Goal: Task Accomplishment & Management: Complete application form

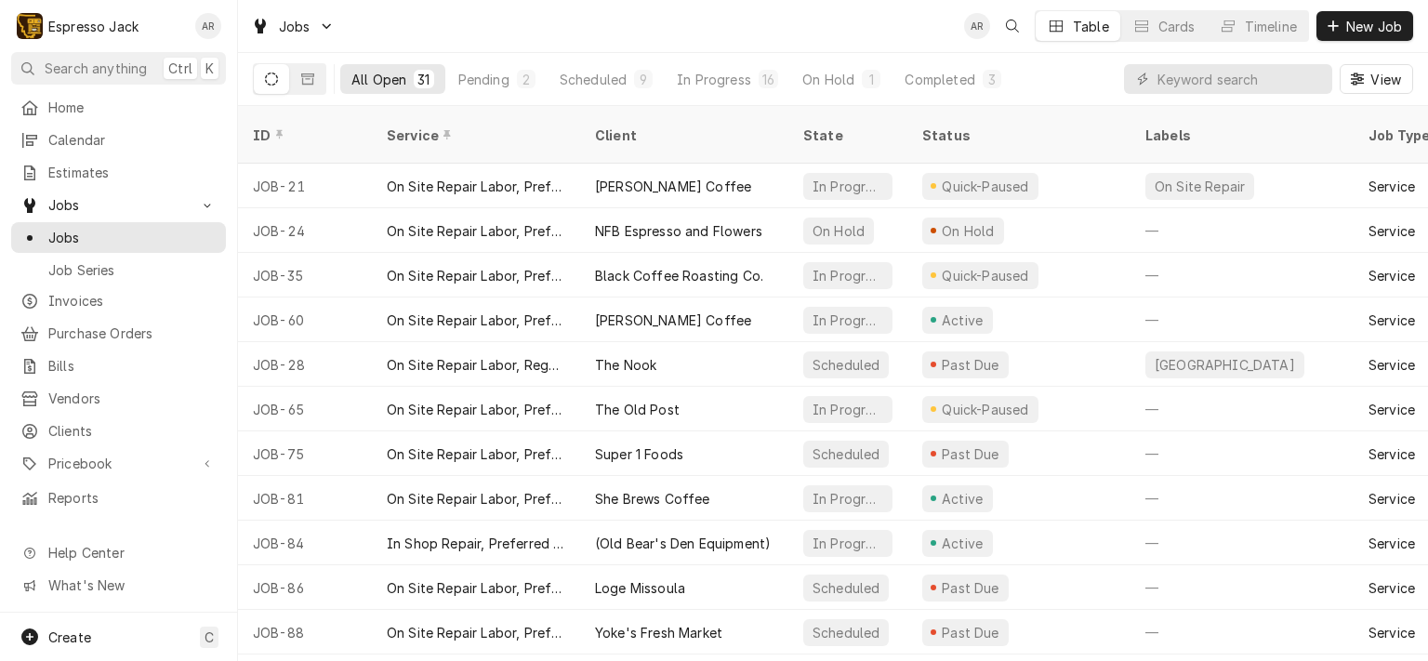
click at [119, 200] on span "Jobs" at bounding box center [118, 205] width 140 height 20
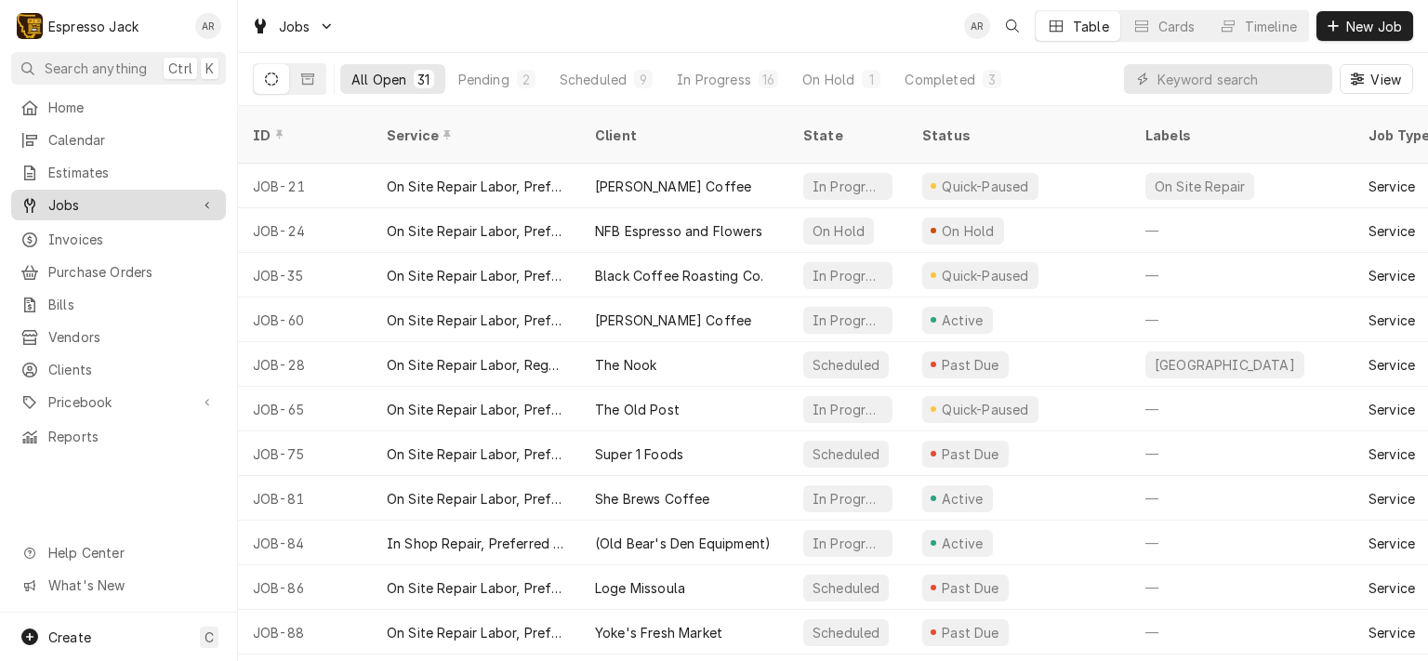
click at [119, 200] on span "Jobs" at bounding box center [118, 205] width 140 height 20
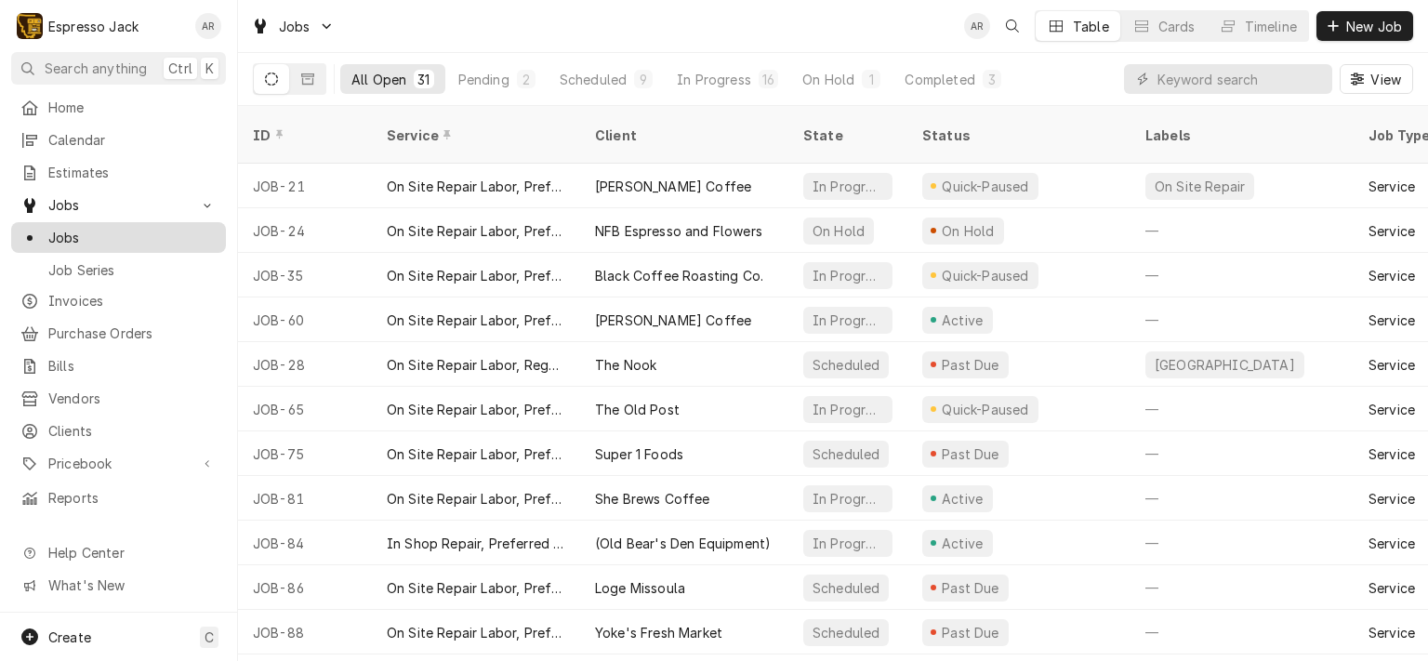
click at [93, 230] on span "Jobs" at bounding box center [132, 238] width 168 height 20
click at [1359, 75] on icon "Dynamic Content Wrapper" at bounding box center [1356, 78] width 13 height 13
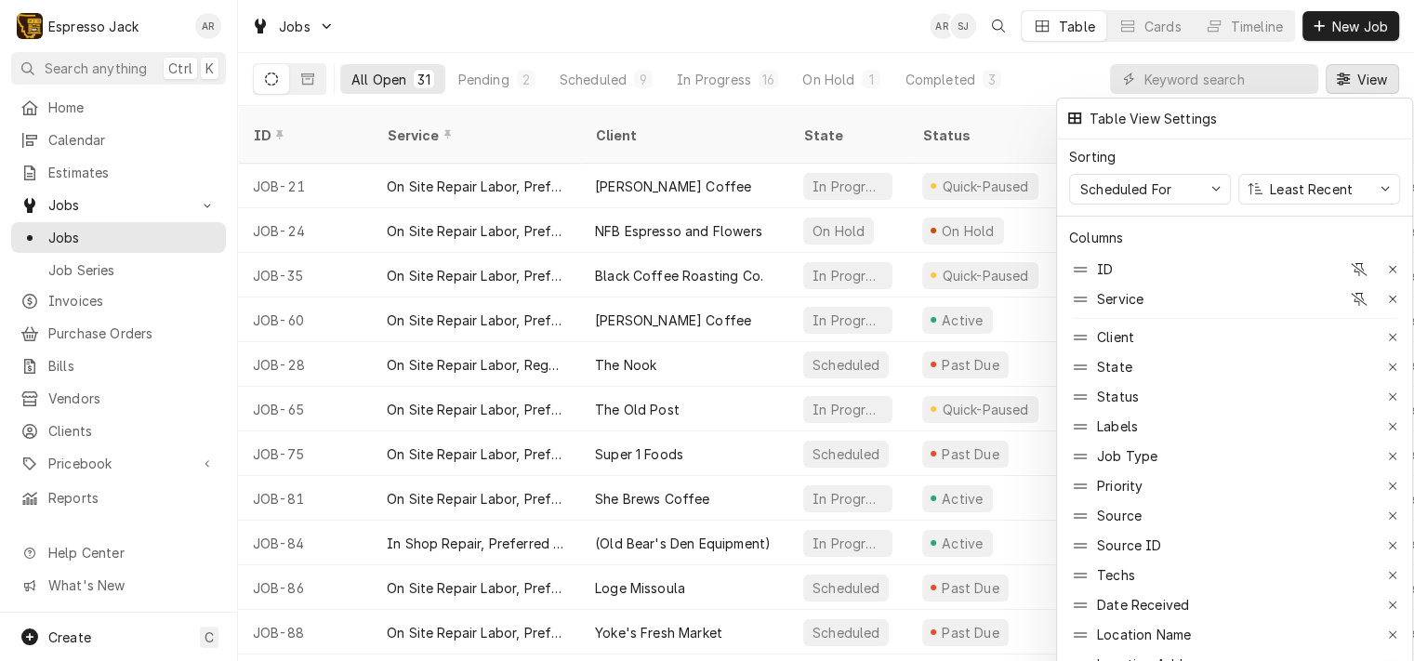
click at [1360, 75] on div at bounding box center [707, 330] width 1414 height 661
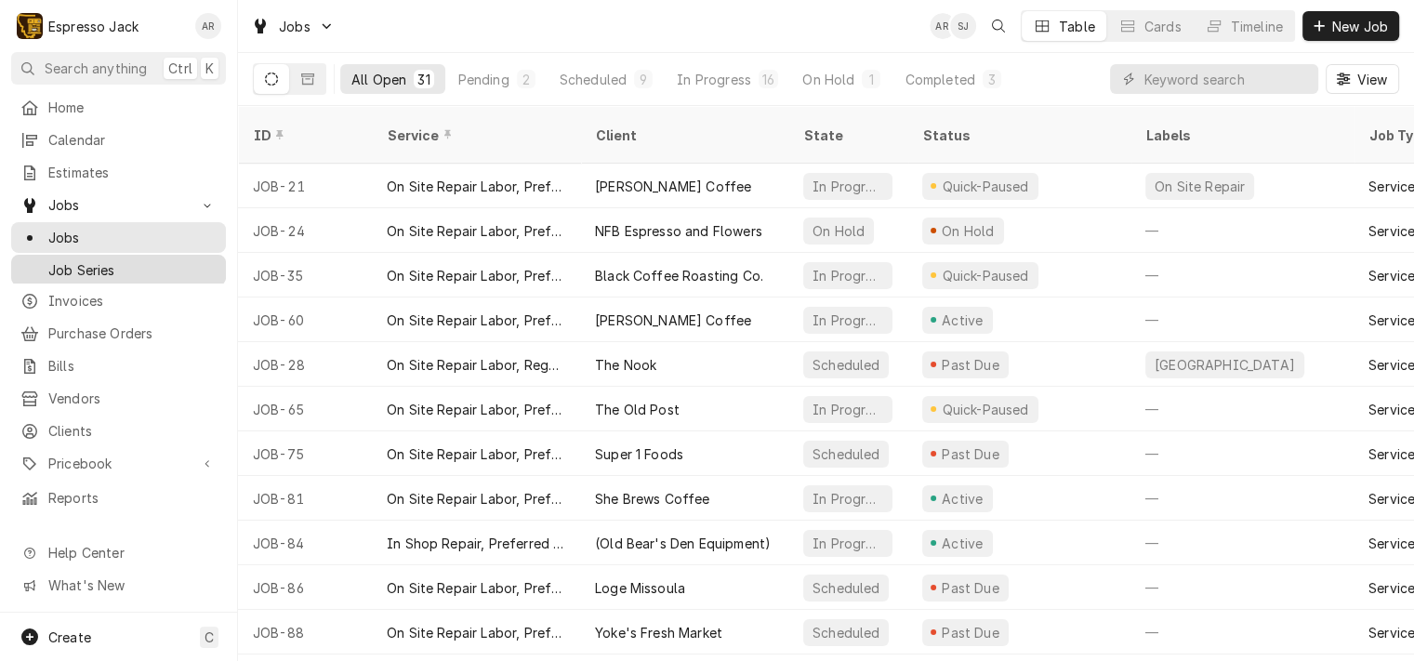
click at [97, 267] on span "Job Series" at bounding box center [132, 270] width 168 height 20
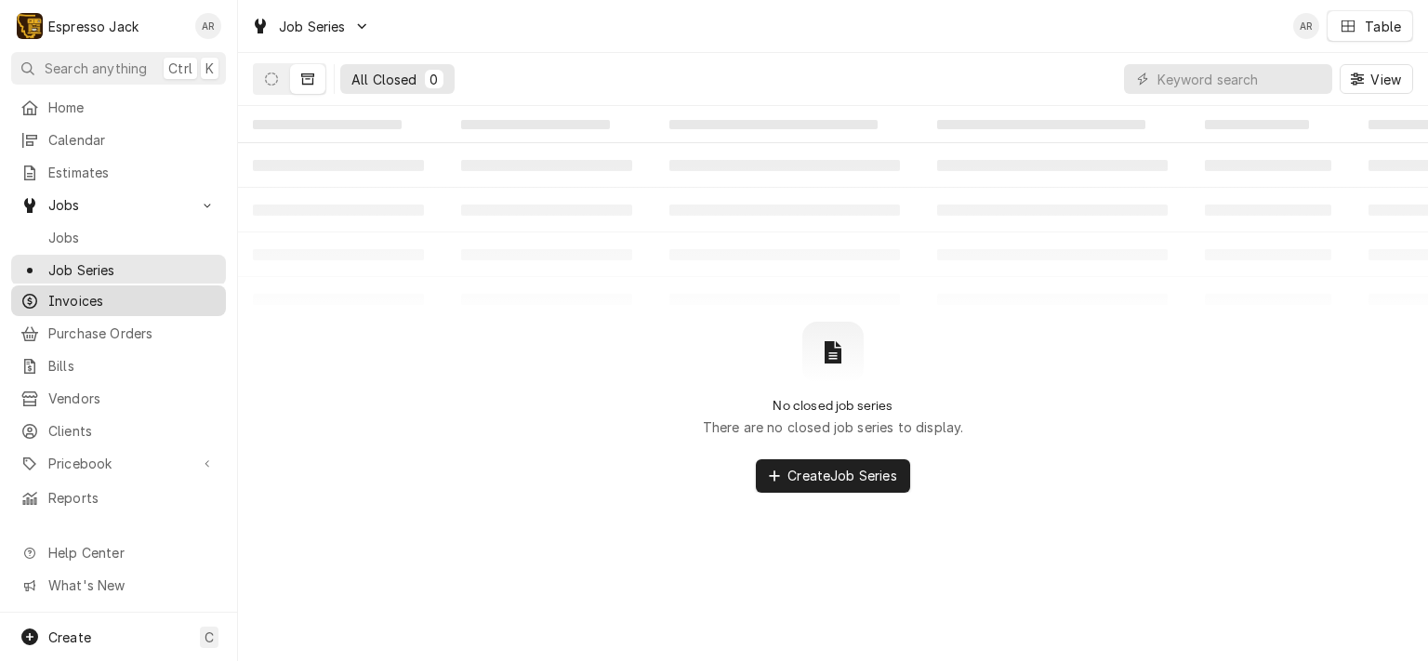
click at [89, 291] on span "Invoices" at bounding box center [132, 301] width 168 height 20
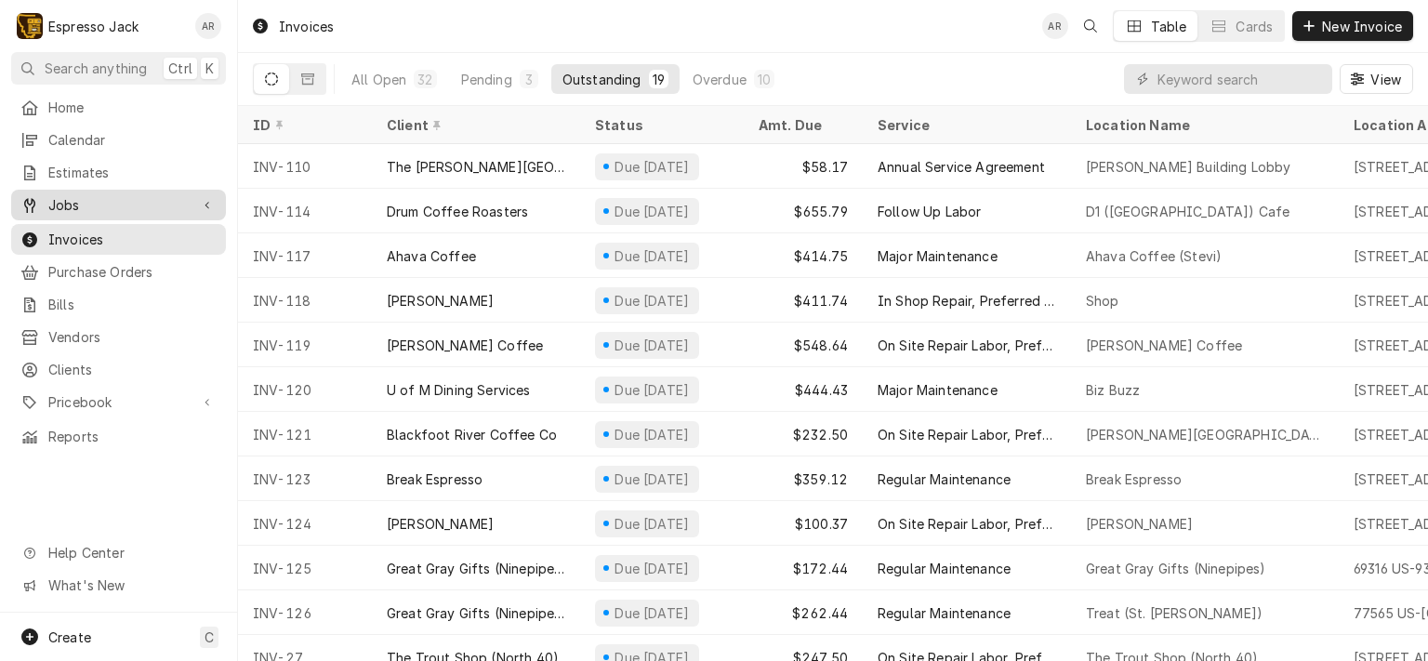
click at [74, 200] on span "Jobs" at bounding box center [118, 205] width 140 height 20
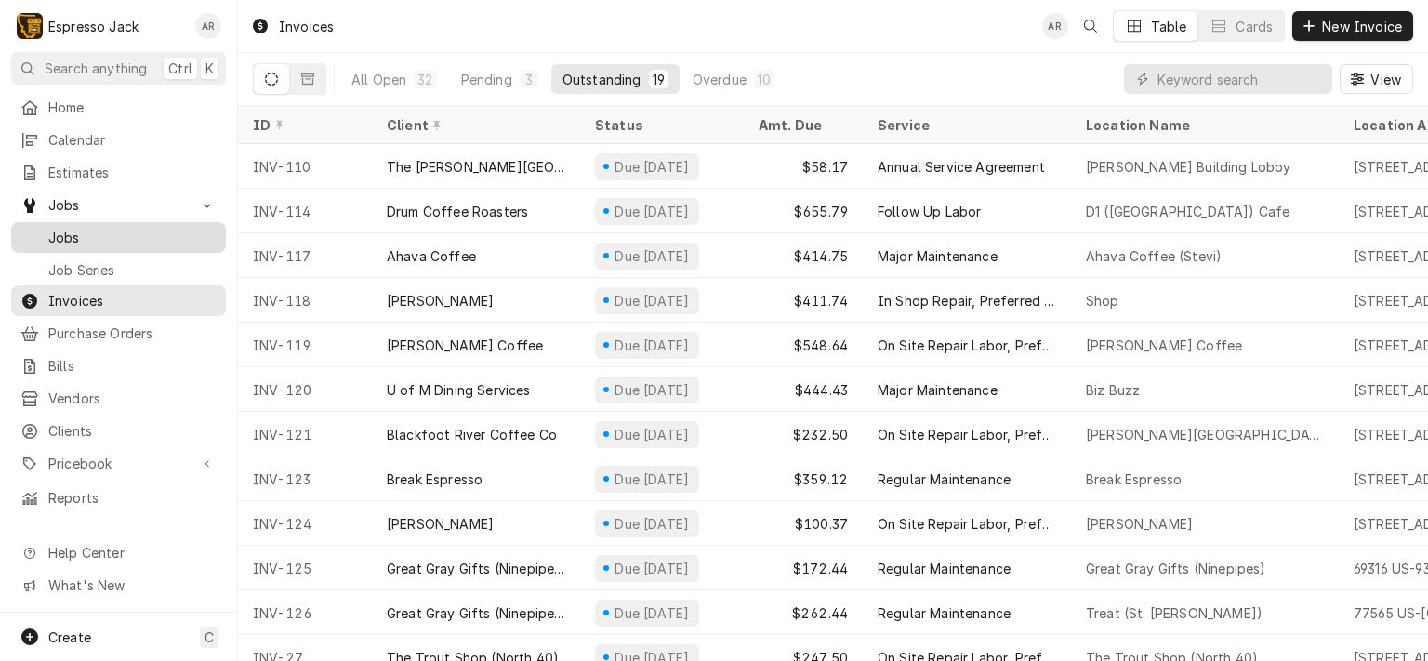
click at [65, 228] on span "Jobs" at bounding box center [132, 238] width 168 height 20
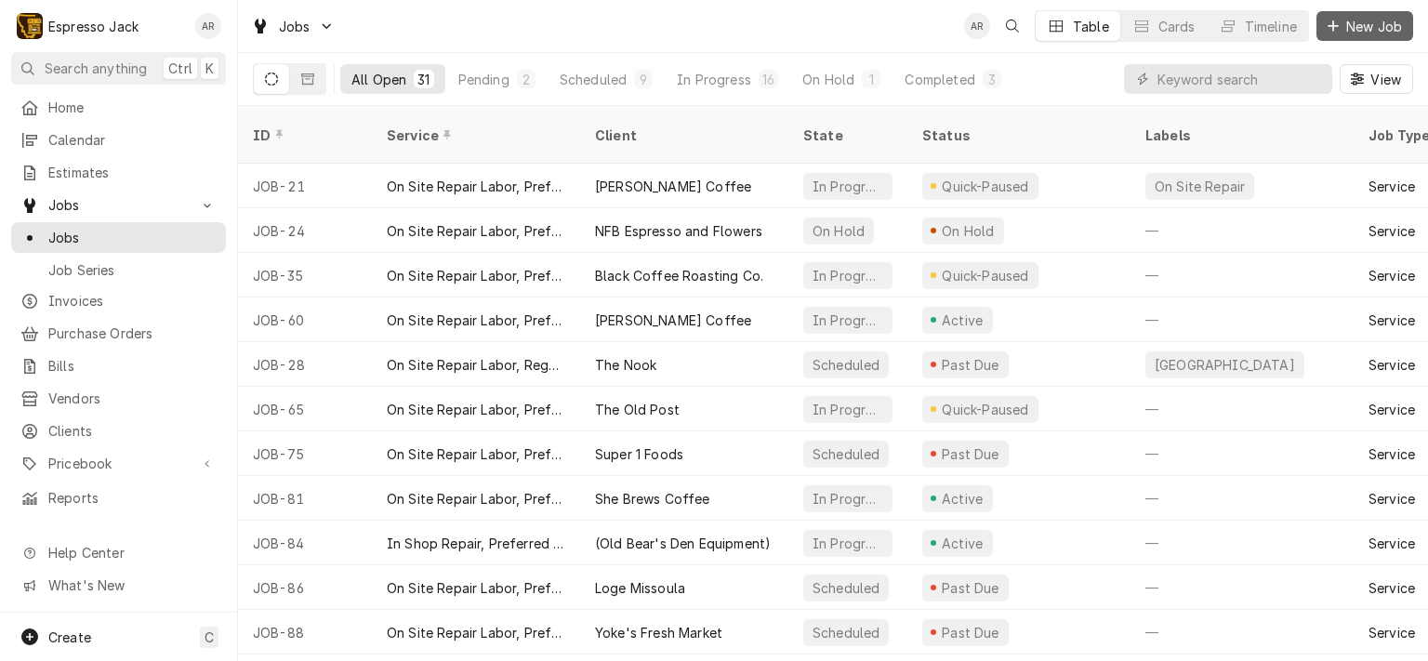
click at [1373, 23] on span "New Job" at bounding box center [1373, 27] width 63 height 20
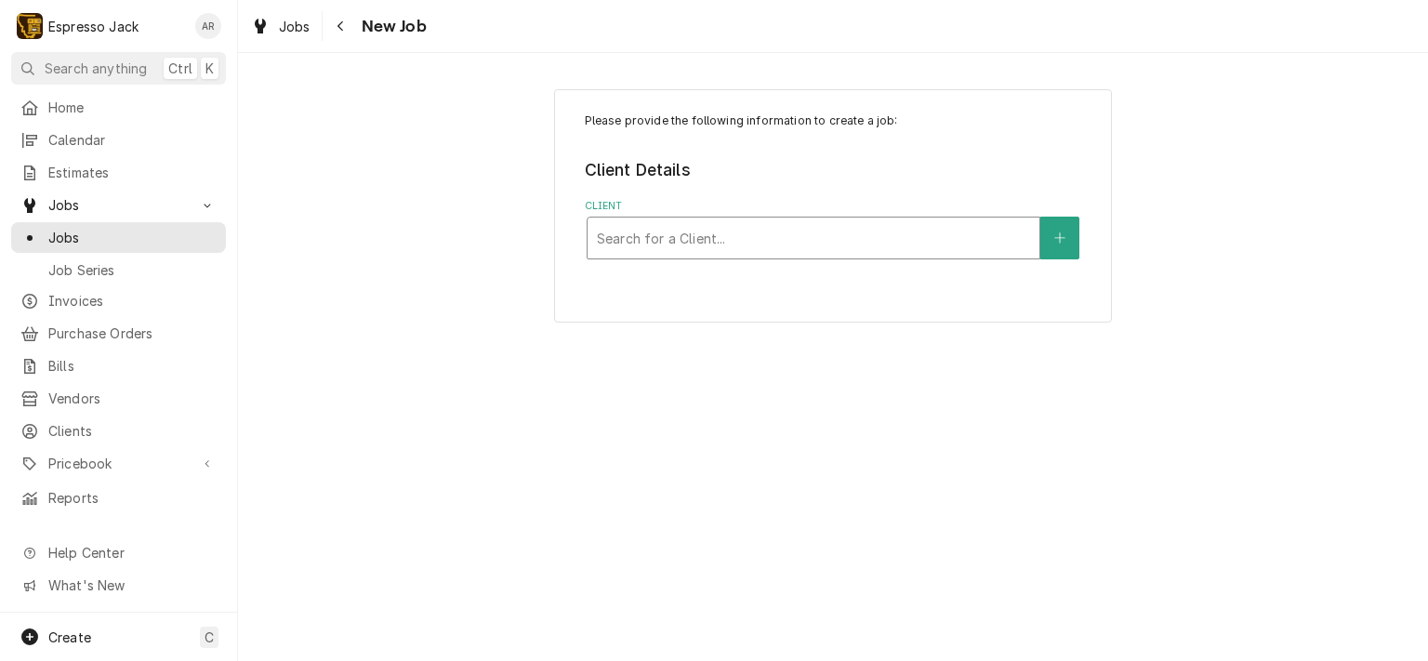
click at [691, 232] on div "Client" at bounding box center [813, 237] width 433 height 33
type input "pat"
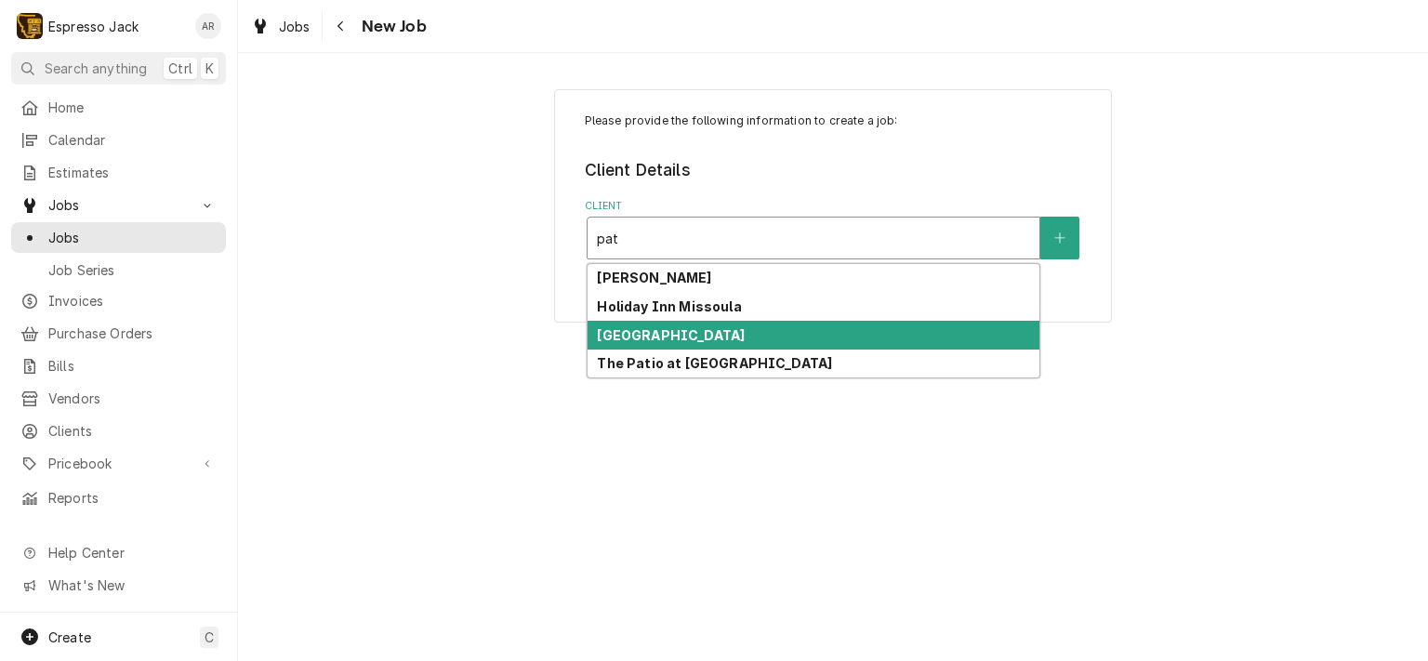
click at [740, 341] on strong "[GEOGRAPHIC_DATA]" at bounding box center [671, 335] width 148 height 16
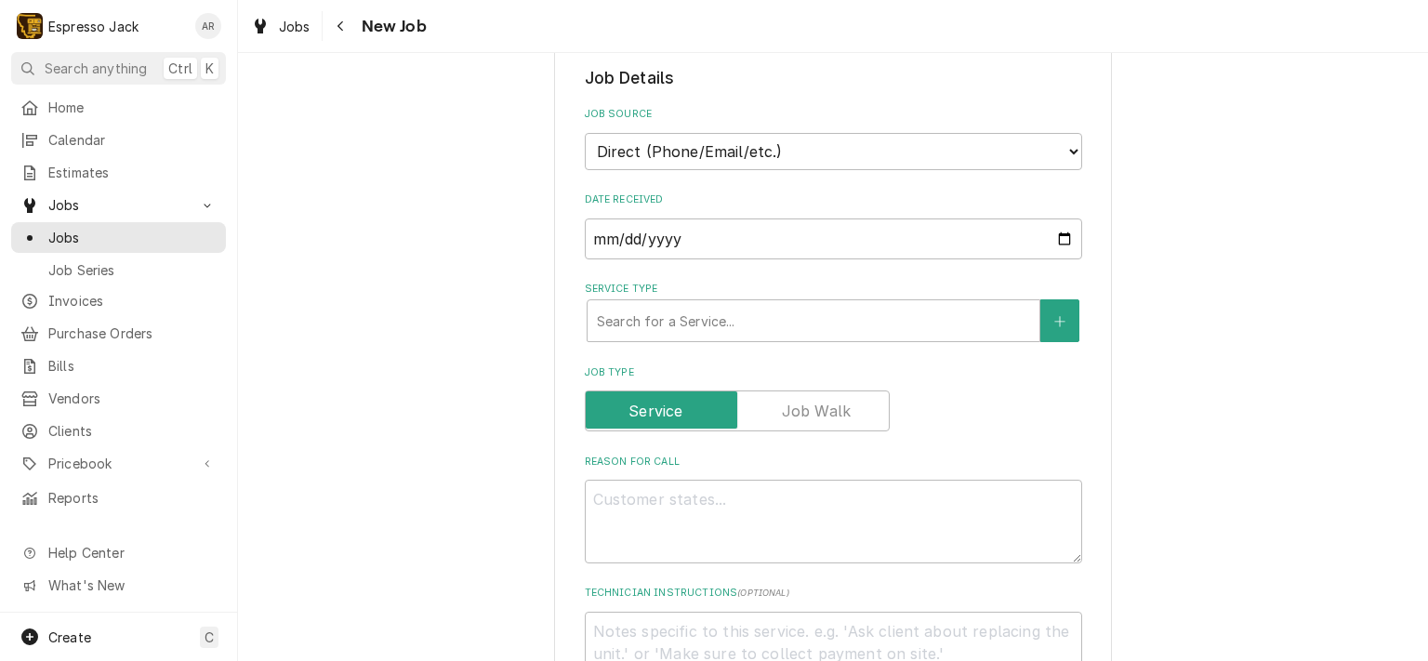
scroll to position [446, 0]
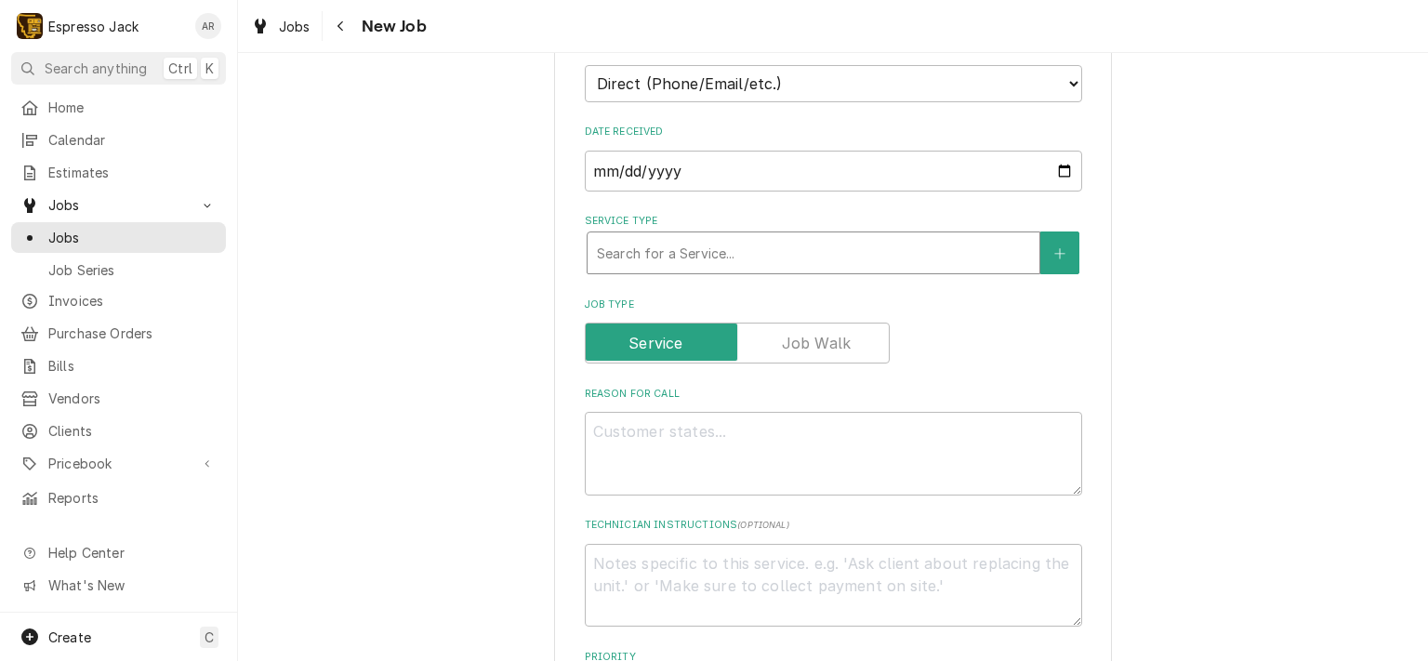
click at [692, 253] on div "Service Type" at bounding box center [813, 252] width 433 height 33
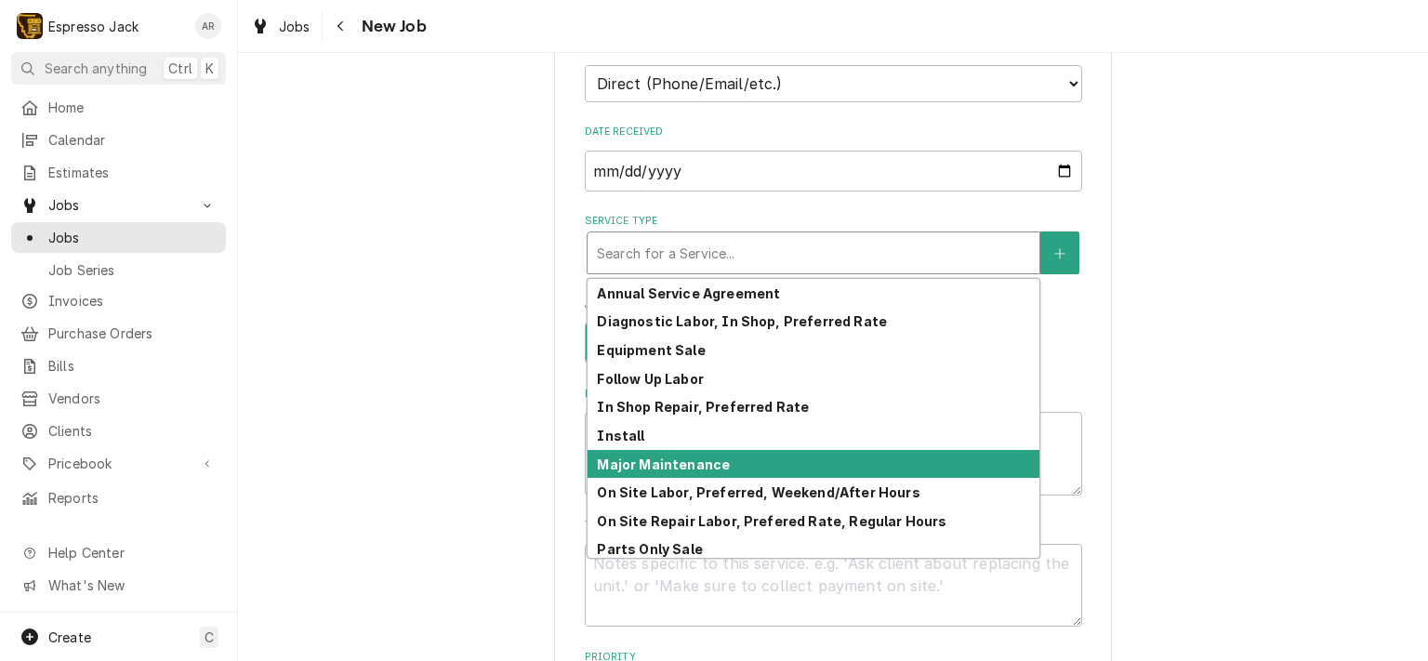
scroll to position [91, 0]
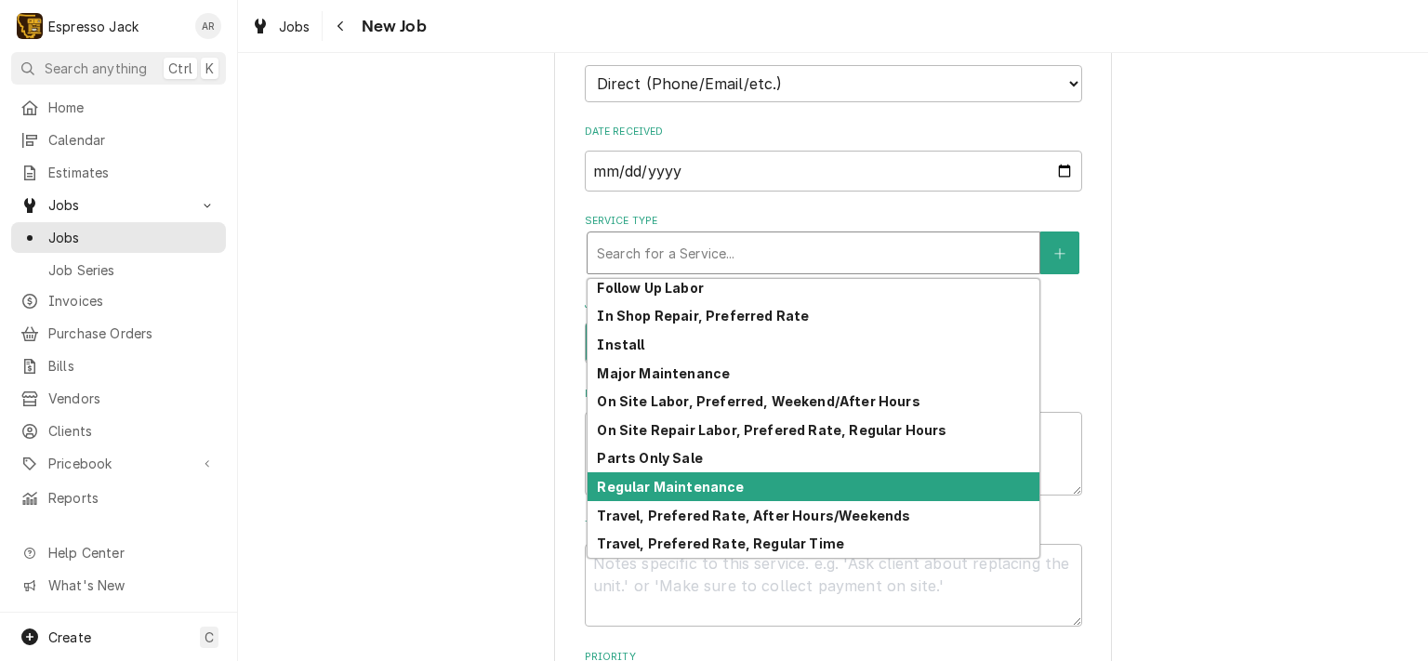
click at [695, 479] on strong "Regular Maintenance" at bounding box center [670, 487] width 147 height 16
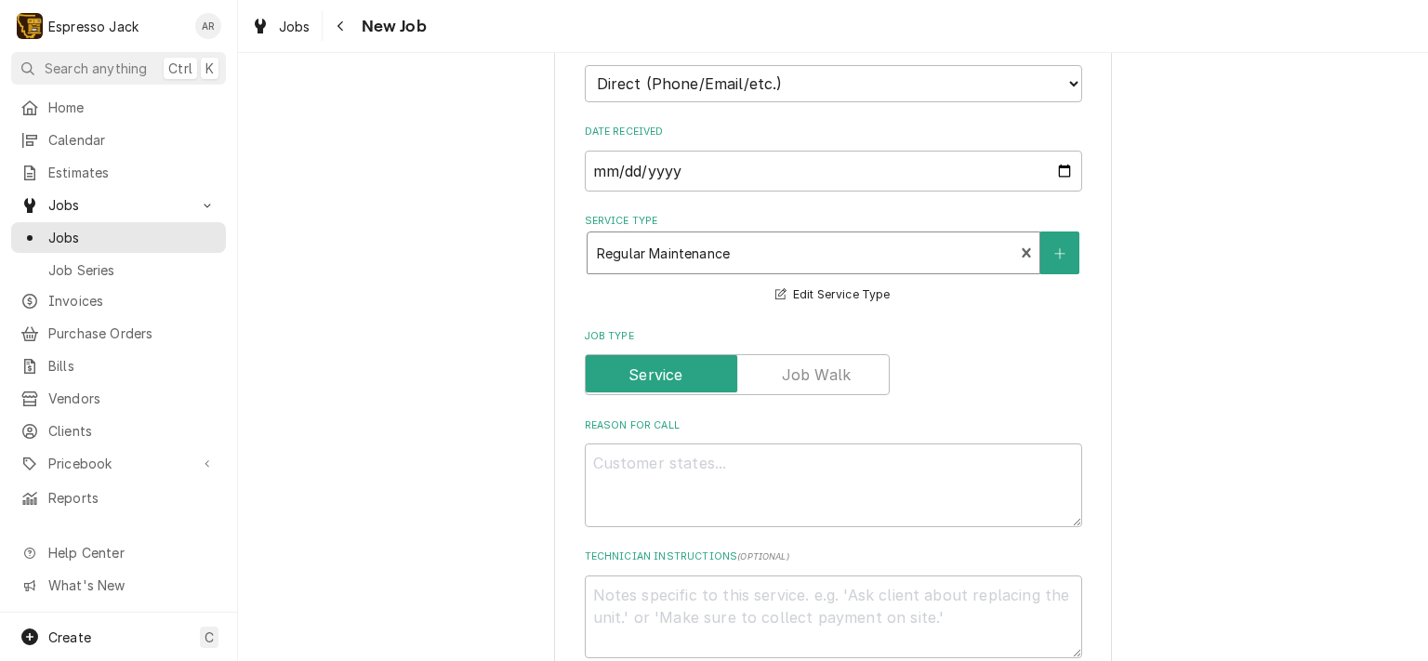
type textarea "x"
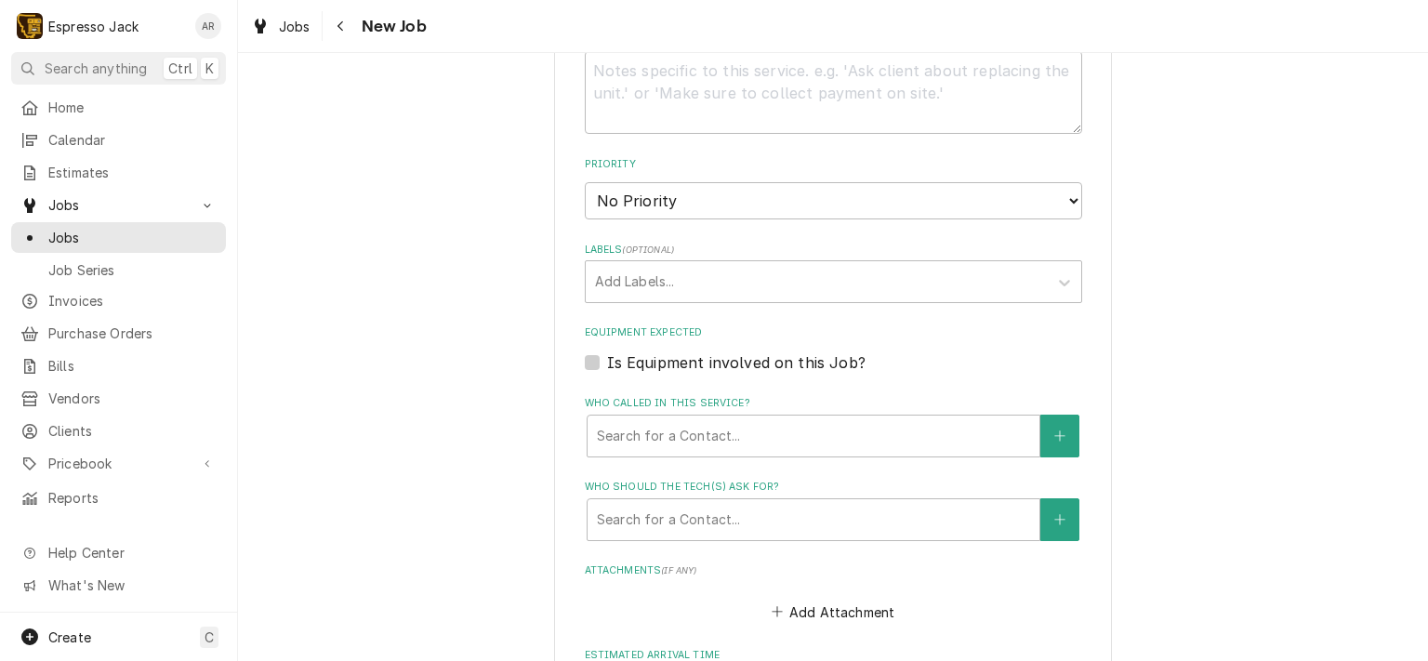
scroll to position [1004, 0]
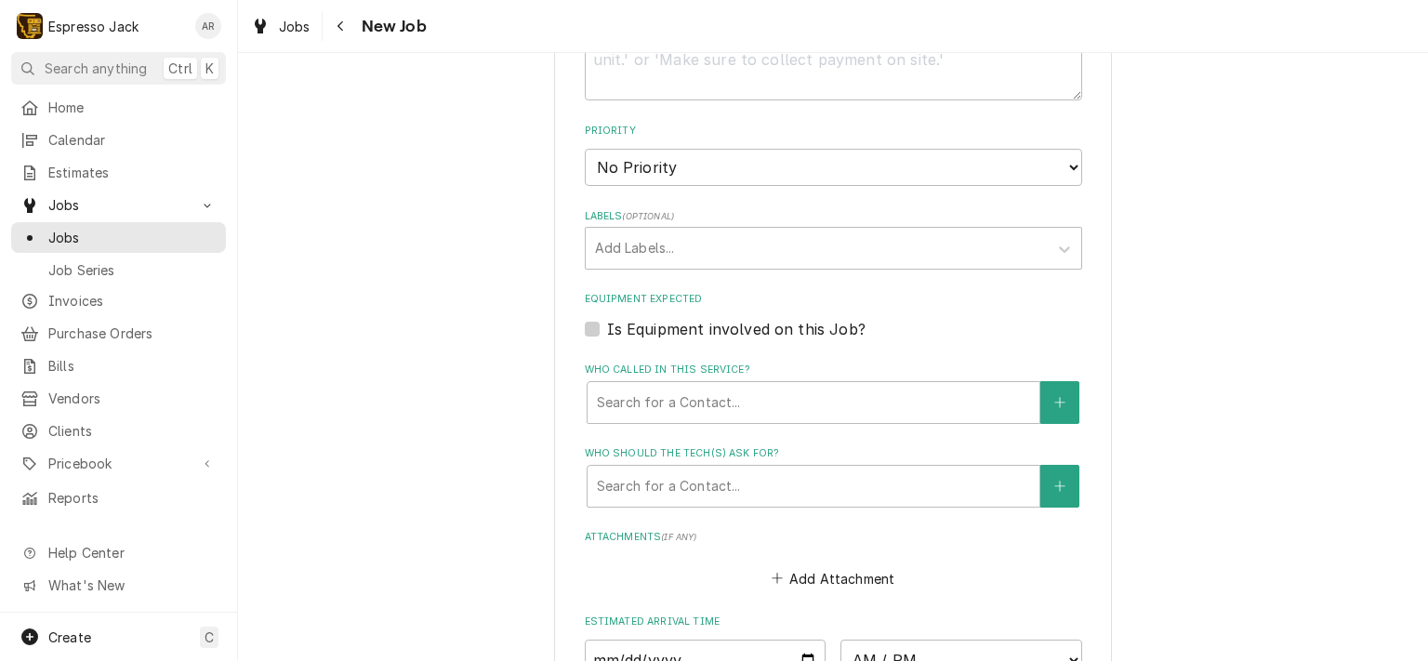
click at [607, 323] on label "Is Equipment involved on this Job?" at bounding box center [736, 329] width 258 height 22
click at [607, 323] on input "Equipment Expected" at bounding box center [855, 338] width 497 height 41
checkbox input "true"
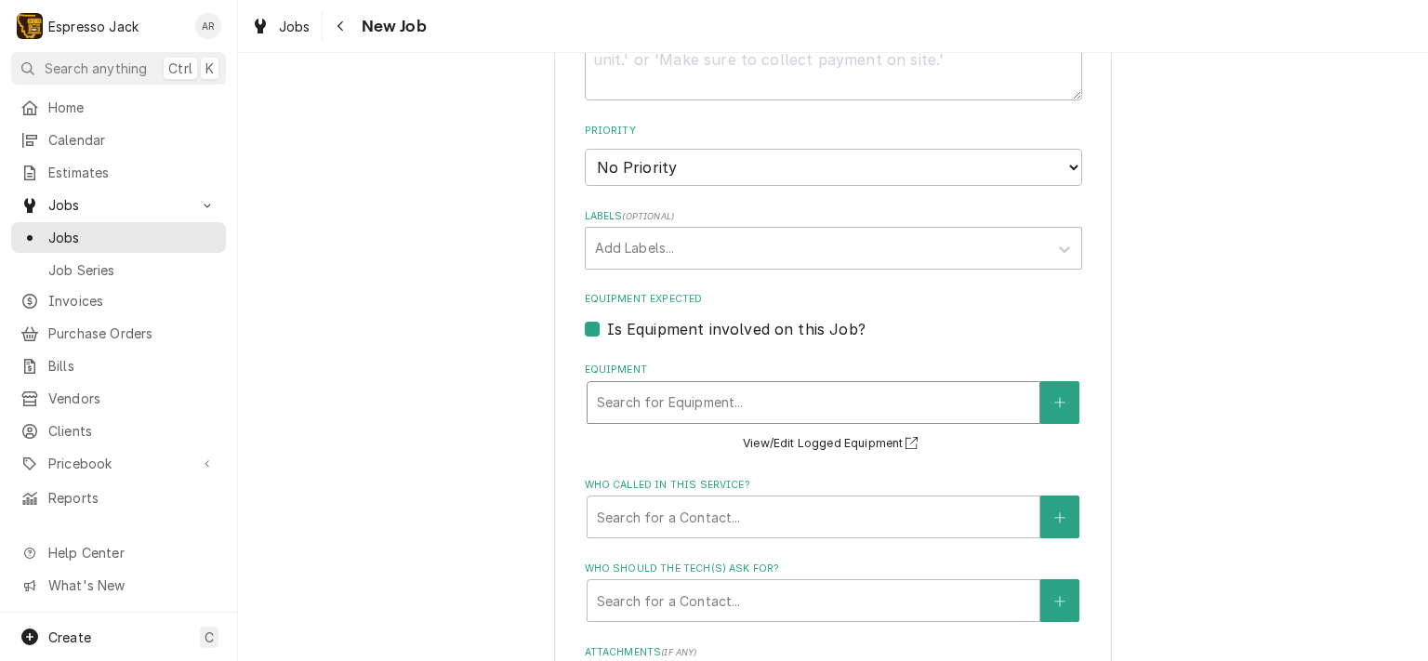
click at [694, 400] on div "Equipment" at bounding box center [813, 402] width 433 height 33
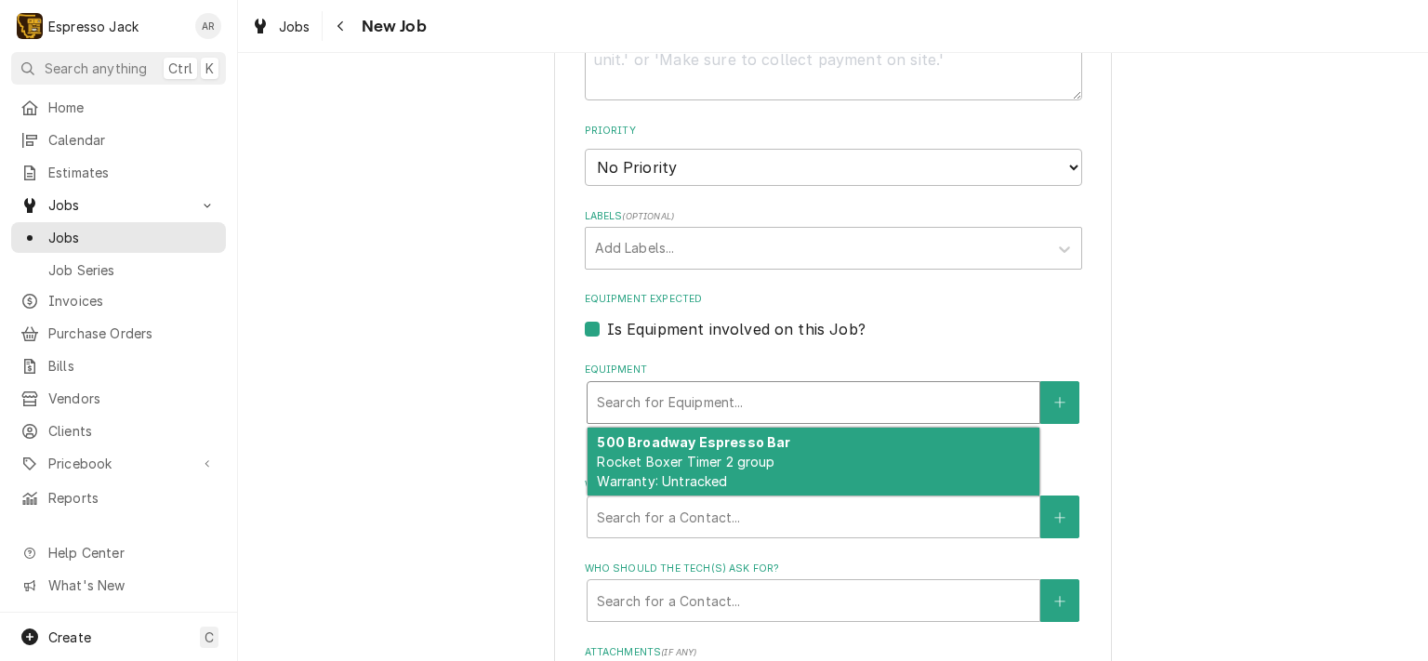
click at [700, 468] on span "Rocket Boxer Timer 2 group Warranty: Untracked" at bounding box center [686, 471] width 178 height 35
type textarea "x"
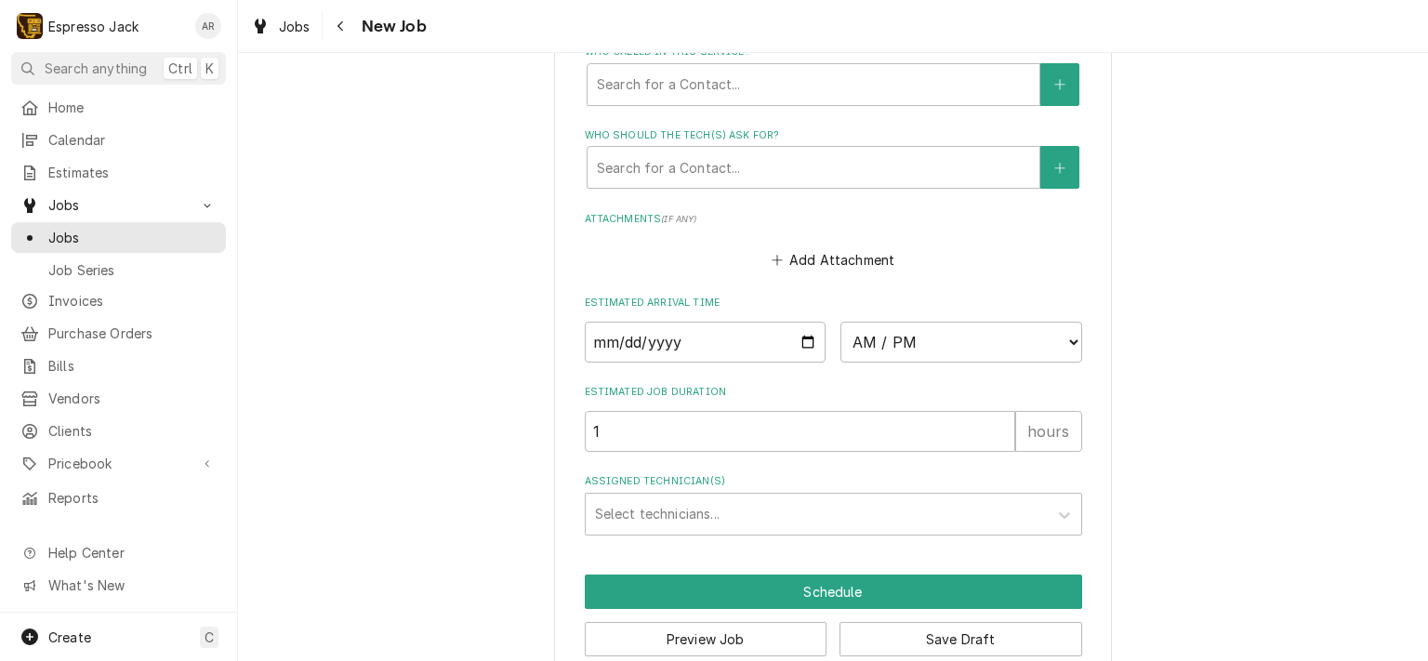
scroll to position [1487, 0]
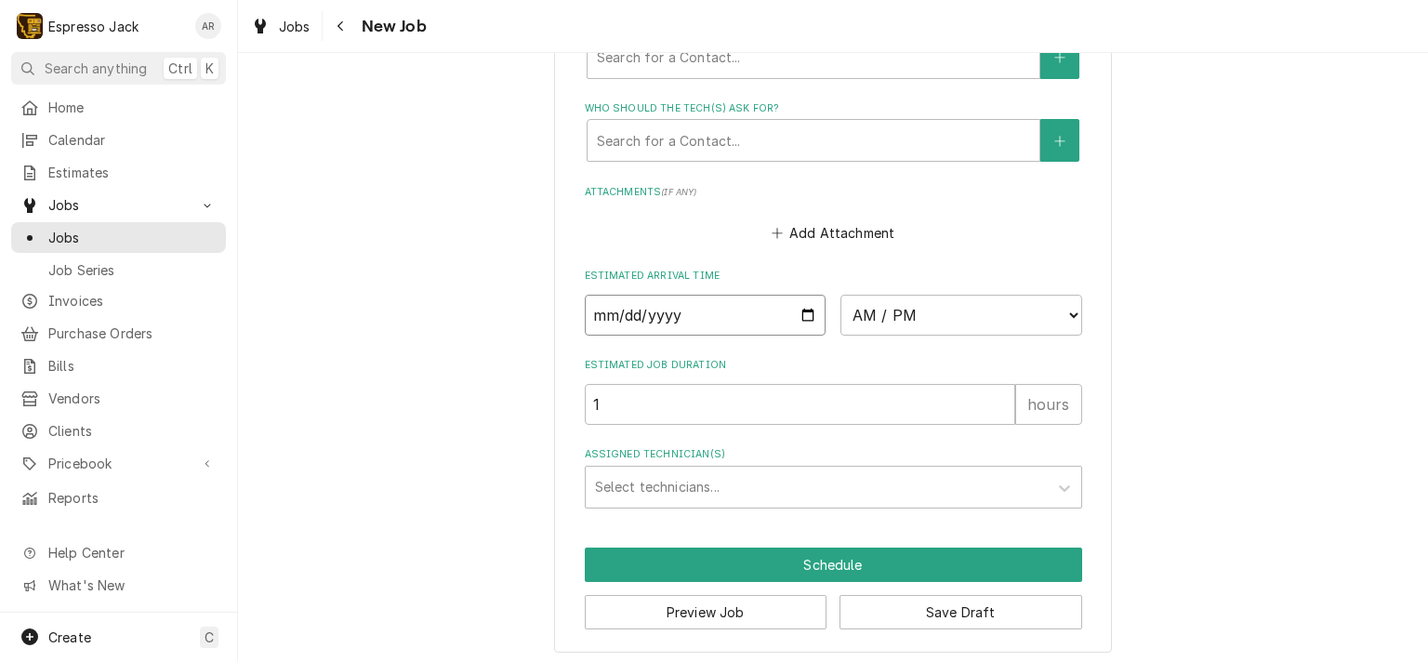
click at [799, 309] on input "Date" at bounding box center [706, 315] width 242 height 41
type input "2025-09-16"
type textarea "x"
select select "11:00:00"
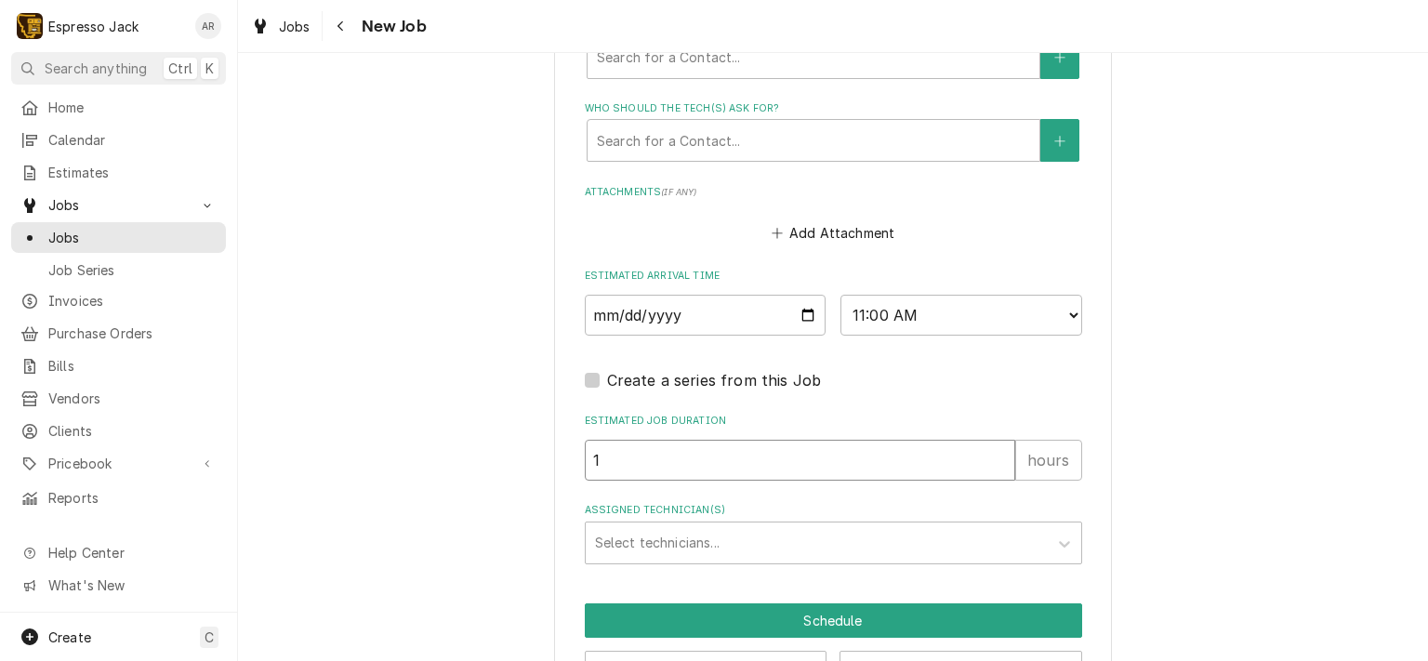
type textarea "x"
type input "2"
click at [993, 450] on input "2" at bounding box center [800, 460] width 430 height 41
type textarea "x"
type input "3"
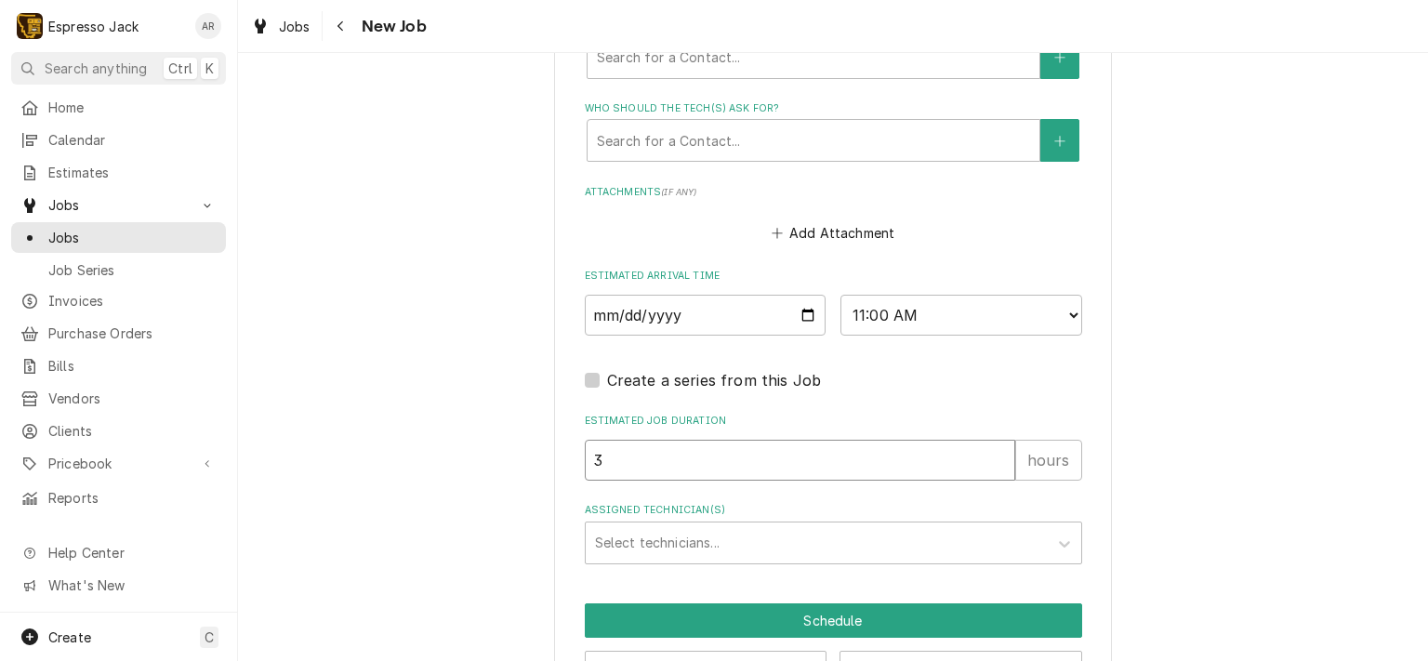
click at [992, 449] on input "3" at bounding box center [800, 460] width 430 height 41
type textarea "x"
type input "2"
click at [994, 457] on input "2" at bounding box center [800, 460] width 430 height 41
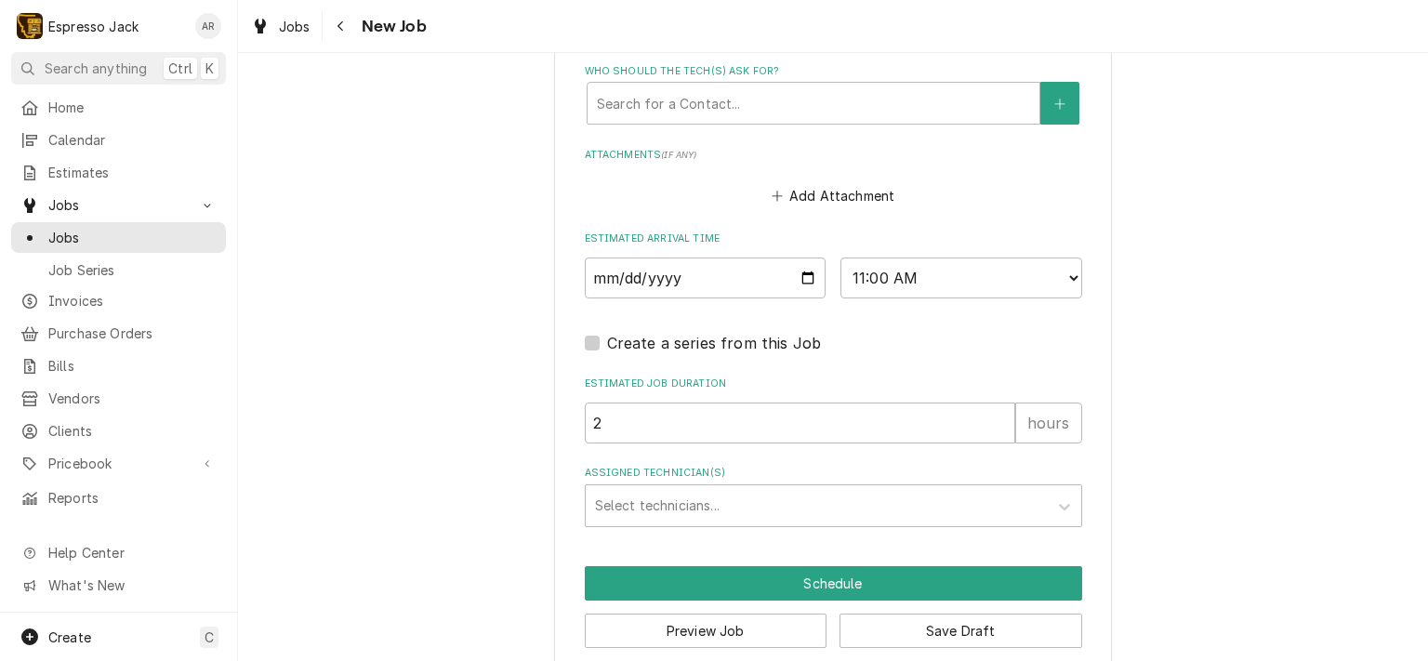
scroll to position [1431, 0]
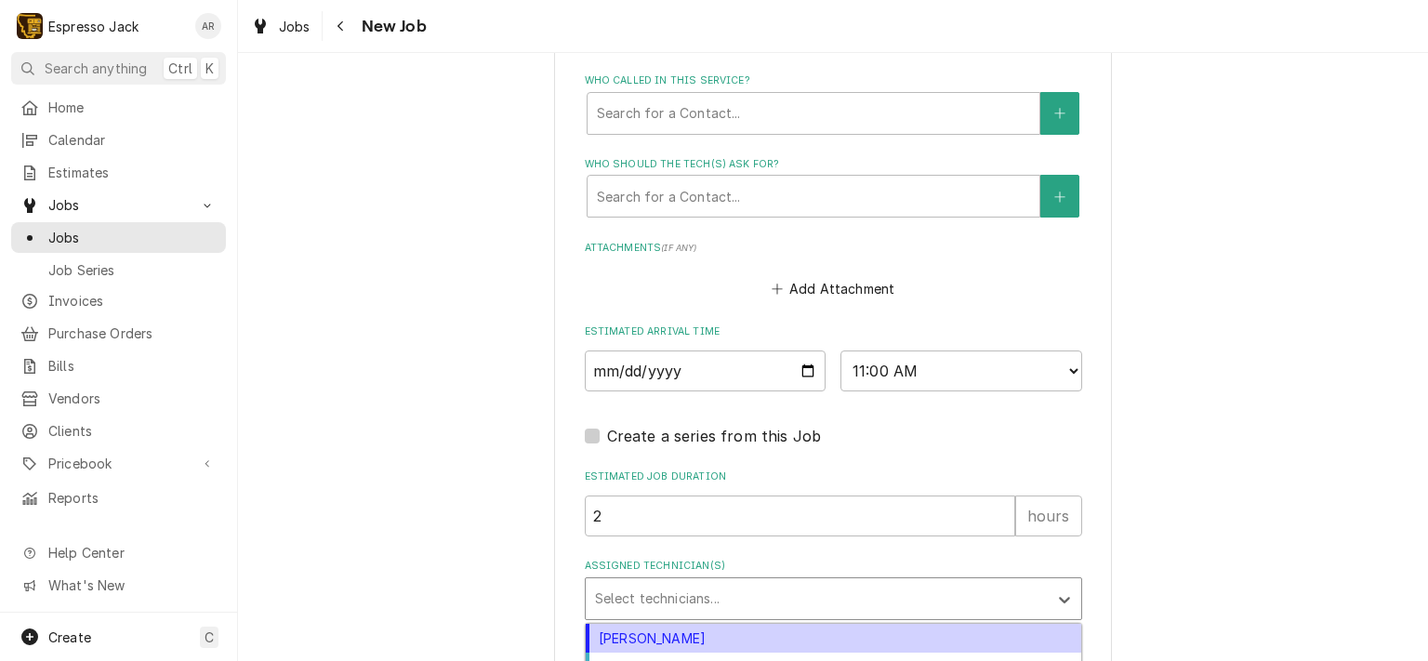
click at [735, 590] on div "Assigned Technician(s)" at bounding box center [816, 598] width 443 height 33
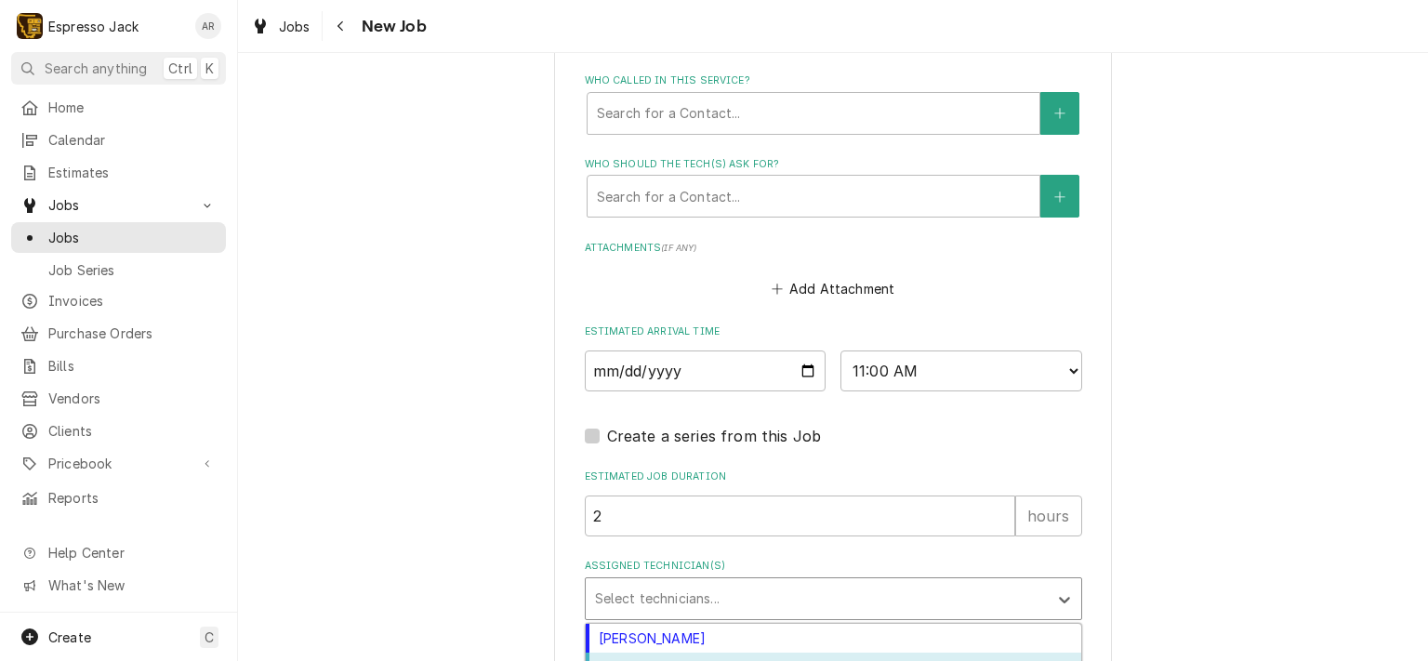
click at [684, 654] on div "Samantha Janssen" at bounding box center [833, 666] width 495 height 29
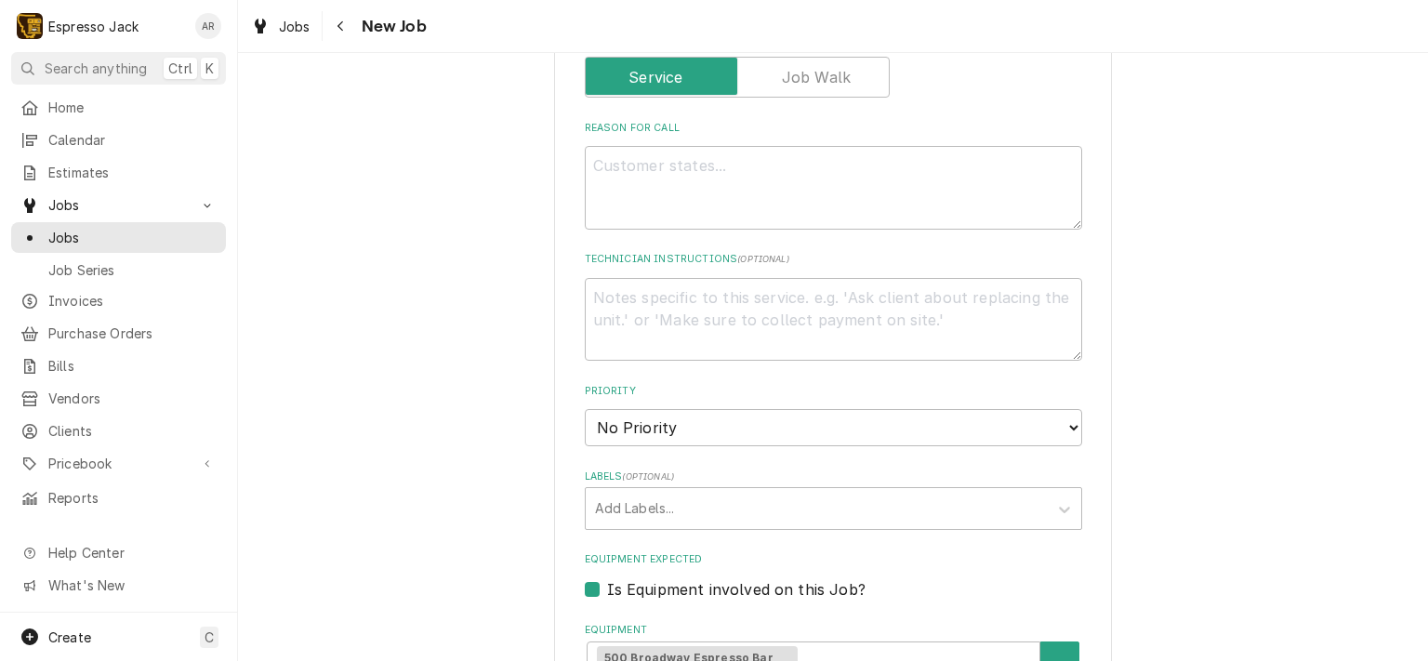
scroll to position [651, 0]
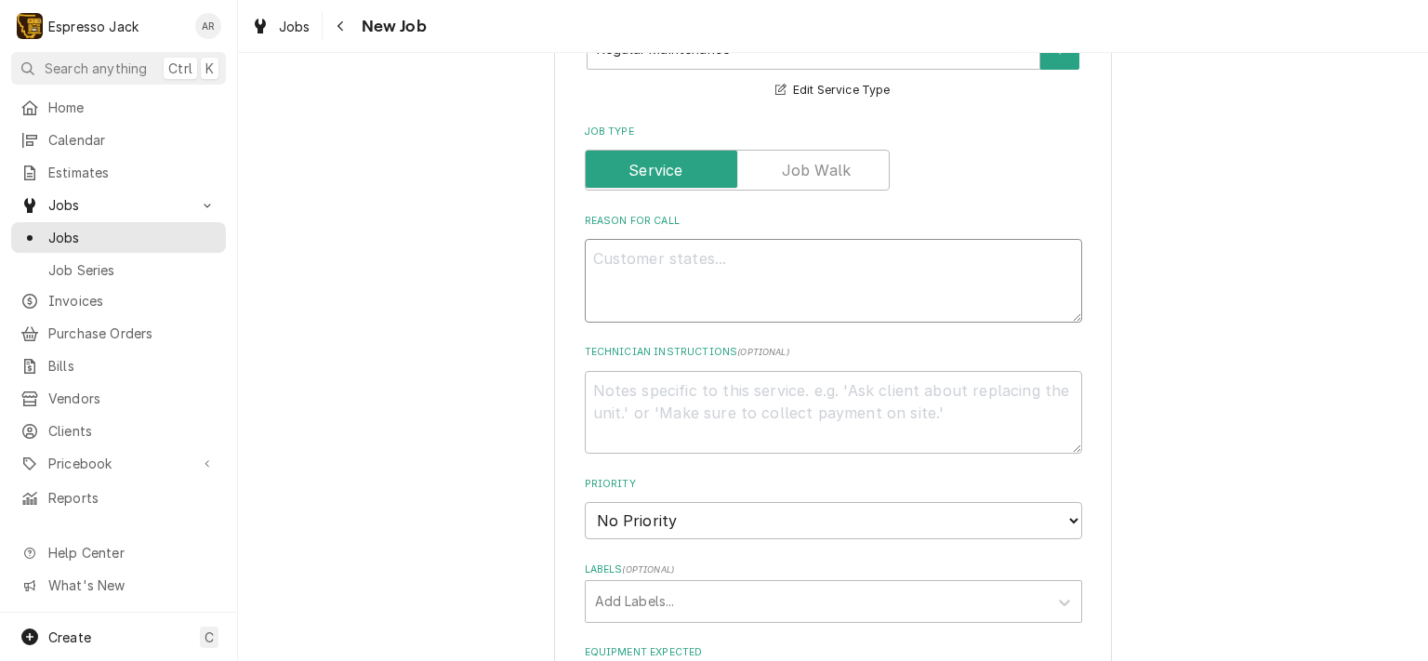
click at [751, 275] on textarea "Reason For Call" at bounding box center [833, 281] width 497 height 84
click at [641, 259] on textarea "Reason For Call" at bounding box center [833, 281] width 497 height 84
paste textarea "the left side steam wand is acting a little wonky"
type textarea "x"
type textarea "the left side steam wand is acting a little wonky"
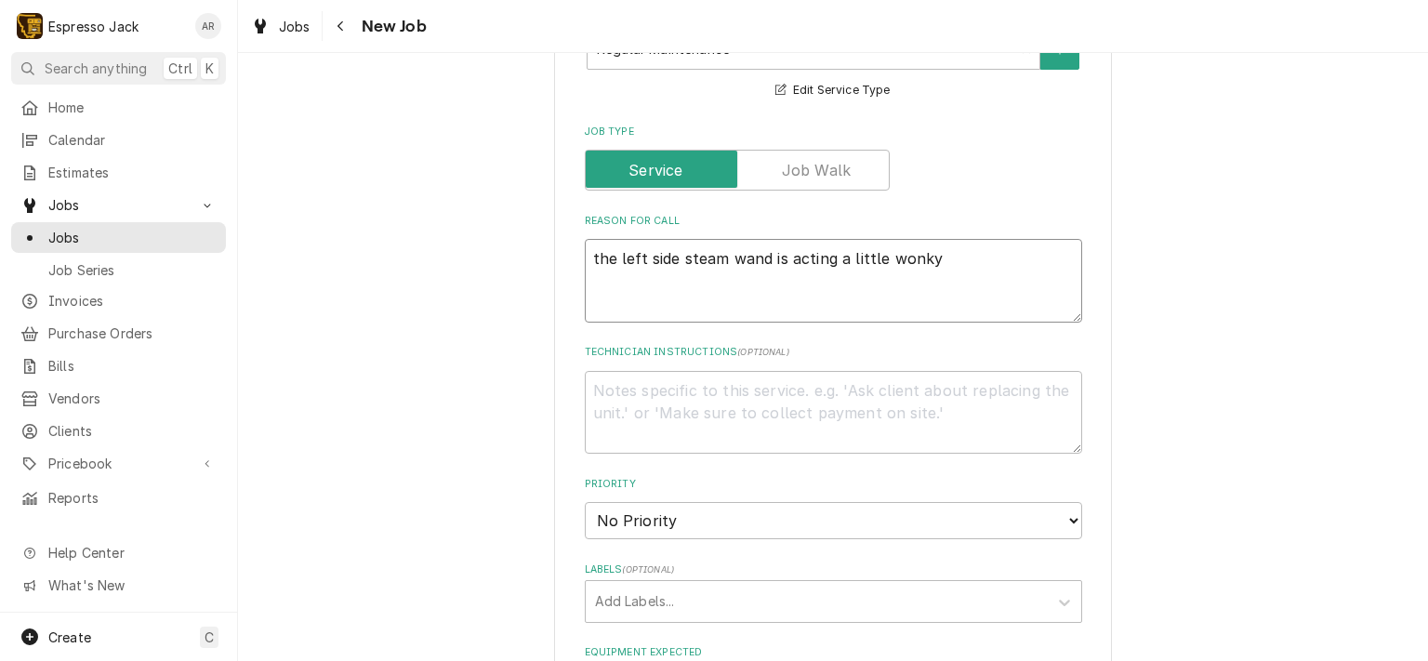
type textarea "x"
type textarea "the left side steam wand is acting a little wonky""
click at [586, 252] on textarea "the left side steam wand is acting a little wonky"" at bounding box center [833, 281] width 497 height 84
type textarea "x"
type textarea ""the left side steam wand is acting a little wonky""
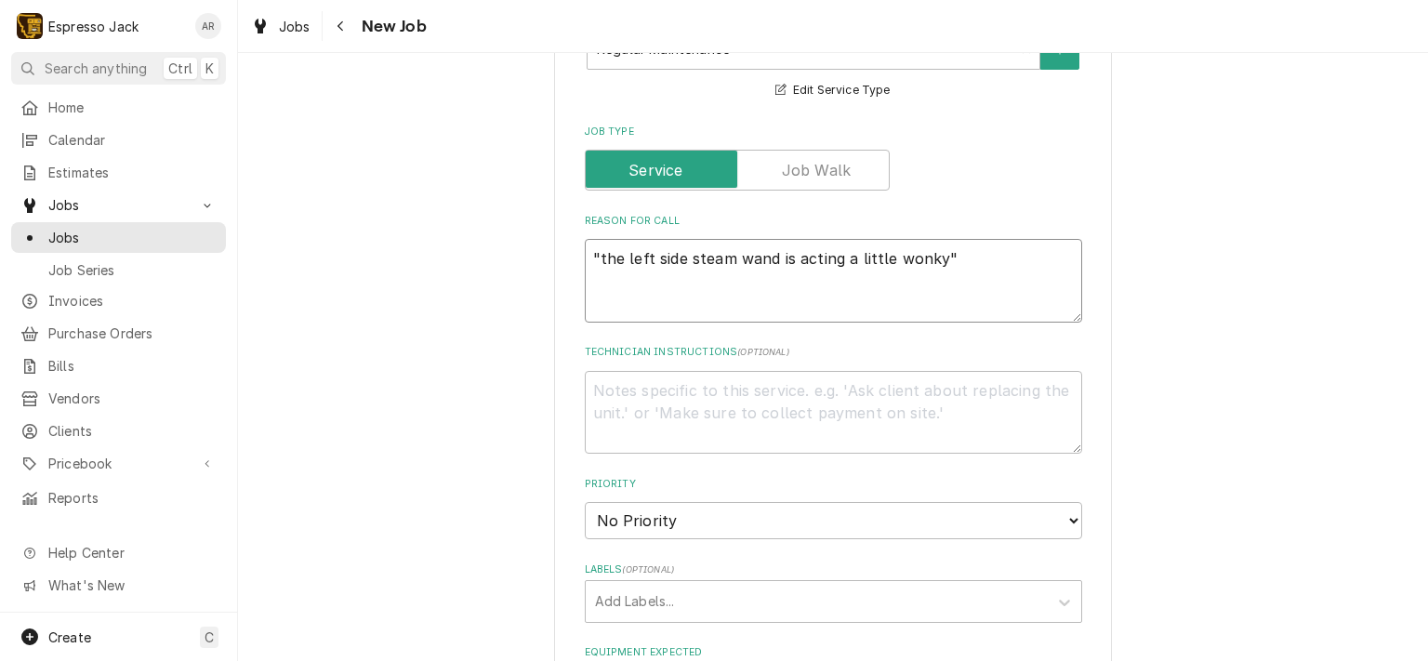
click at [613, 282] on textarea ""the left side steam wand is acting a little wonky"" at bounding box center [833, 281] width 497 height 84
type textarea "x"
type textarea ""the left side steam wand is acting a little wonky""
type textarea "x"
type textarea ""the left side steam wand is acting a little wonky" R"
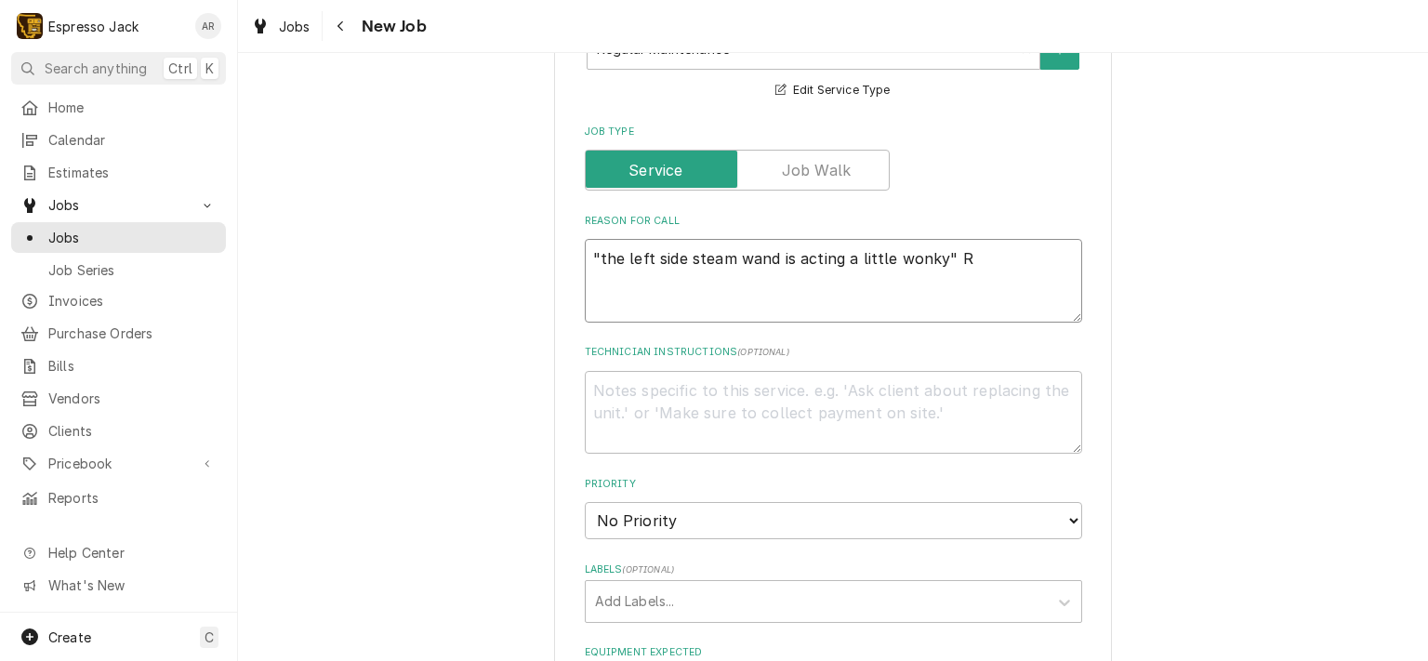
type textarea "x"
type textarea ""the left side steam wand is acting a little wonky" Re"
type textarea "x"
type textarea ""the left side steam wand is acting a little wonky" Reg"
type textarea "x"
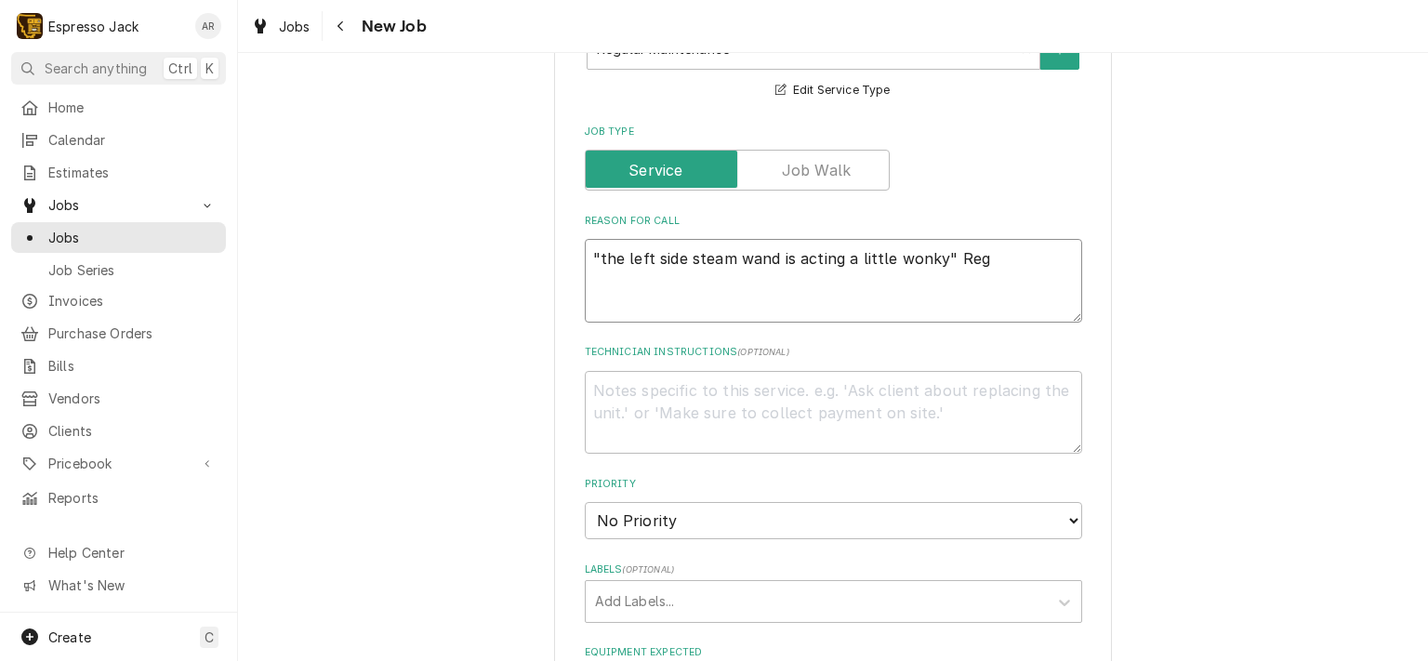
type textarea ""the left side steam wand is acting a little wonky" Regu"
type textarea "x"
type textarea ""the left side steam wand is acting a little wonky" Regul"
type textarea "x"
type textarea ""the left side steam wand is acting a little wonky" Regula"
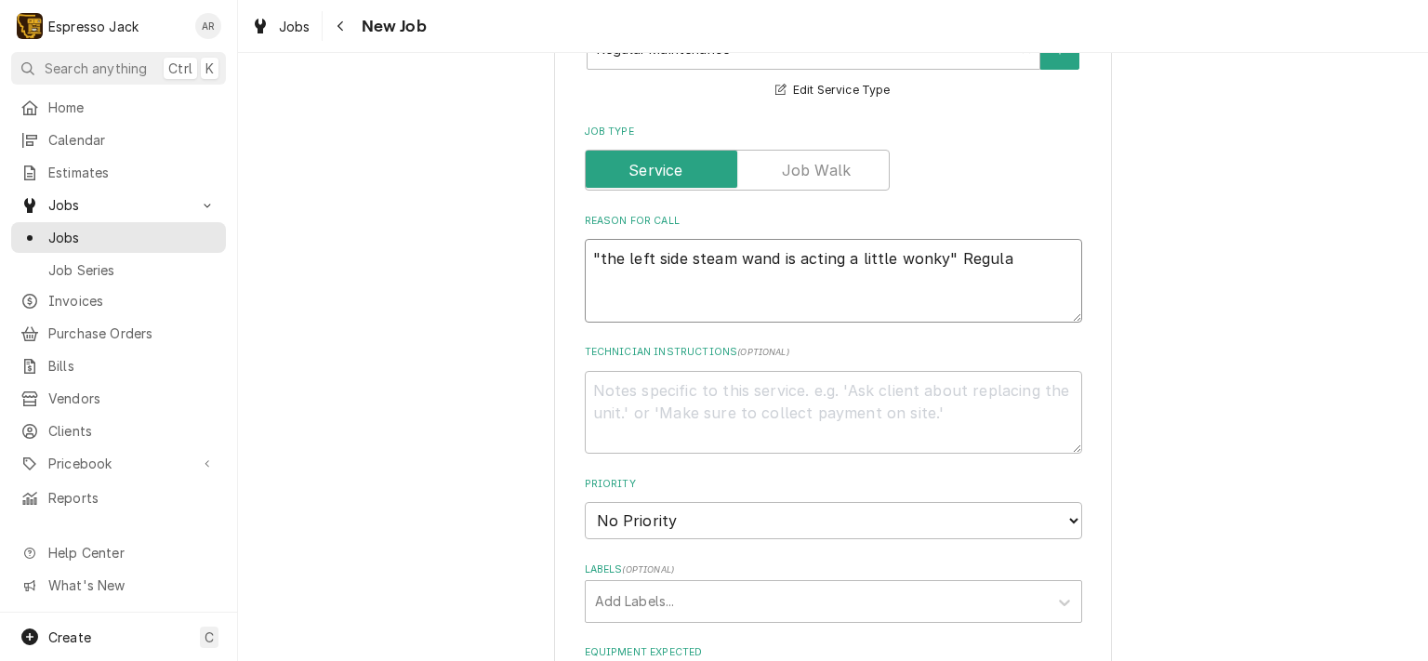
type textarea "x"
type textarea ""the left side steam wand is acting a little wonky" Regular"
type textarea "x"
type textarea ""the left side steam wand is acting a little wonky" Regular"
type textarea "x"
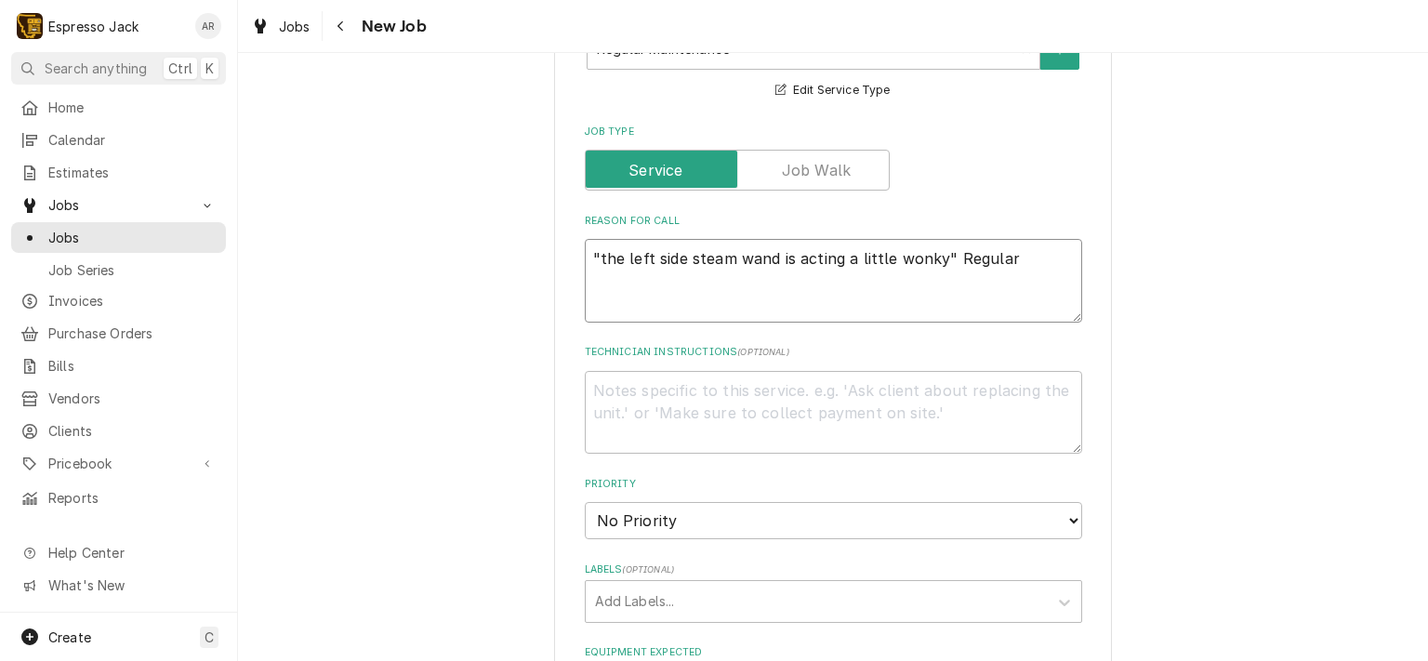
type textarea ""the left side steam wand is acting a little wonky" Regular m"
type textarea "x"
type textarea ""the left side steam wand is acting a little wonky" Regular ma"
type textarea "x"
type textarea ""the left side steam wand is acting a little wonky" Regular mai"
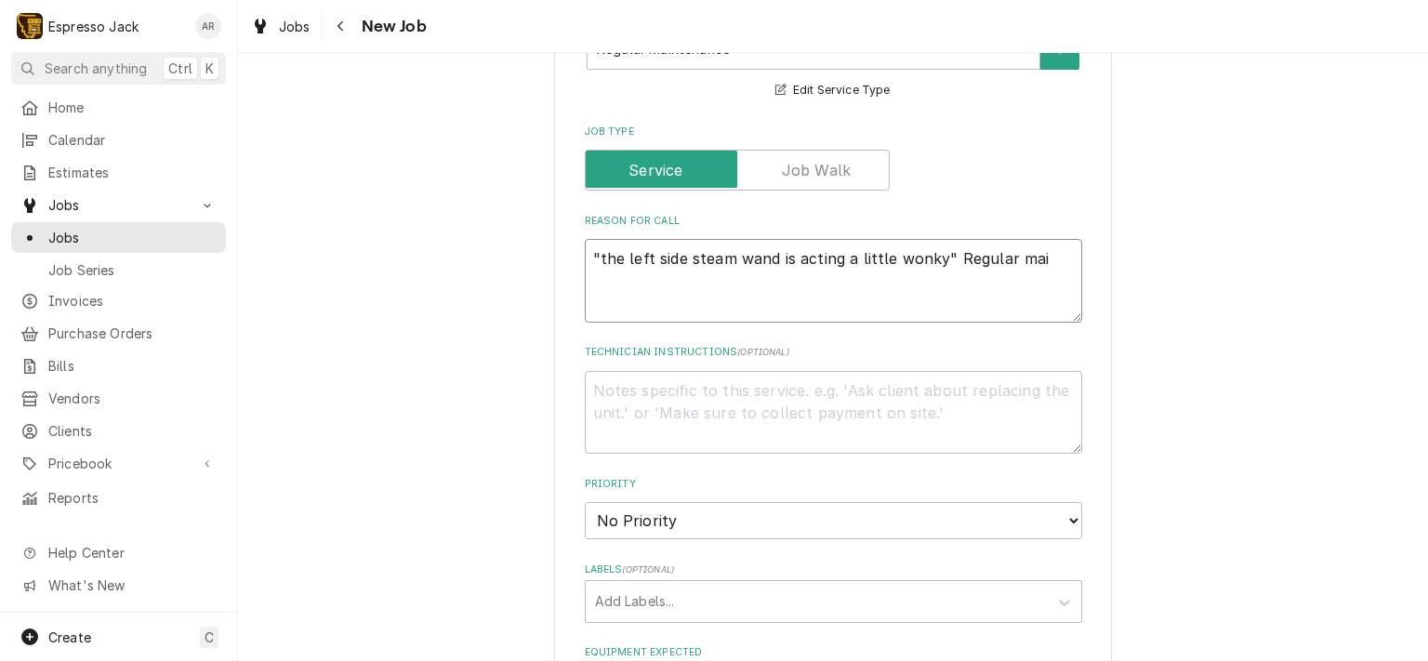
type textarea "x"
type textarea ""the left side steam wand is acting a little wonky" Regular main"
type textarea "x"
type textarea ""the left side steam wand is acting a little wonky" Regular maint"
type textarea "x"
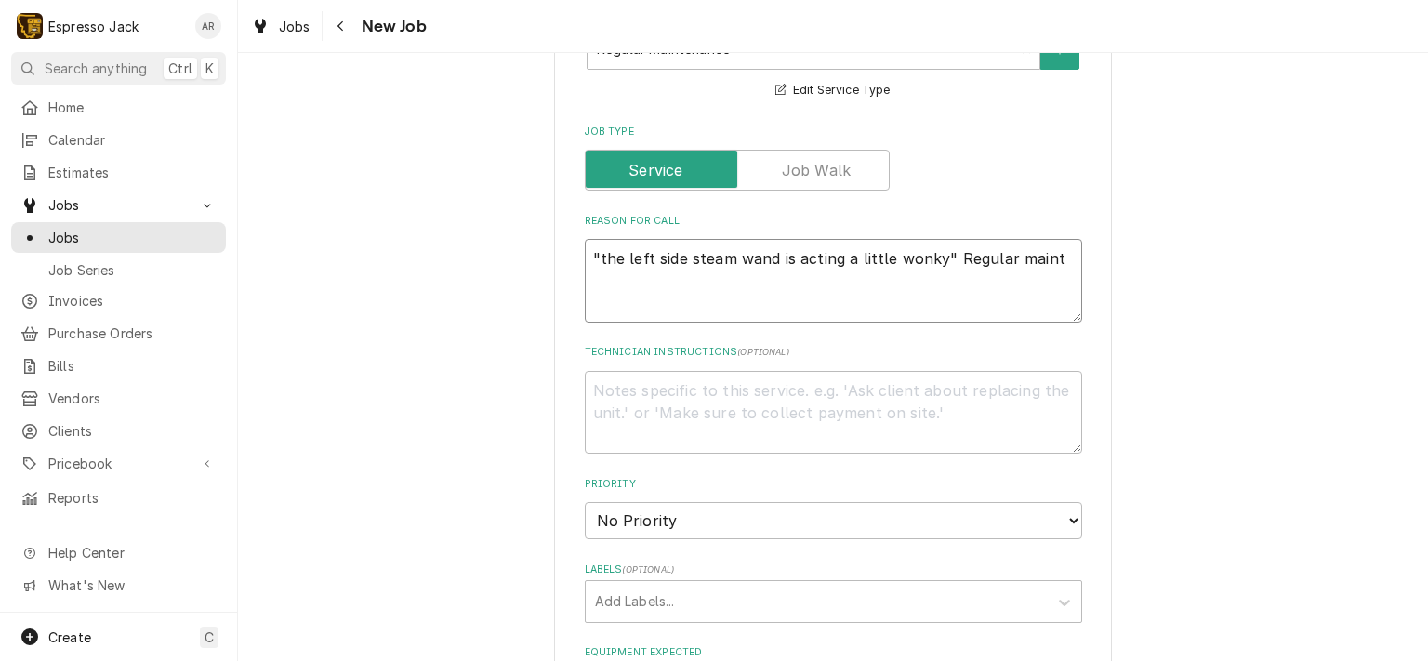
type textarea ""the left side steam wand is acting a little wonky" Regular mainte"
type textarea "x"
type textarea ""the left side steam wand is acting a little wonky" Regular mainten"
type textarea "x"
type textarea ""the left side steam wand is acting a little wonky" Regular maintena"
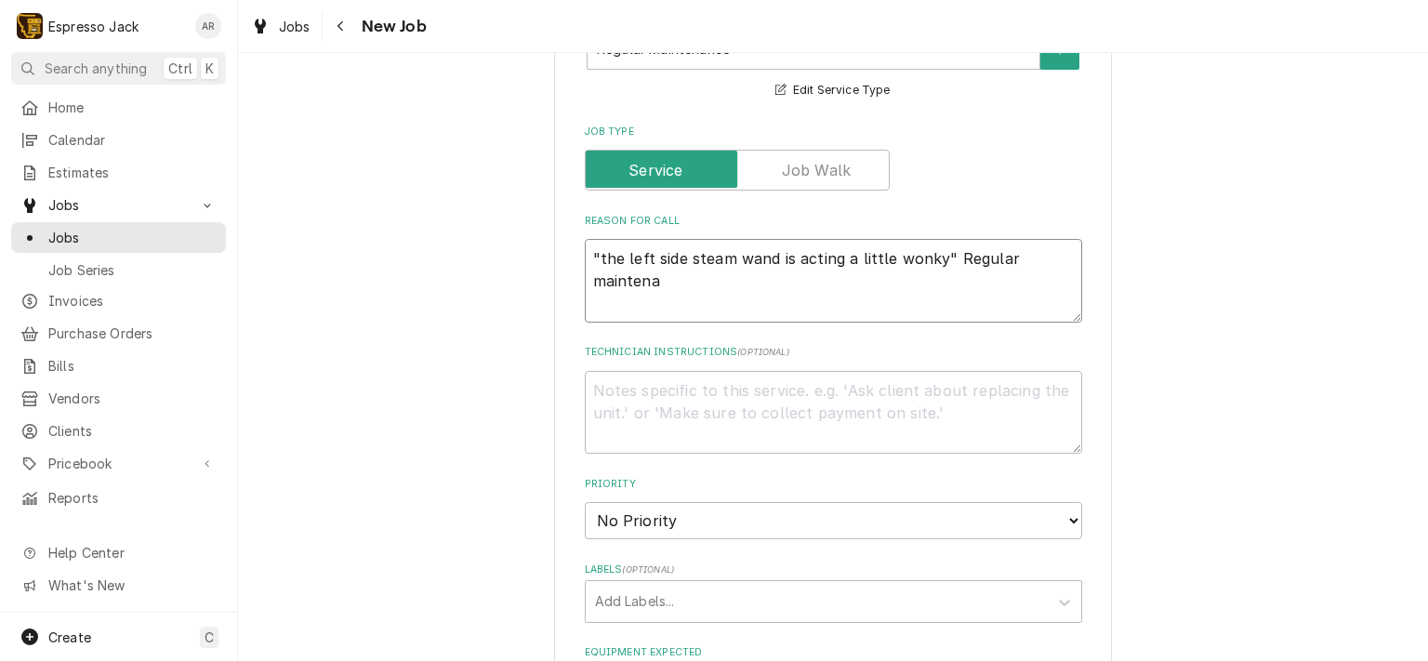
type textarea "x"
type textarea ""the left side steam wand is acting a little wonky" Regular maintenan"
type textarea "x"
type textarea ""the left side steam wand is acting a little wonky" Regular maintenanc"
type textarea "x"
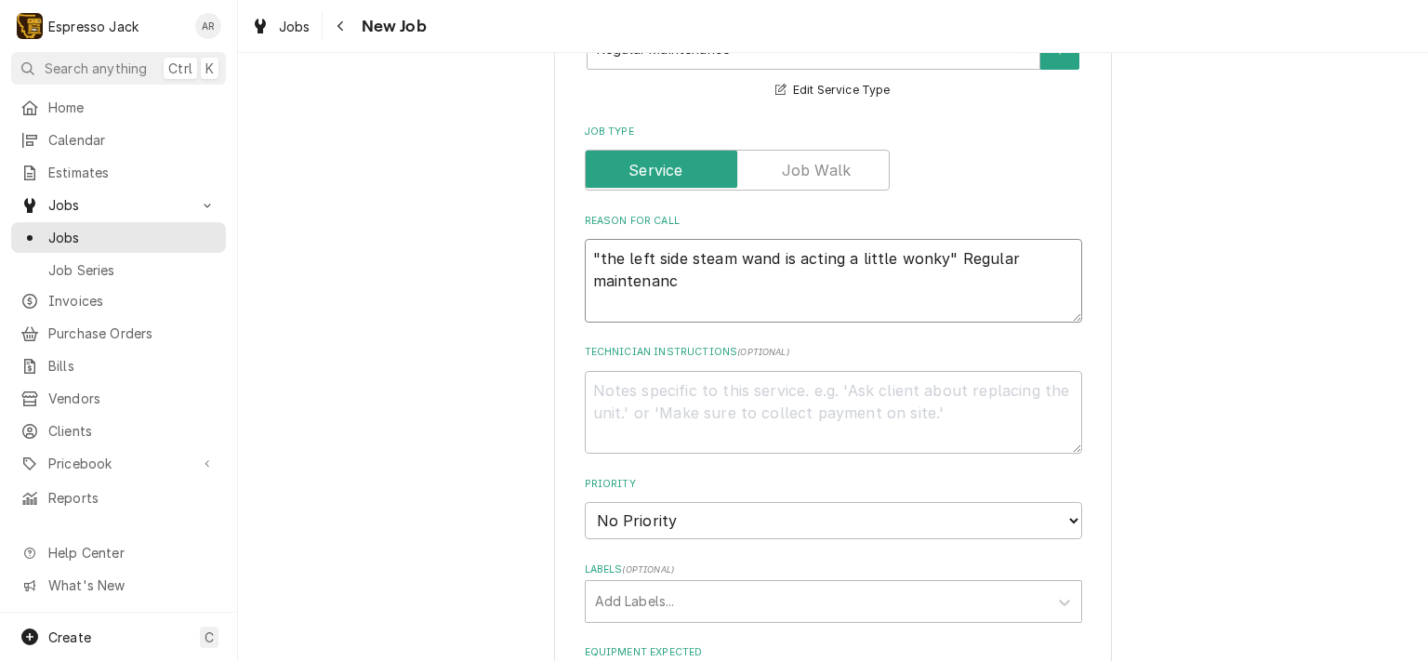
type textarea ""the left side steam wand is acting a little wonky" Regular maintenance"
type textarea "x"
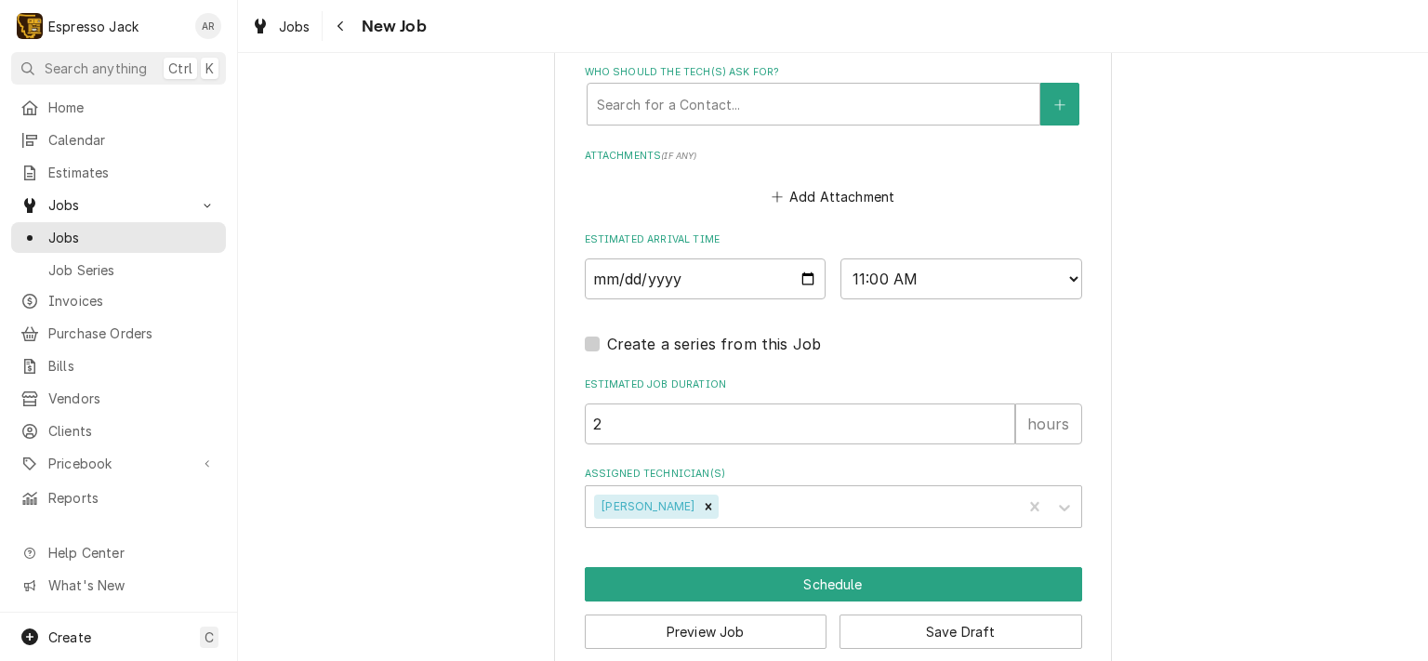
scroll to position [1543, 0]
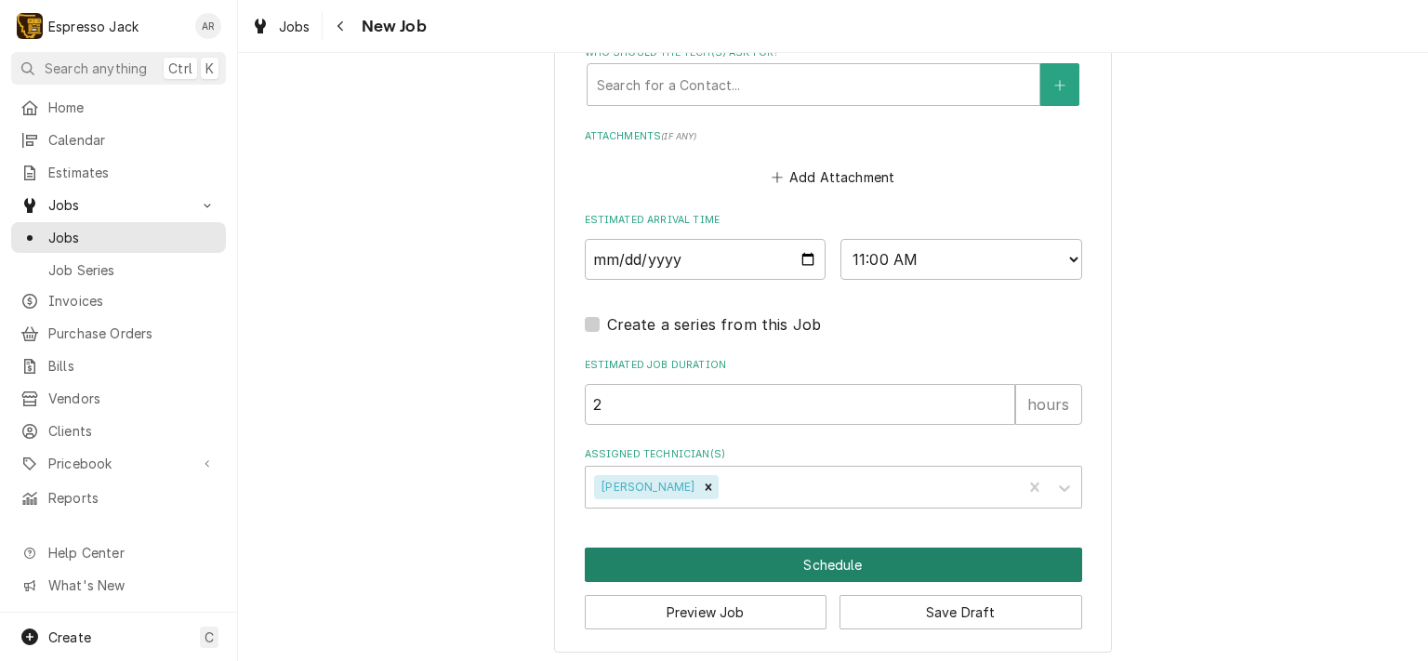
type textarea ""the left side steam wand is acting a little wonky" Regular maintenance"
click at [839, 551] on button "Schedule" at bounding box center [833, 564] width 497 height 34
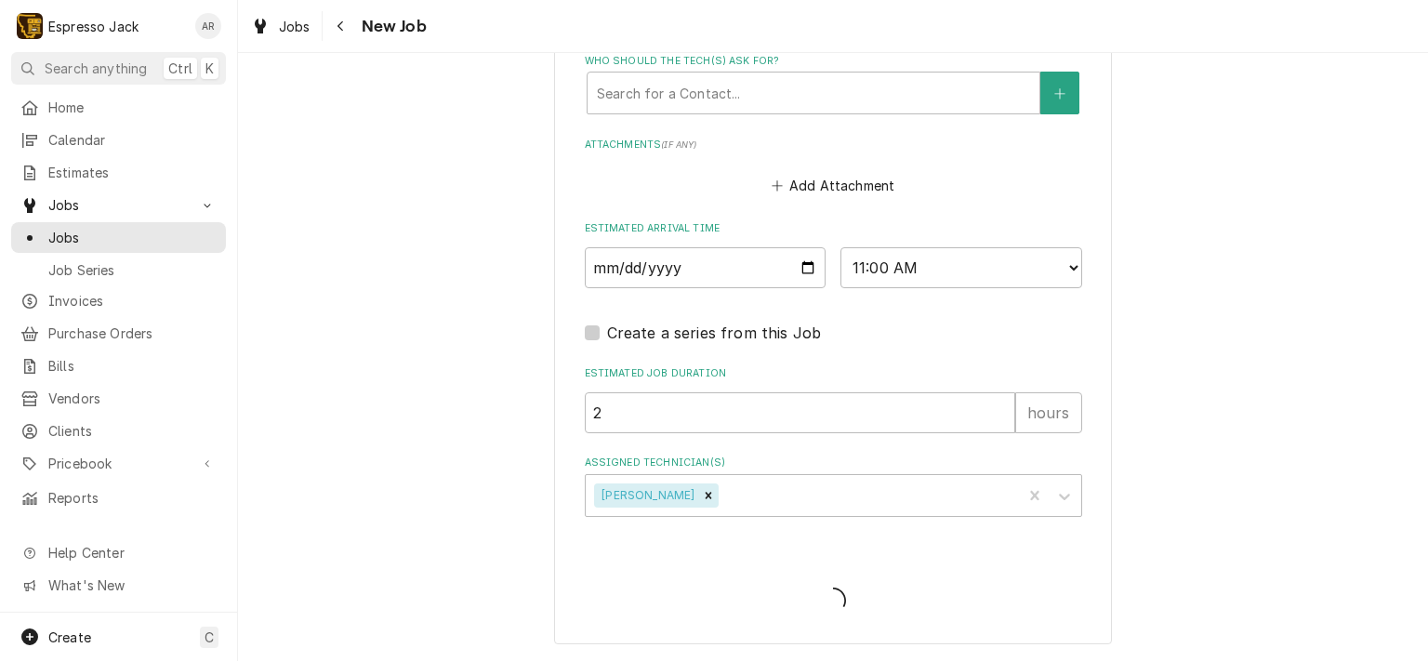
scroll to position [1528, 0]
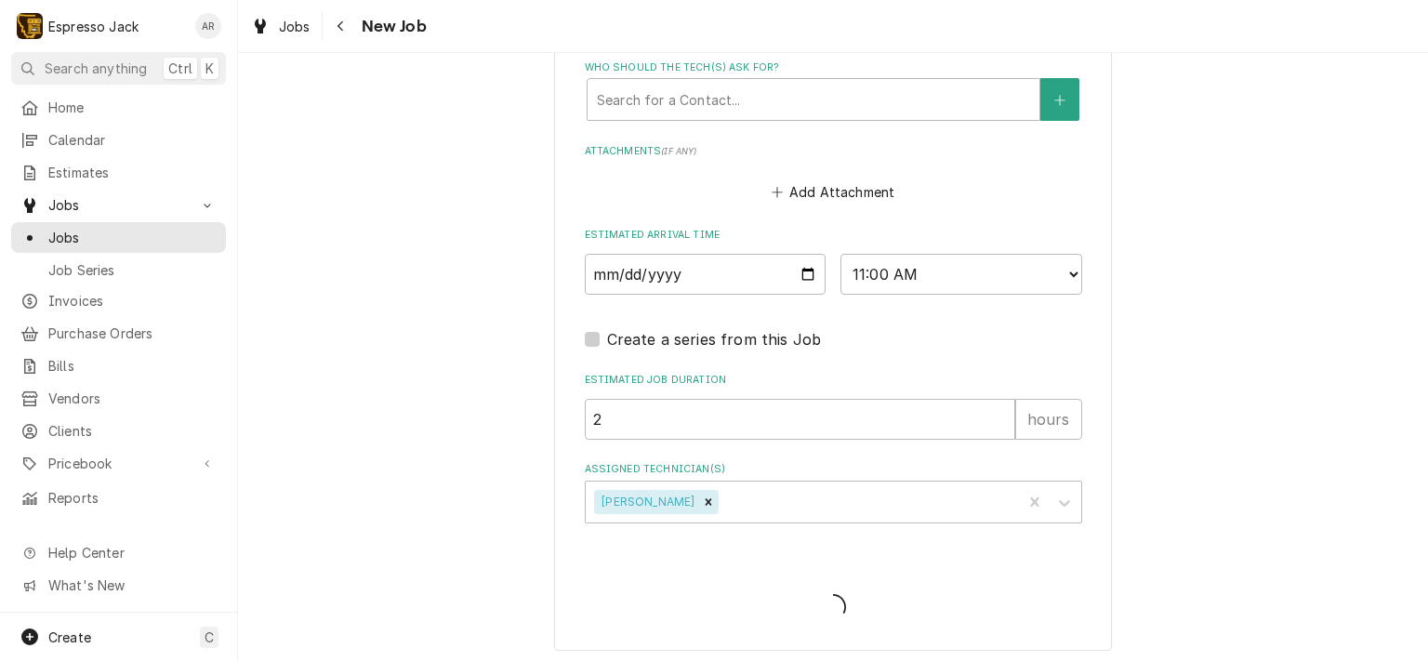
type textarea "x"
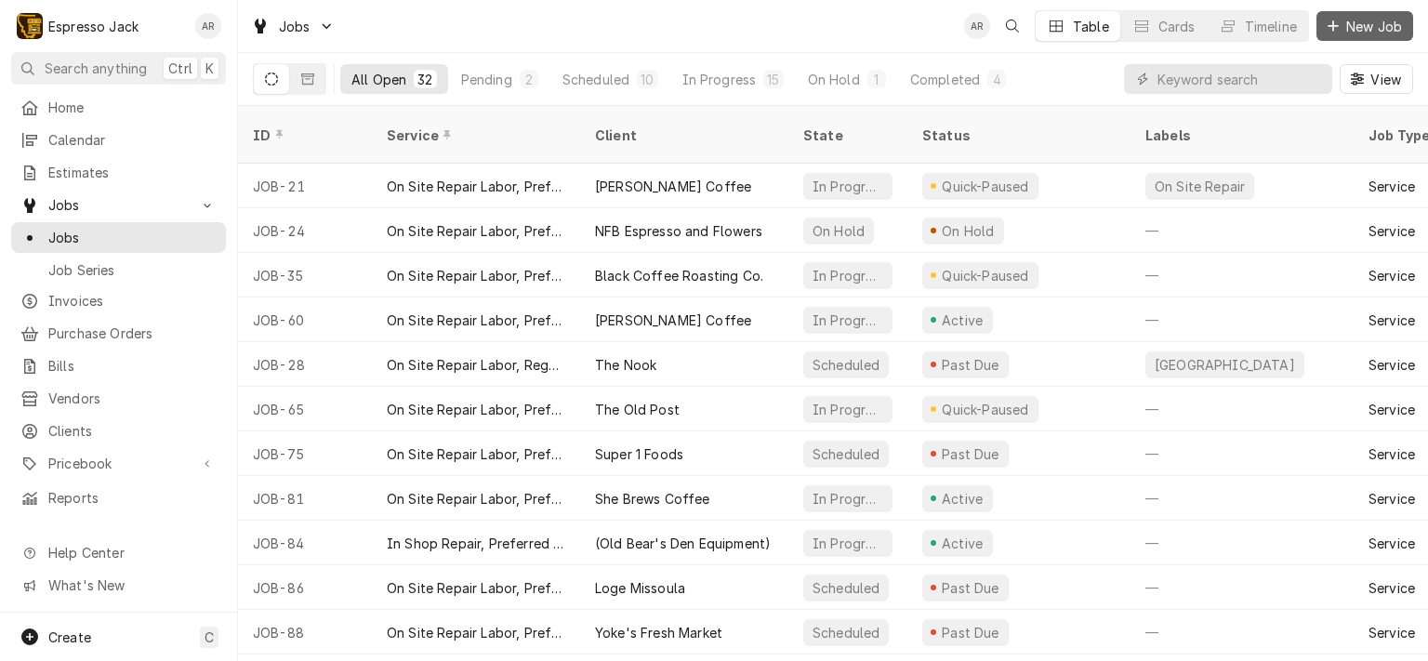
click at [1376, 20] on span "New Job" at bounding box center [1373, 27] width 63 height 20
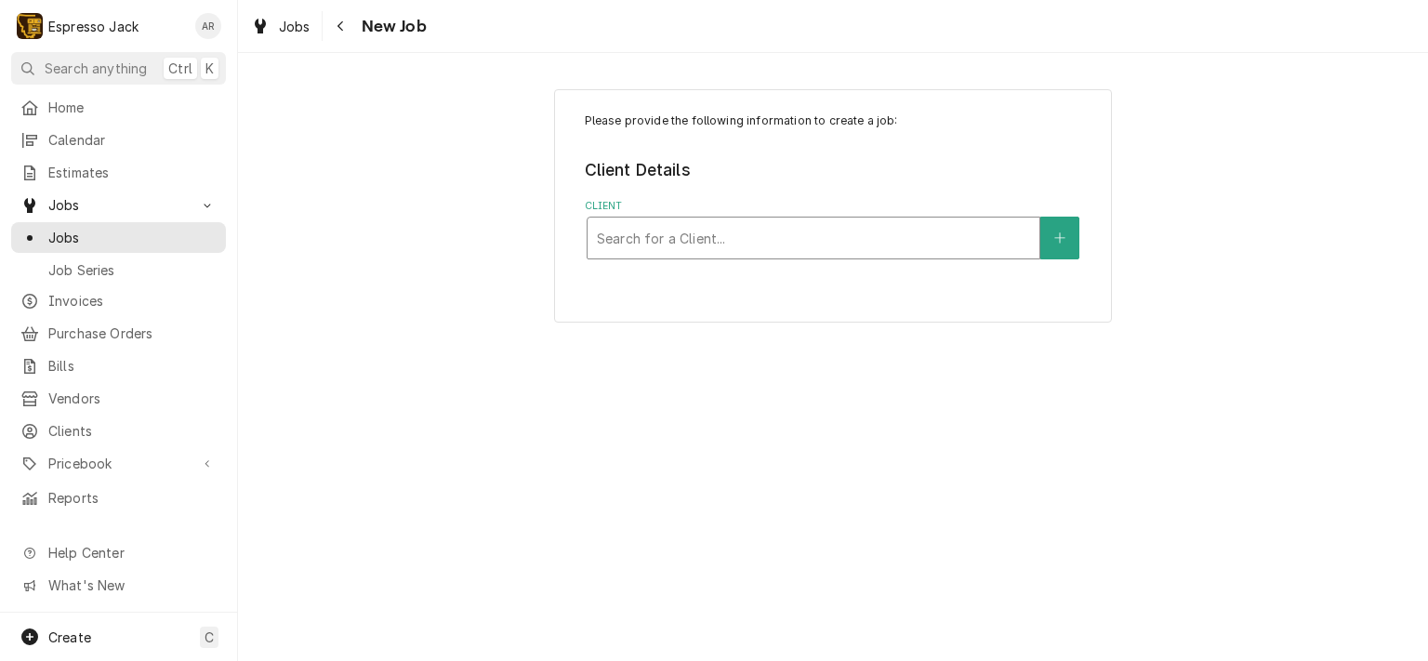
click at [686, 234] on div "Client" at bounding box center [813, 237] width 433 height 33
type input "3 mi"
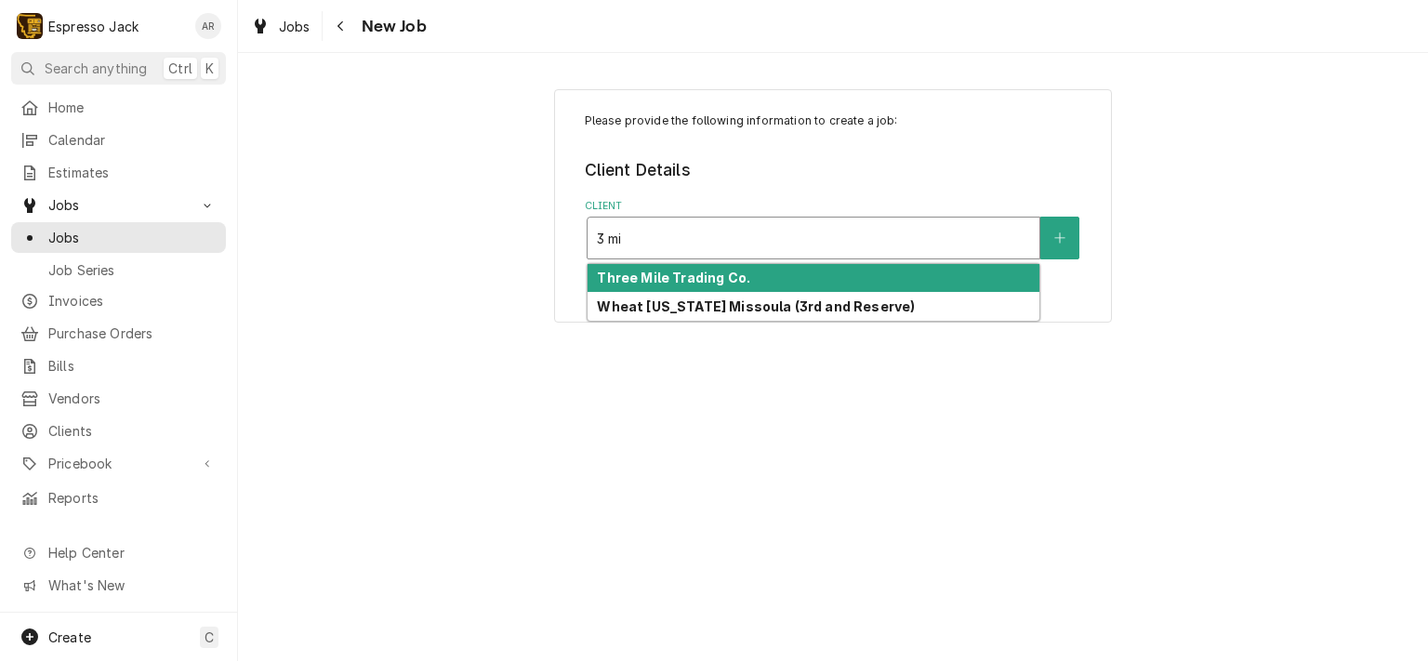
click at [678, 274] on strong "Three Mile Trading Co." at bounding box center [673, 278] width 153 height 16
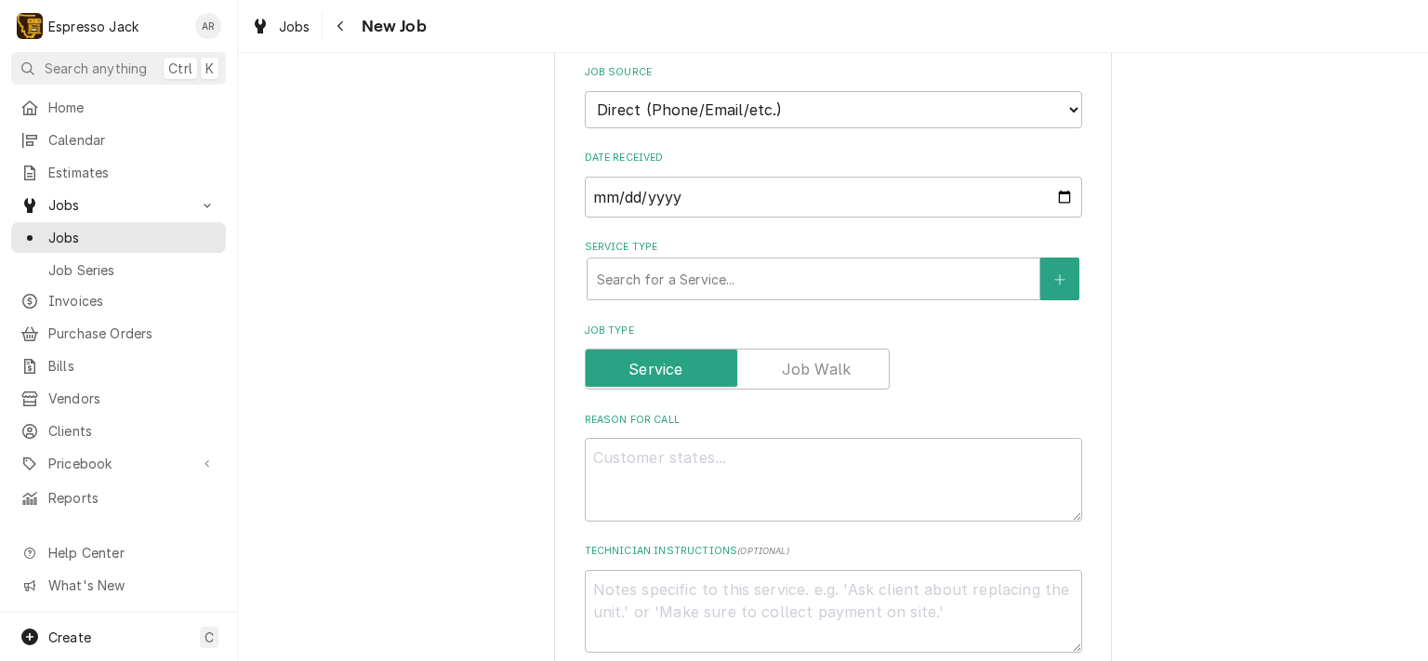
scroll to position [558, 0]
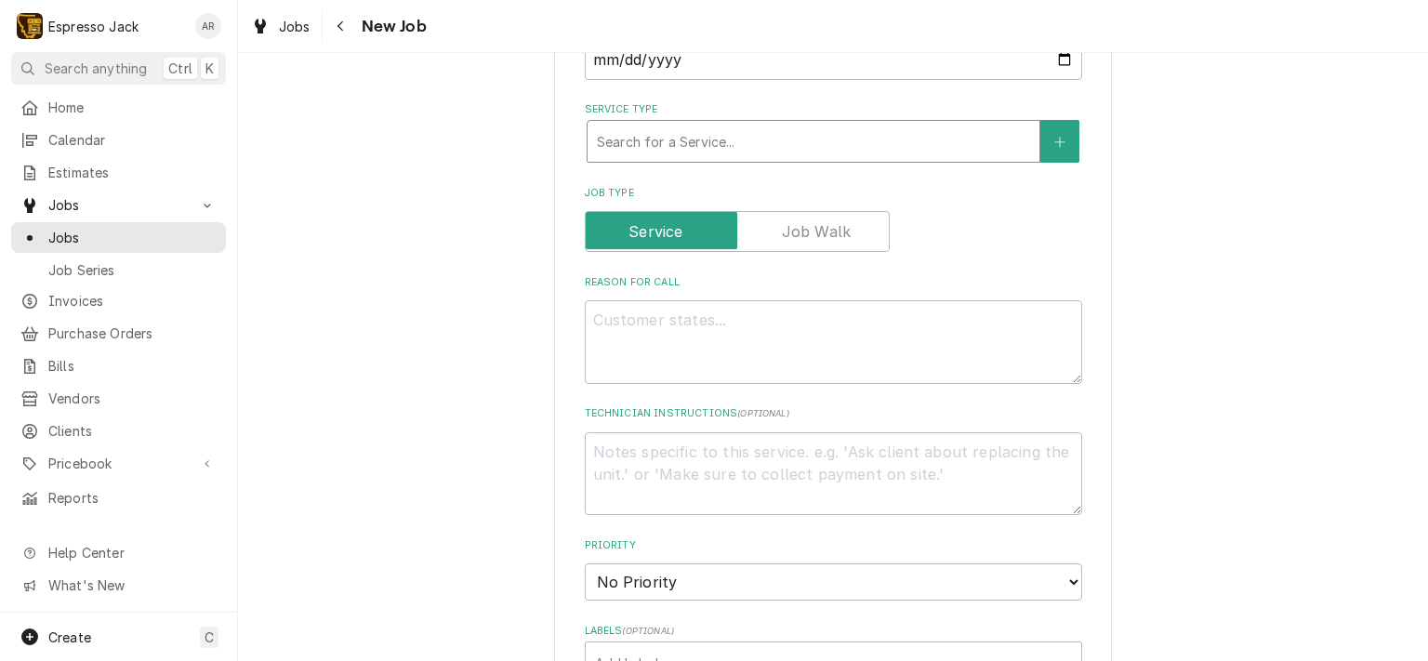
click at [646, 138] on div "Service Type" at bounding box center [813, 141] width 433 height 33
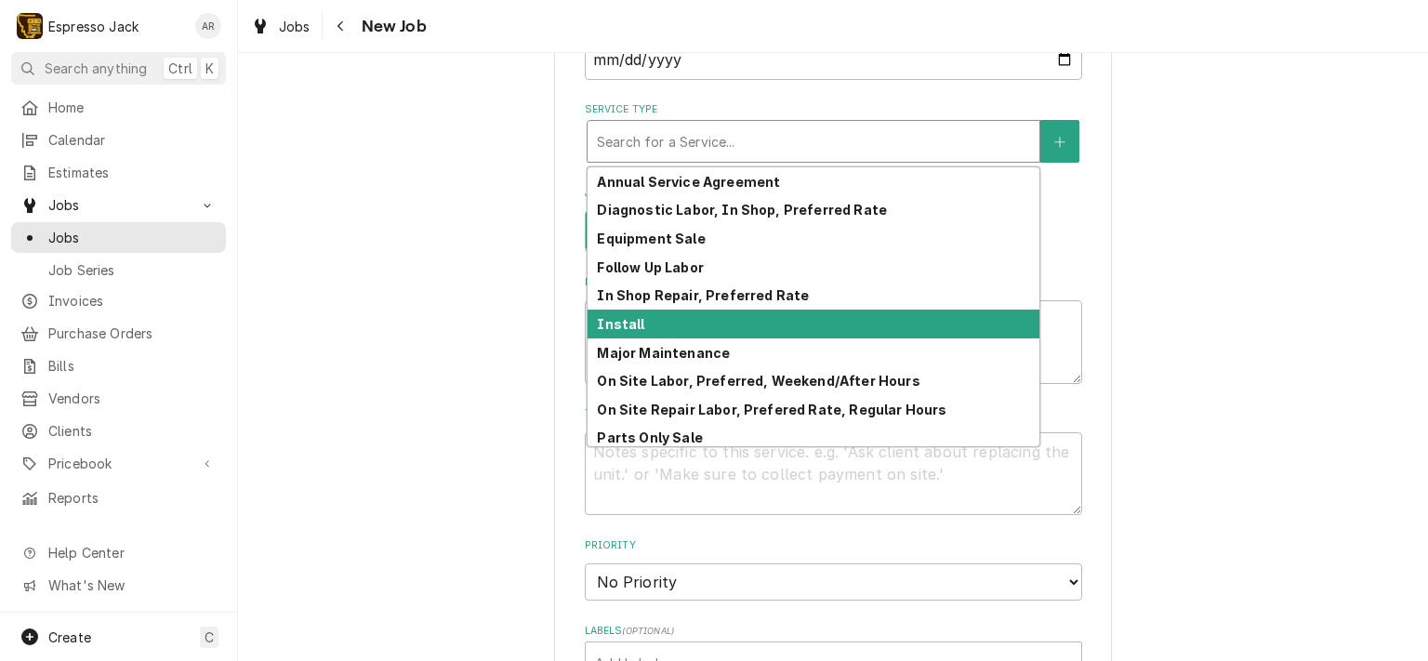
scroll to position [91, 0]
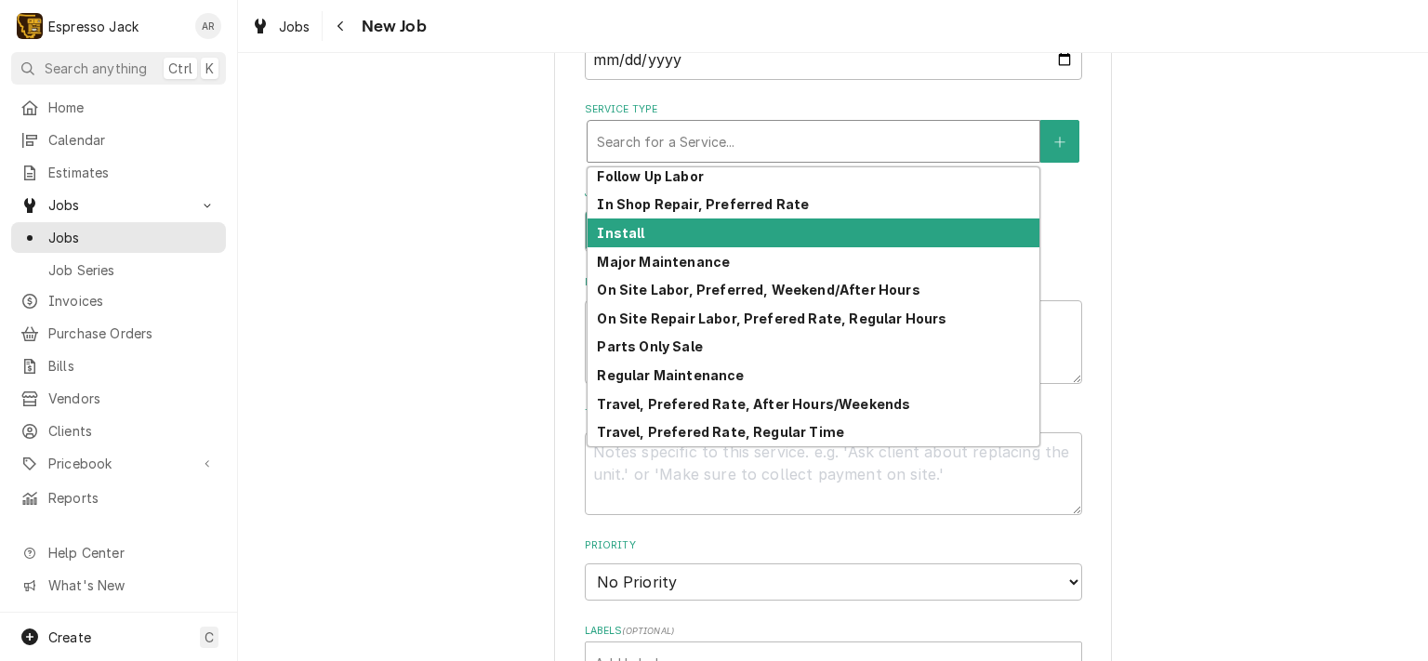
click at [402, 261] on div "Please provide the following information to create a job: Client Details Client…" at bounding box center [833, 472] width 1190 height 1914
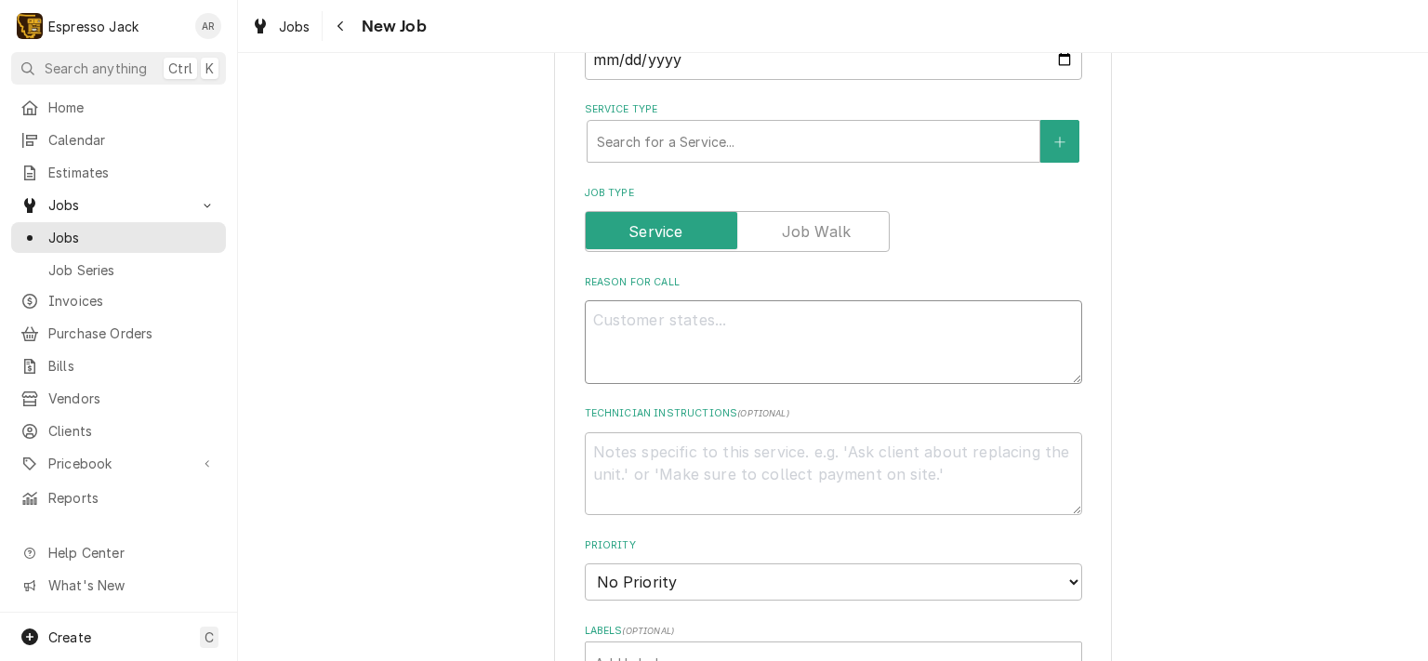
click at [662, 319] on textarea "Reason For Call" at bounding box center [833, 342] width 497 height 84
paste textarea "no water on the left side and we have a leak on the machine"
type textarea "x"
type textarea "no water on the left side and we have a leak on the machine"
drag, startPoint x: 587, startPoint y: 311, endPoint x: 621, endPoint y: 322, distance: 35.0
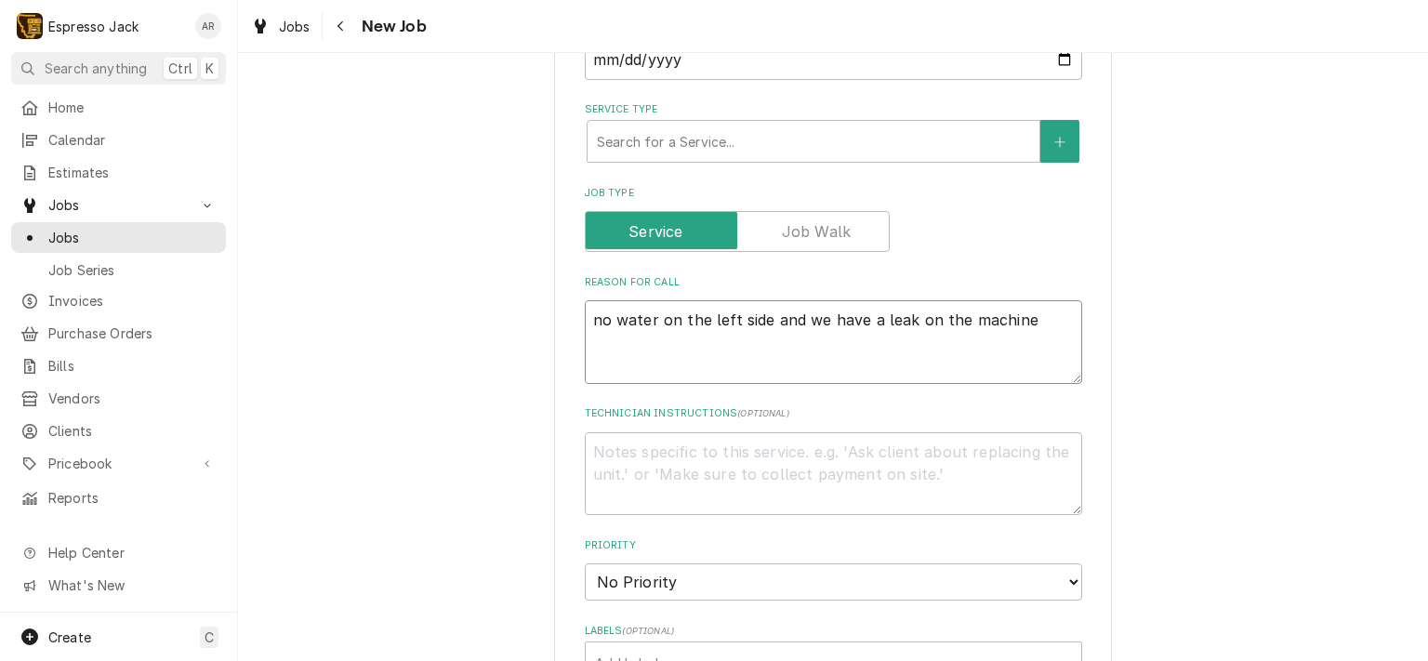
click at [587, 312] on textarea "no water on the left side and we have a leak on the machine" at bounding box center [833, 342] width 497 height 84
type textarea "x"
type textarea ""no water on the left side and we have a leak on the machine"
click at [1033, 319] on textarea ""no water on the left side and we have a leak on the machine" at bounding box center [833, 342] width 497 height 84
type textarea "x"
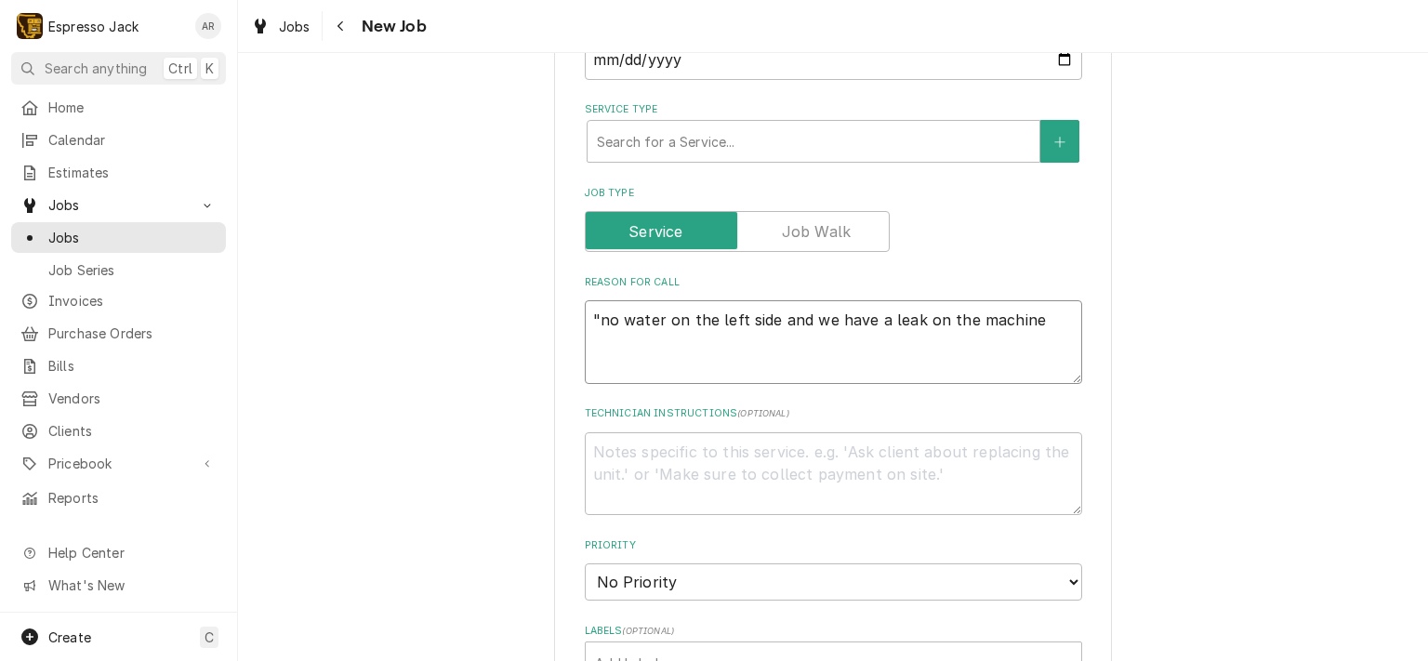
type textarea ""no water on the left side and we have a leak on the machine""
type textarea "x"
type textarea ""no water on the left side and we have a leak on the machine""
click at [677, 136] on div "Service Type" at bounding box center [813, 141] width 433 height 33
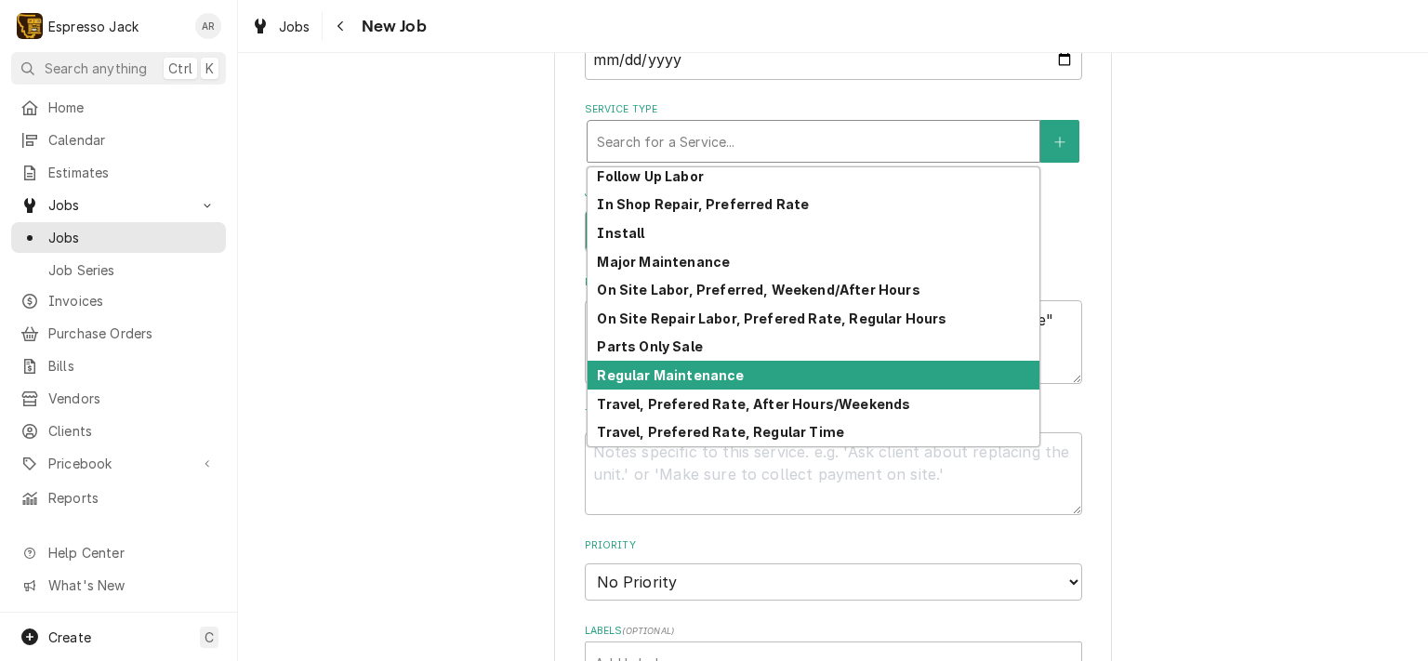
click at [697, 368] on strong "Regular Maintenance" at bounding box center [670, 375] width 147 height 16
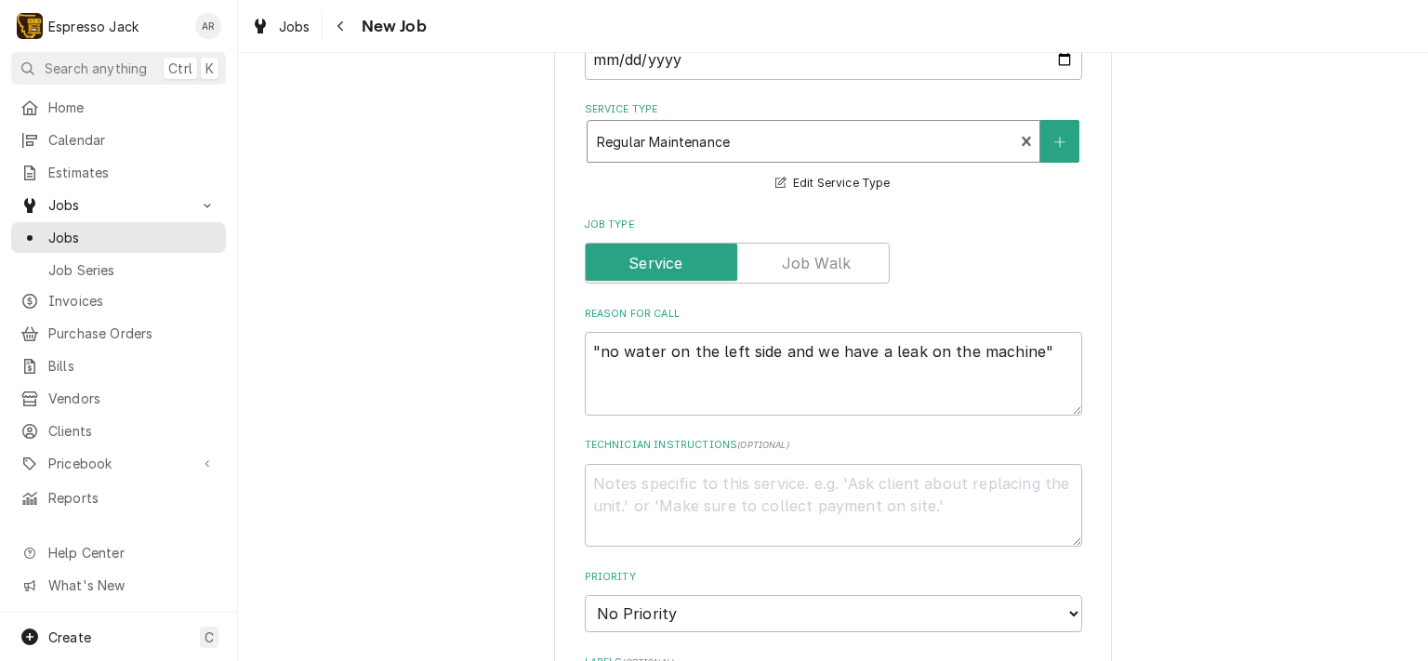
type textarea "x"
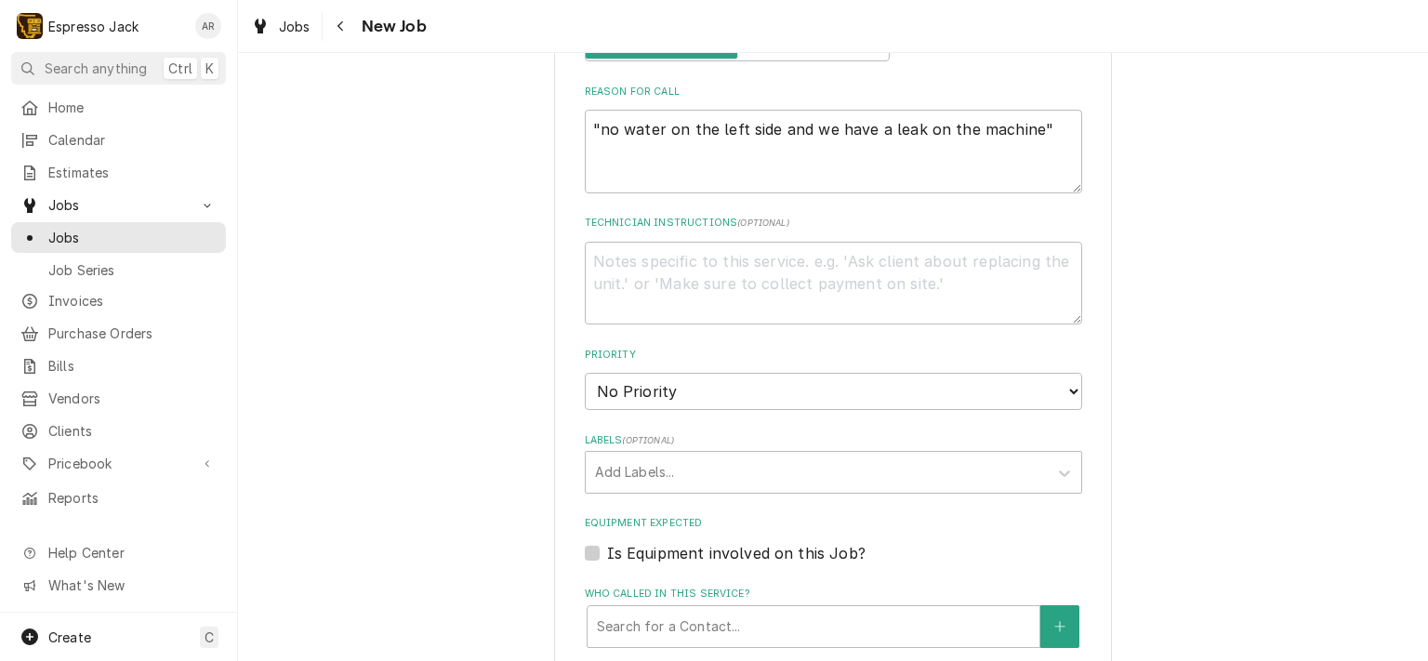
scroll to position [892, 0]
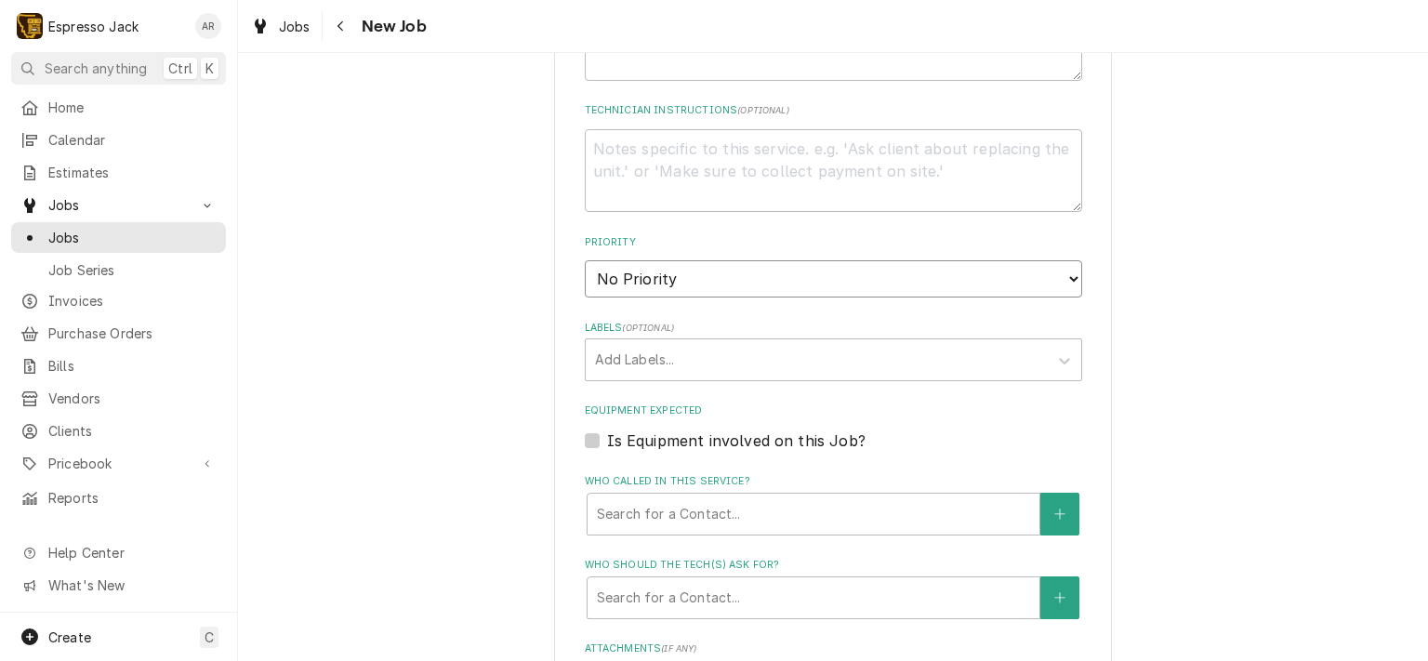
select select "3"
click at [585, 260] on select "No Priority Urgent High Medium Low" at bounding box center [833, 278] width 497 height 37
type textarea "x"
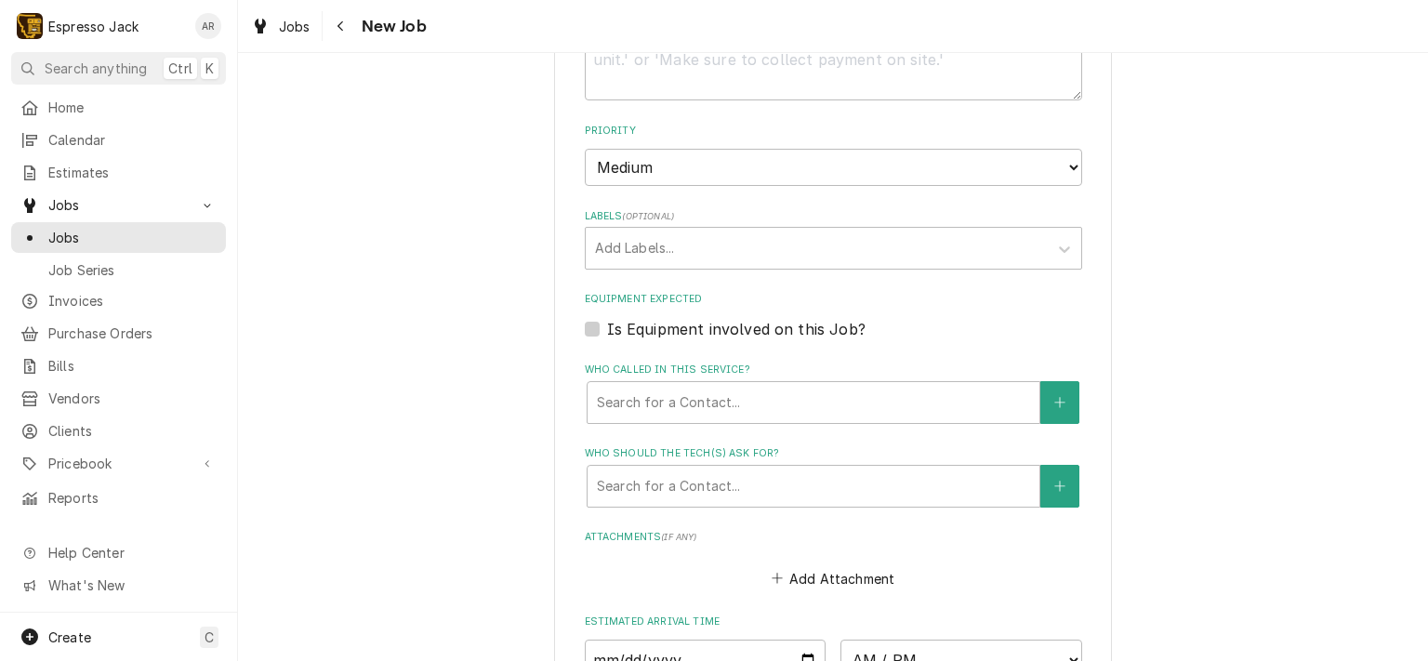
click at [607, 319] on label "Is Equipment involved on this Job?" at bounding box center [736, 329] width 258 height 22
click at [607, 319] on input "Equipment Expected" at bounding box center [855, 338] width 497 height 41
checkbox input "true"
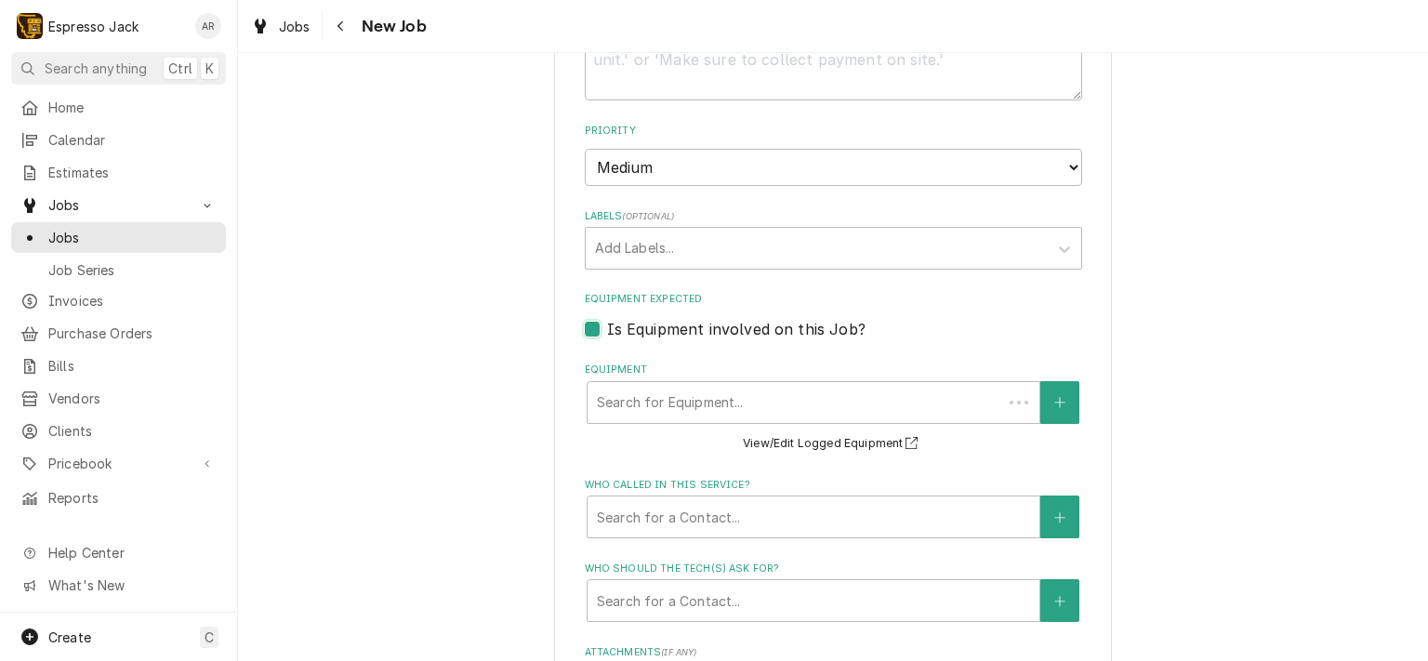
type textarea "x"
click at [723, 393] on div "Equipment" at bounding box center [813, 402] width 433 height 33
click at [696, 393] on div "Equipment" at bounding box center [813, 402] width 433 height 33
click at [1054, 397] on icon "Create New Equipment" at bounding box center [1059, 402] width 11 height 13
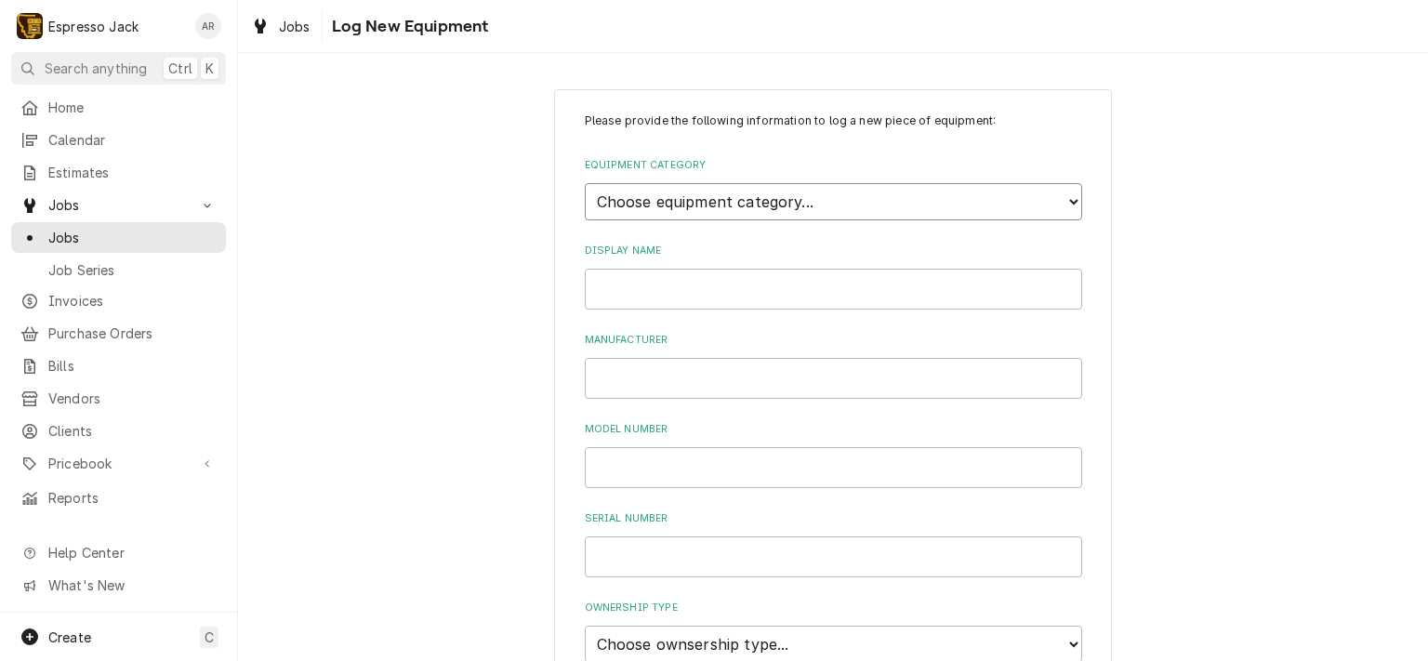
select select "9"
click at [585, 183] on select "Choose equipment category... Beverage Equipment Water Filtration Other" at bounding box center [833, 201] width 497 height 37
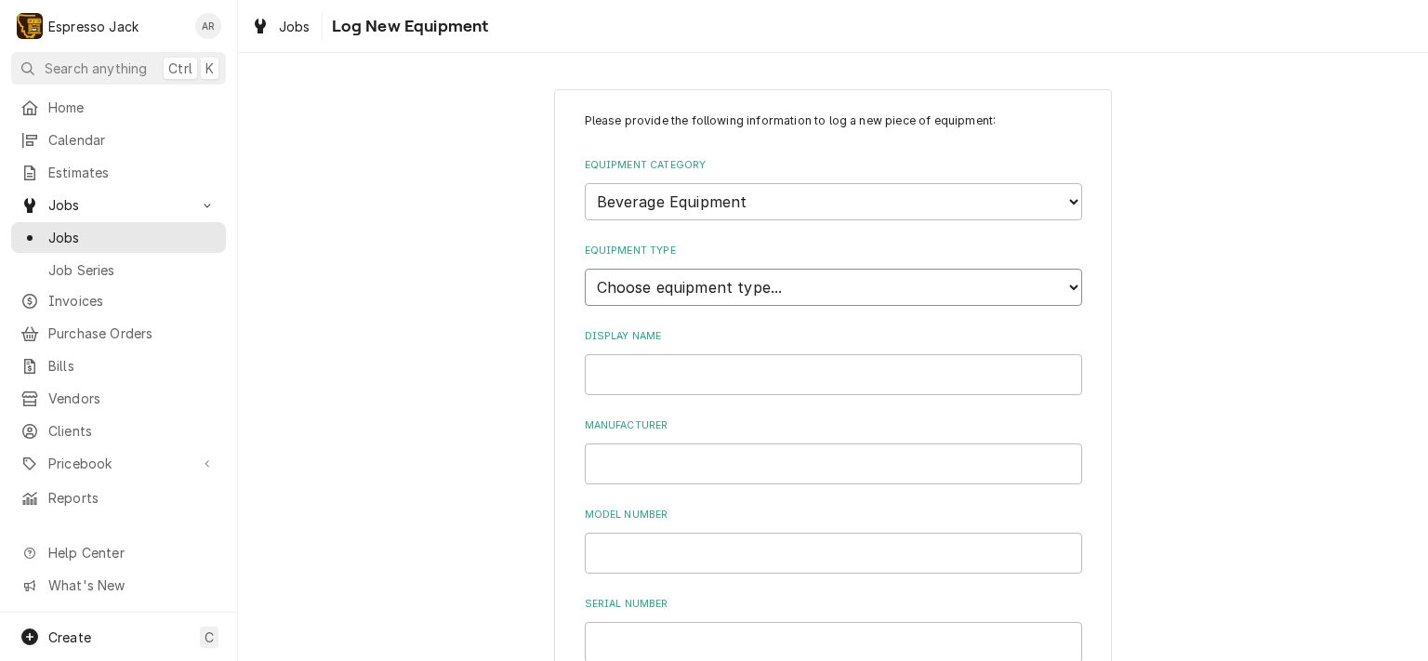
select select "79"
click at [585, 269] on select "Choose equipment type... Bar Blender Coffee Grinder Coffee Maker Coffee Urn Fro…" at bounding box center [833, 287] width 497 height 37
click at [670, 378] on input "Display Name" at bounding box center [833, 374] width 497 height 41
click at [586, 363] on input "Simonelli Premier" at bounding box center [833, 374] width 497 height 41
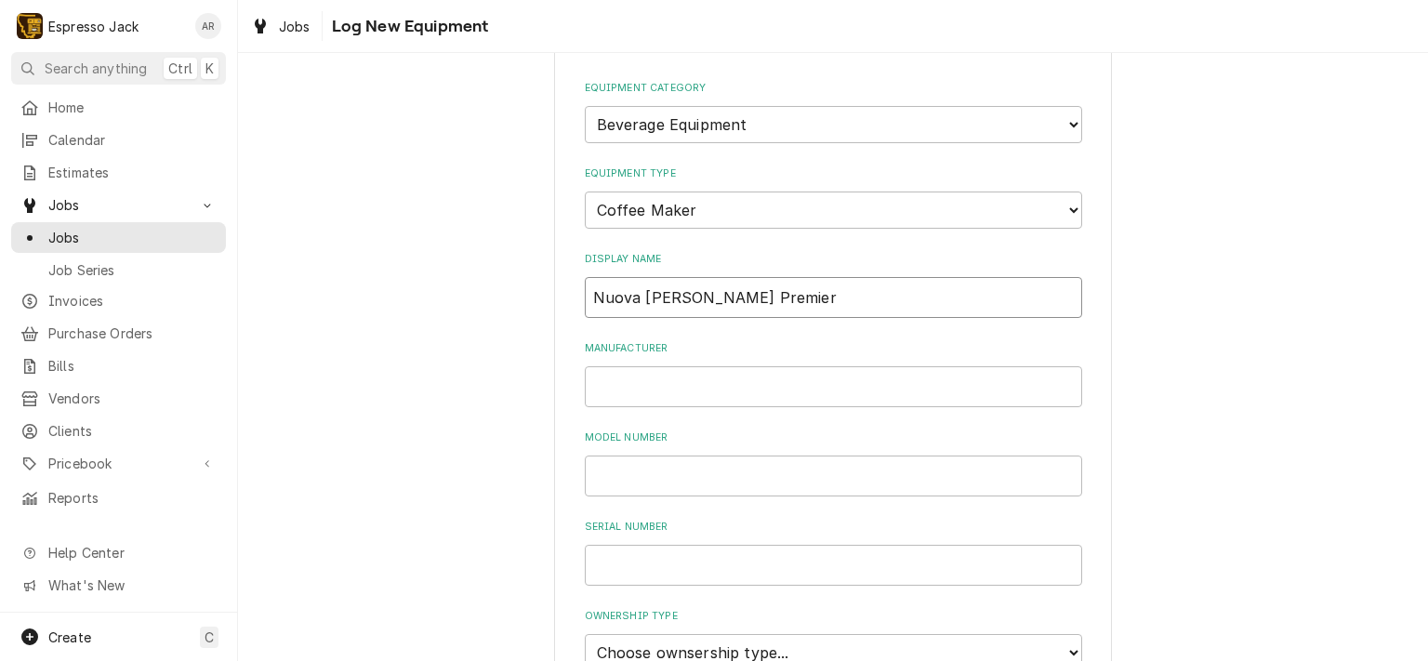
scroll to position [112, 0]
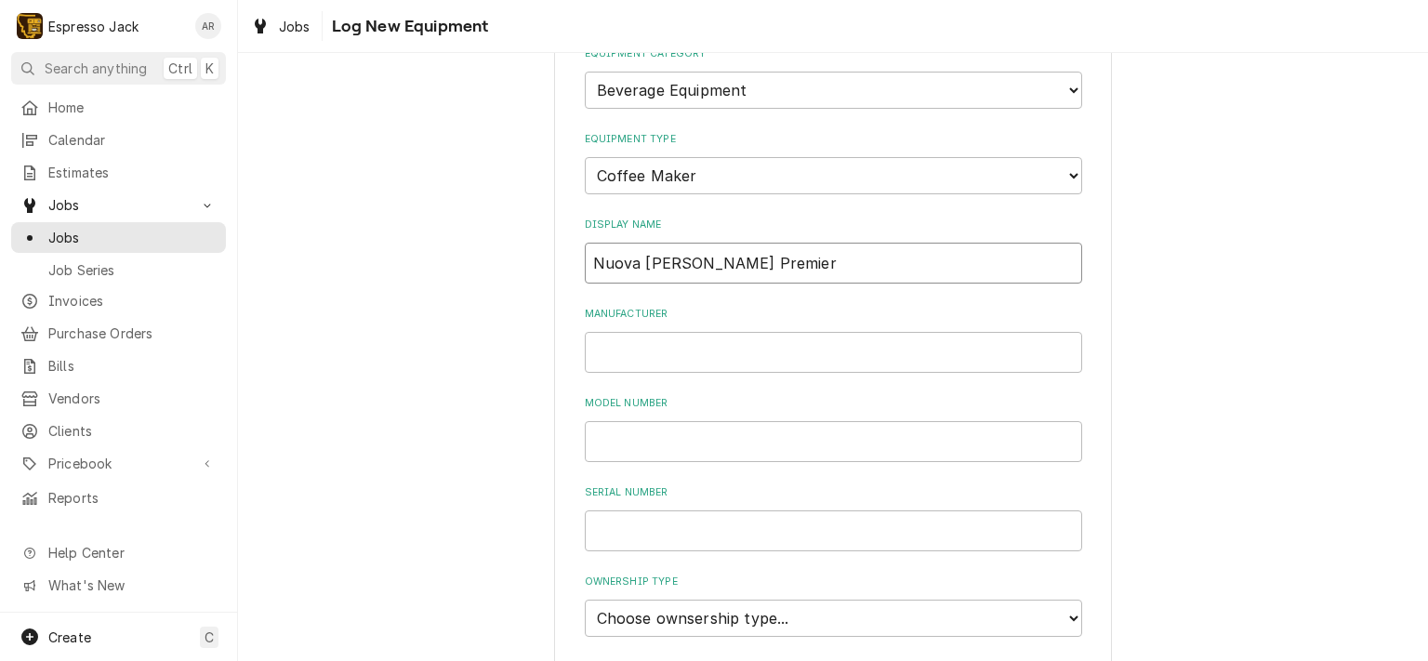
drag, startPoint x: 705, startPoint y: 259, endPoint x: 573, endPoint y: 254, distance: 132.1
click at [573, 254] on div "Please provide the following information to log a new piece of equipment: Equip…" at bounding box center [833, 553] width 558 height 1151
type input "Nuova Simonelli Premier"
click at [645, 346] on input "Manufacturer" at bounding box center [833, 352] width 497 height 41
paste input "Nuova Simonelli"
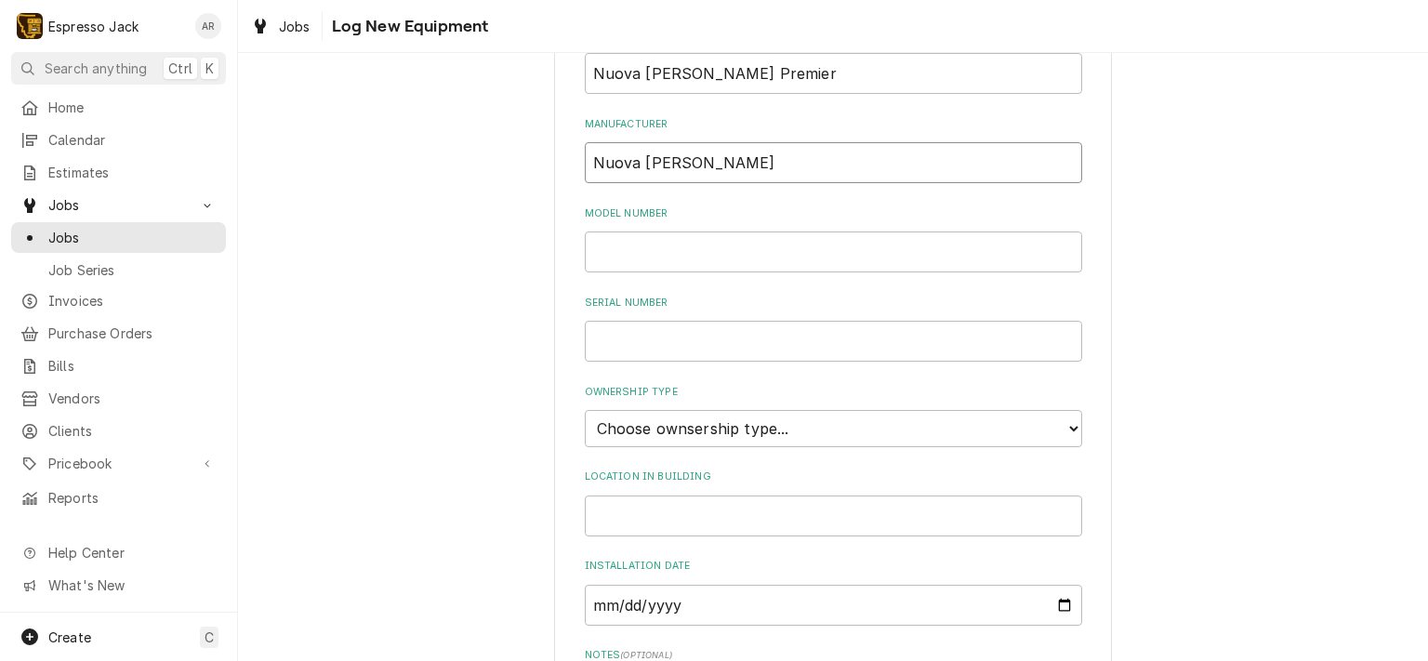
scroll to position [335, 0]
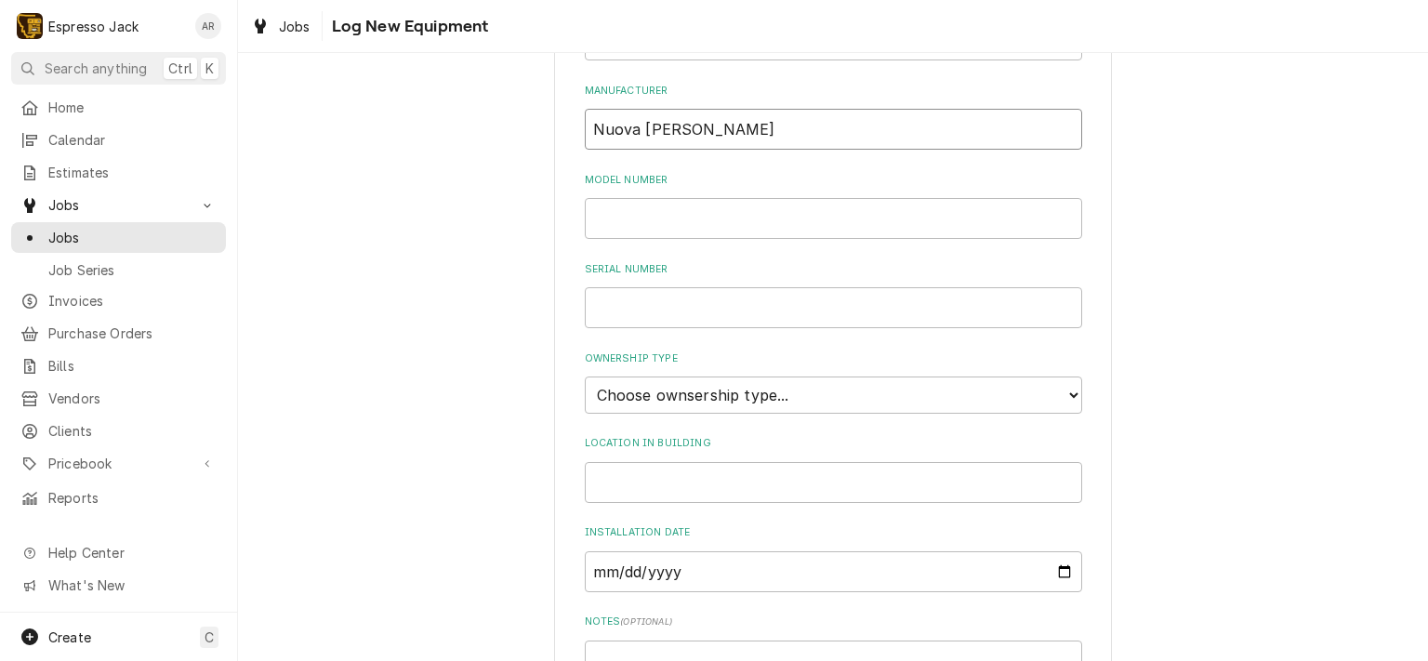
type input "Nuova Simonelli"
select select "1"
click at [585, 376] on select "Choose ownsership type... Unknown Owned Leased Rented" at bounding box center [833, 394] width 497 height 37
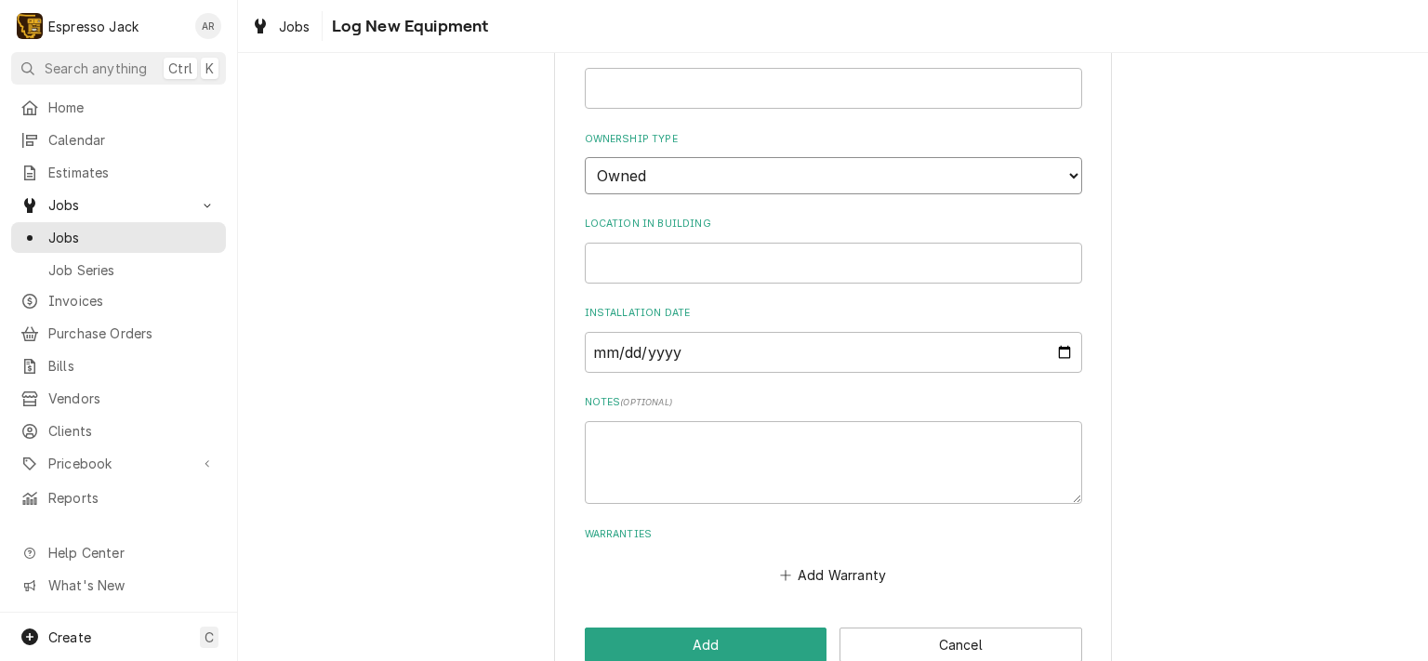
scroll to position [588, 0]
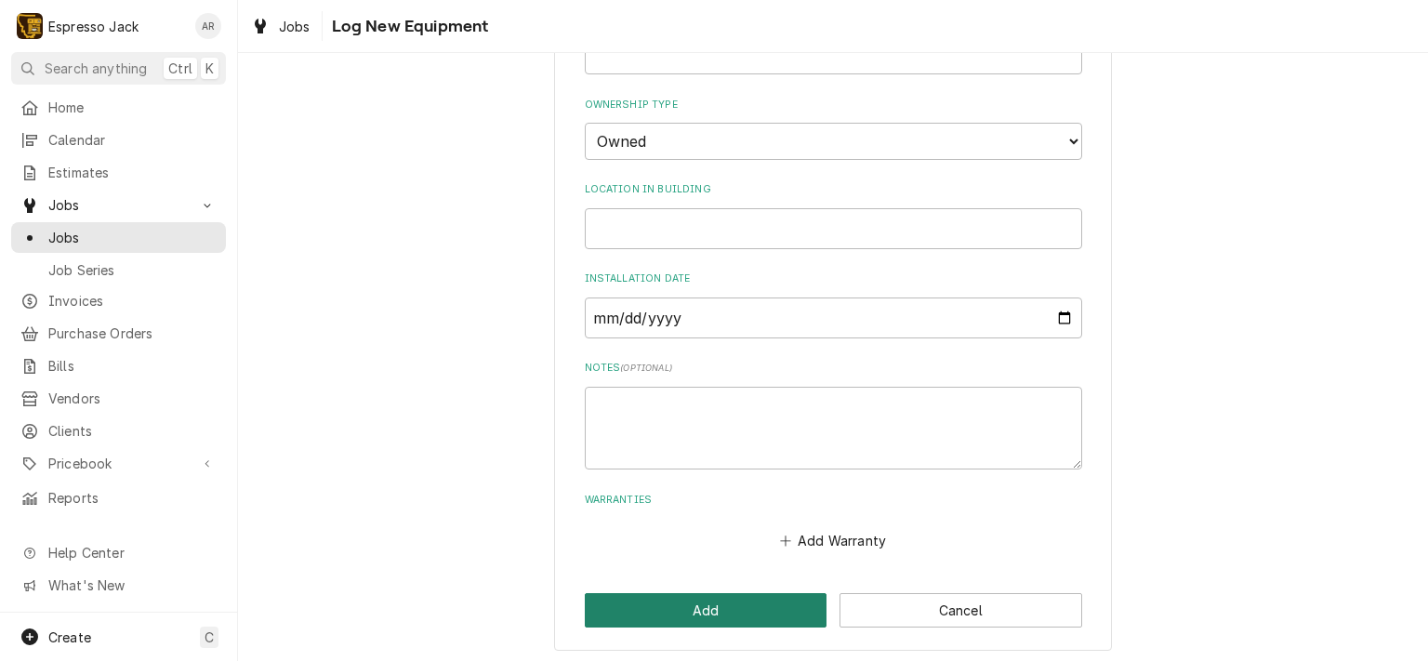
click at [688, 601] on button "Add" at bounding box center [706, 610] width 243 height 34
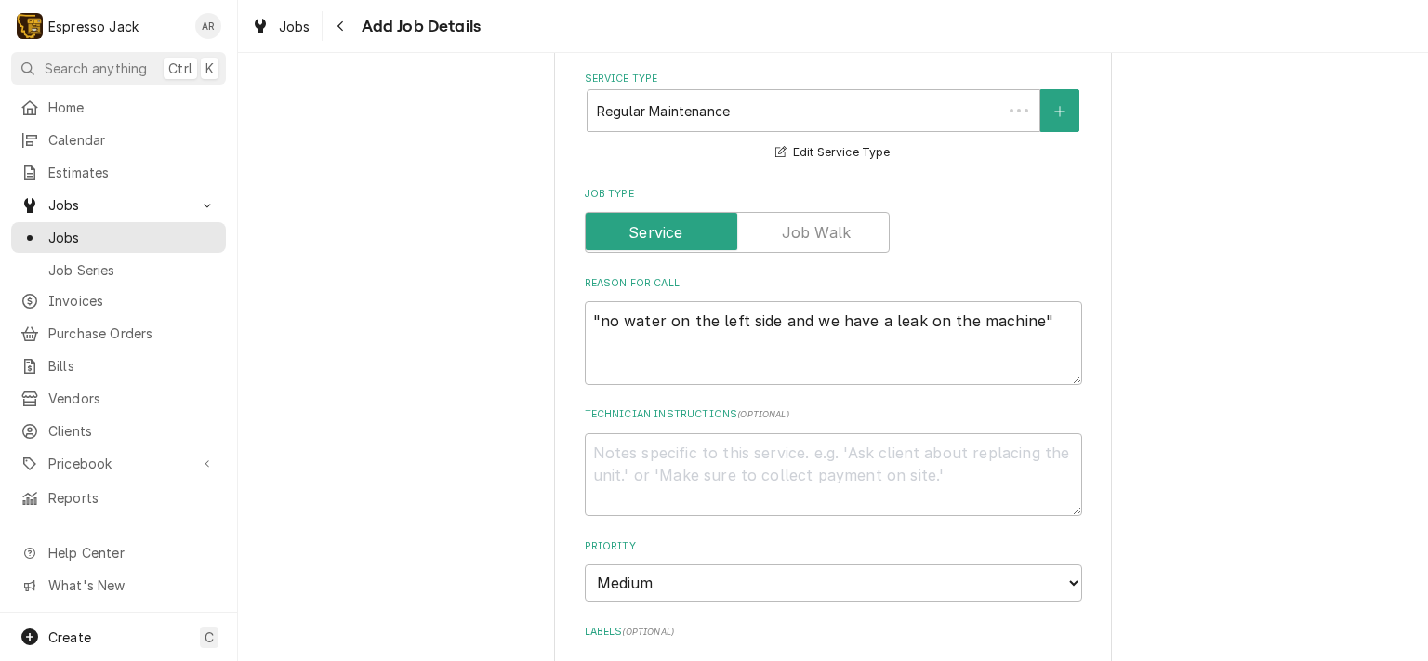
scroll to position [1004, 0]
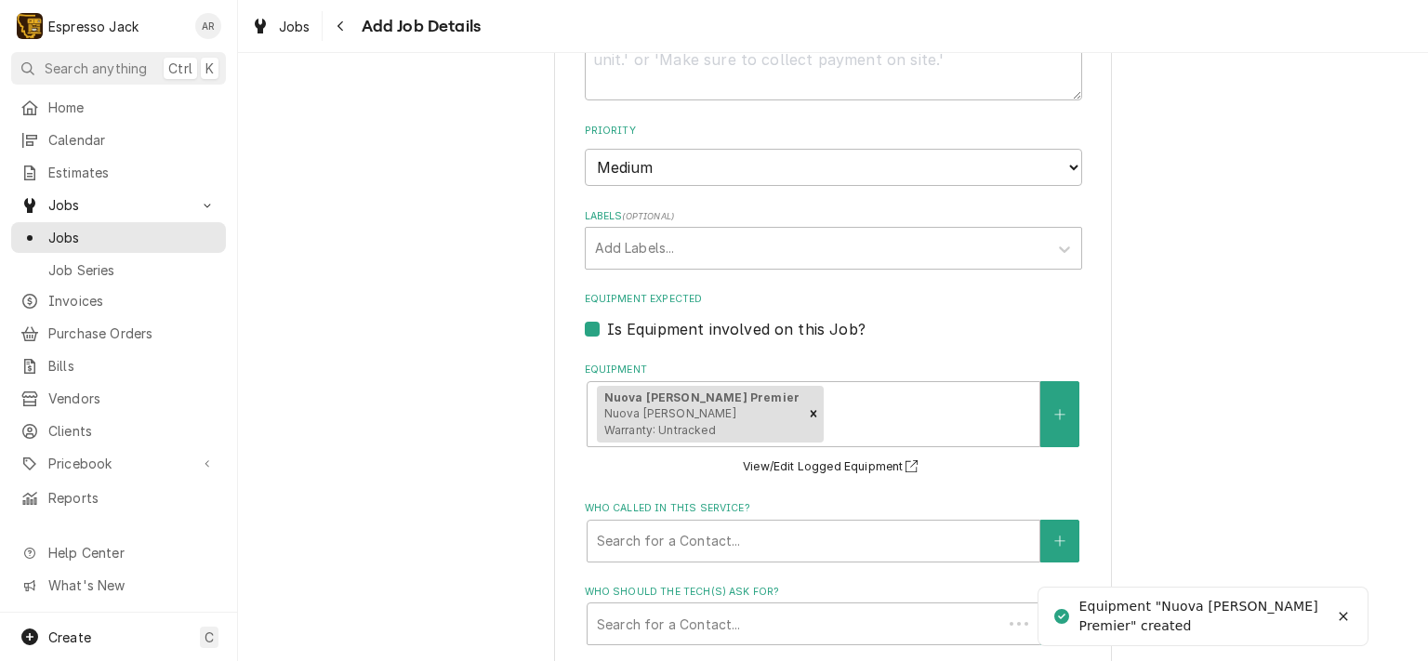
type textarea "x"
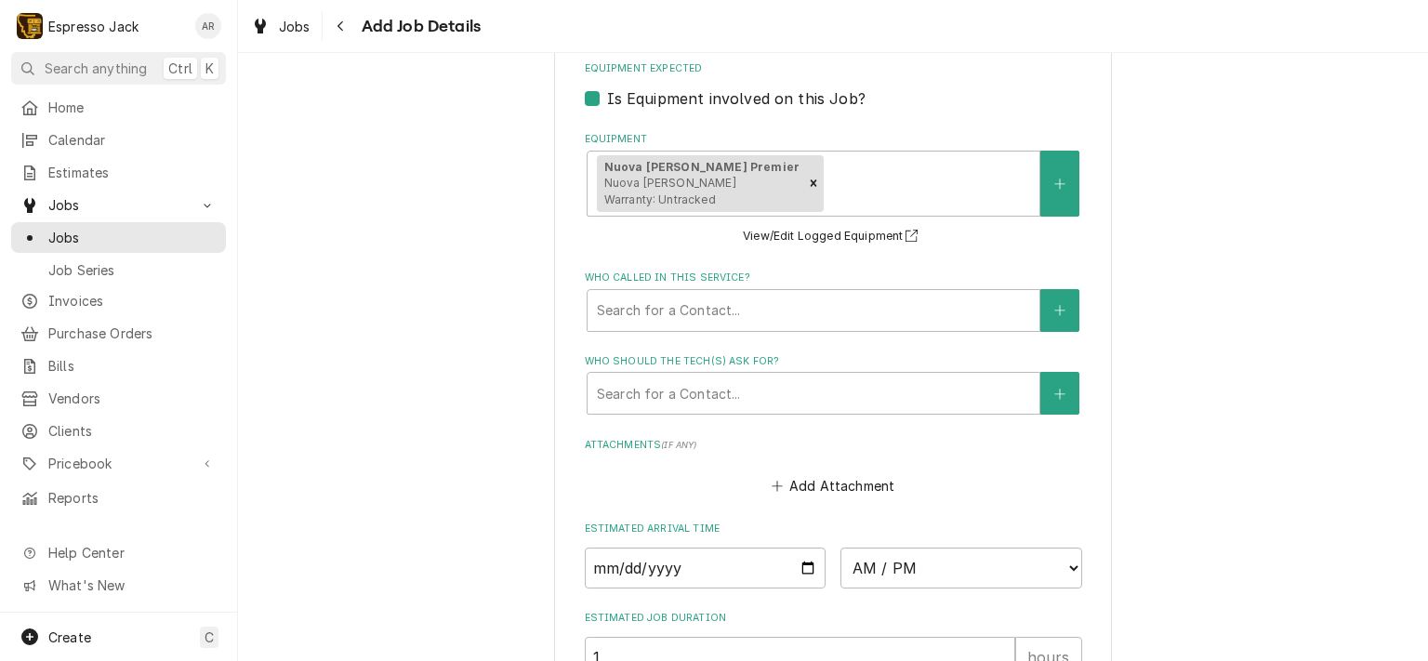
scroll to position [1338, 0]
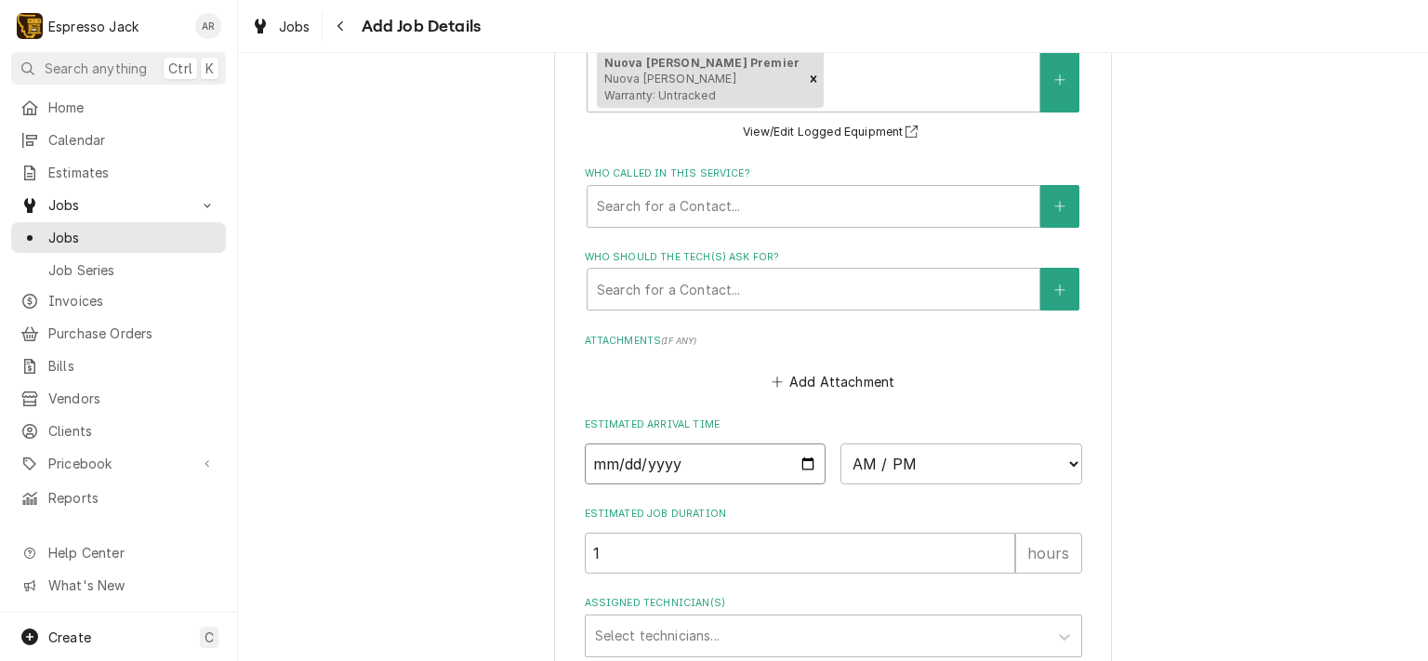
click at [801, 460] on input "Date" at bounding box center [706, 463] width 242 height 41
type input "2025-09-18"
type textarea "x"
select select "12:00:00"
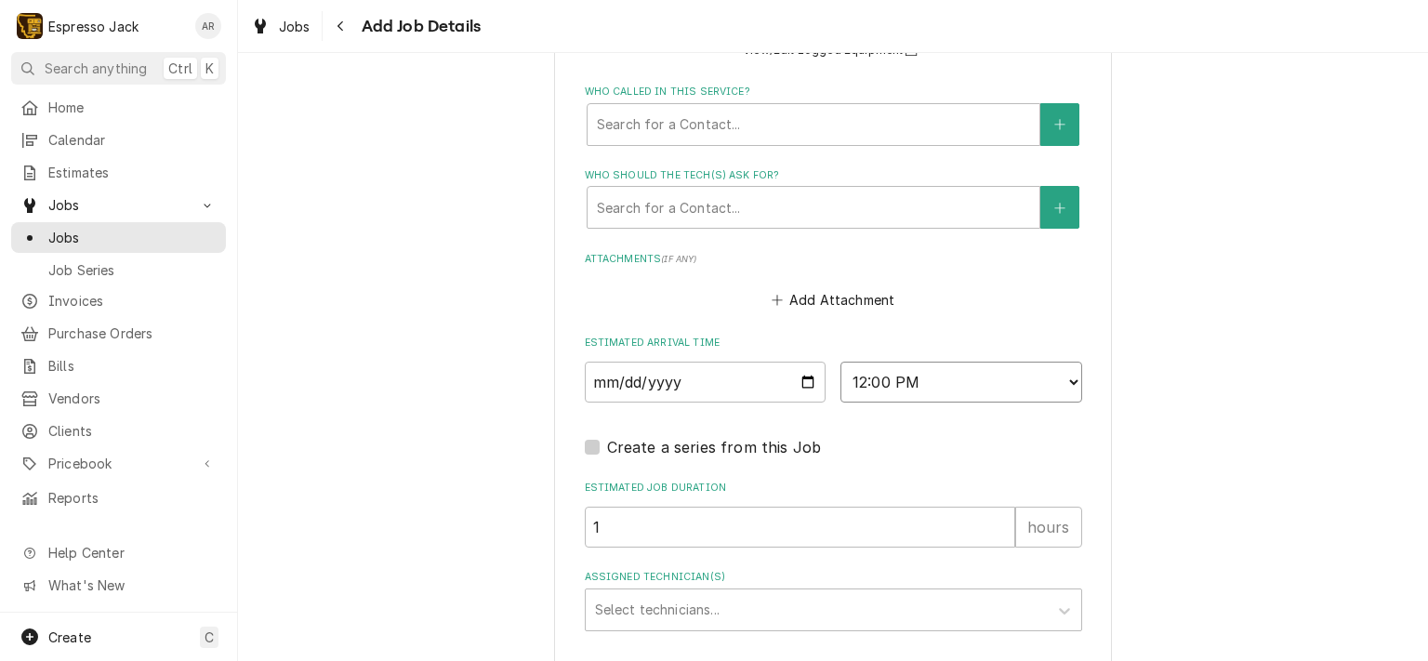
scroll to position [1543, 0]
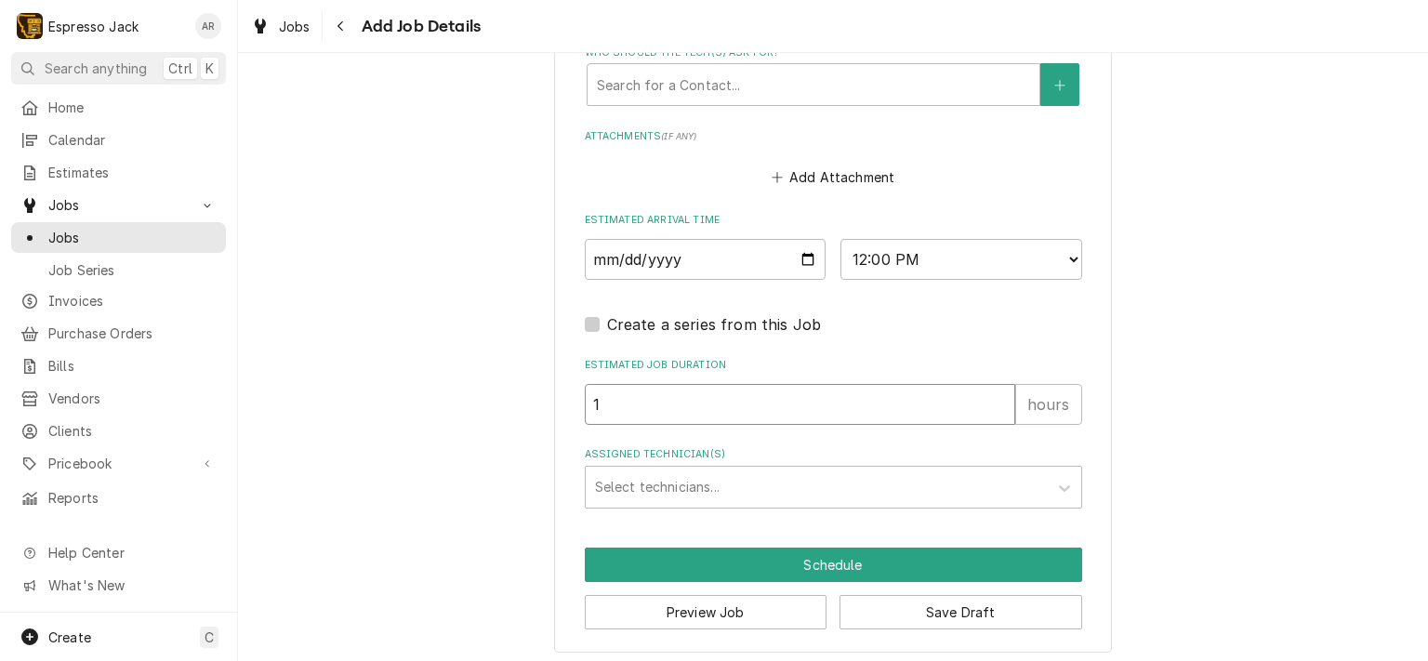
type textarea "x"
type input "2"
click at [994, 393] on input "2" at bounding box center [800, 404] width 430 height 41
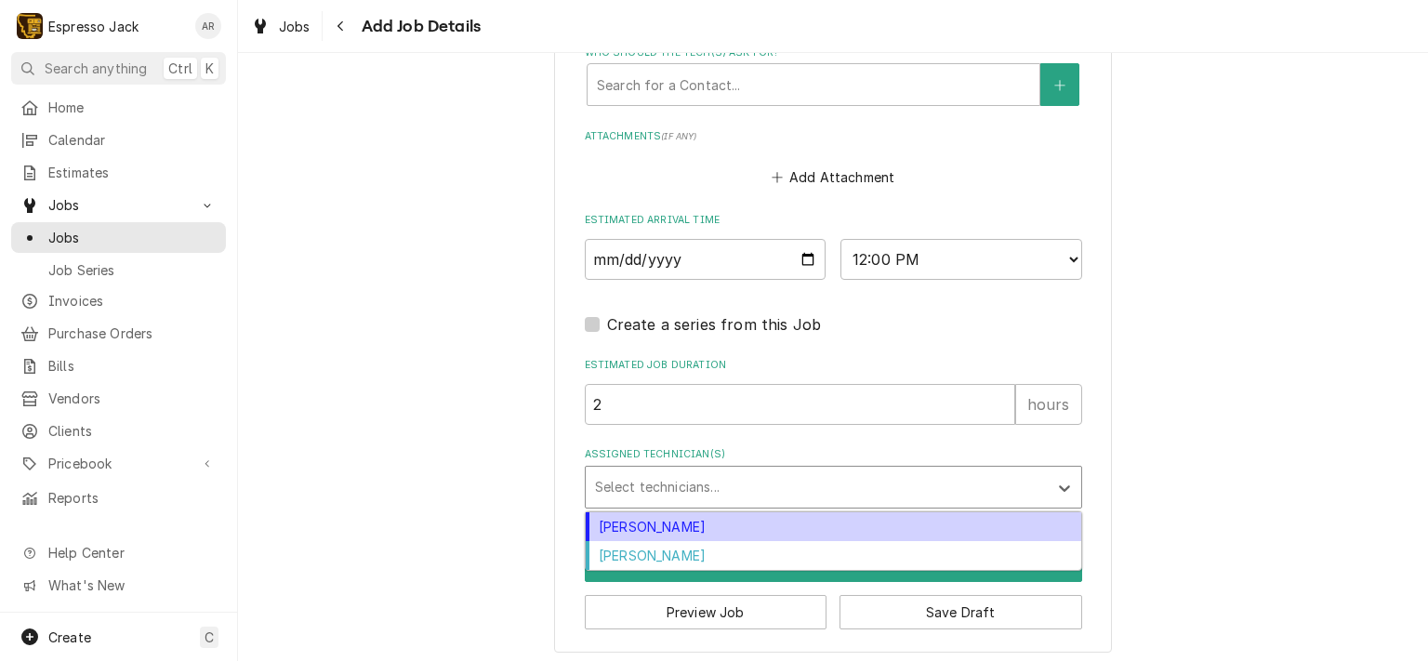
click at [896, 475] on div "Assigned Technician(s)" at bounding box center [816, 486] width 443 height 33
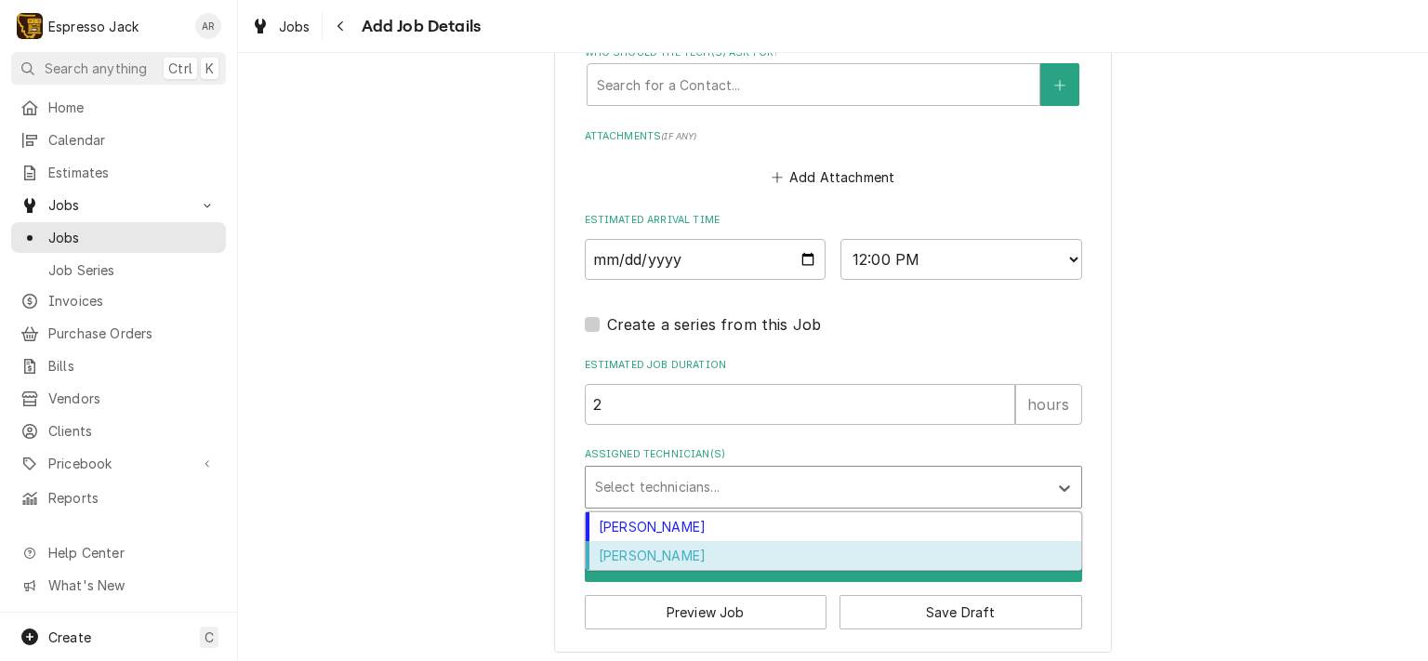
click at [705, 551] on div "Samantha Janssen" at bounding box center [833, 555] width 495 height 29
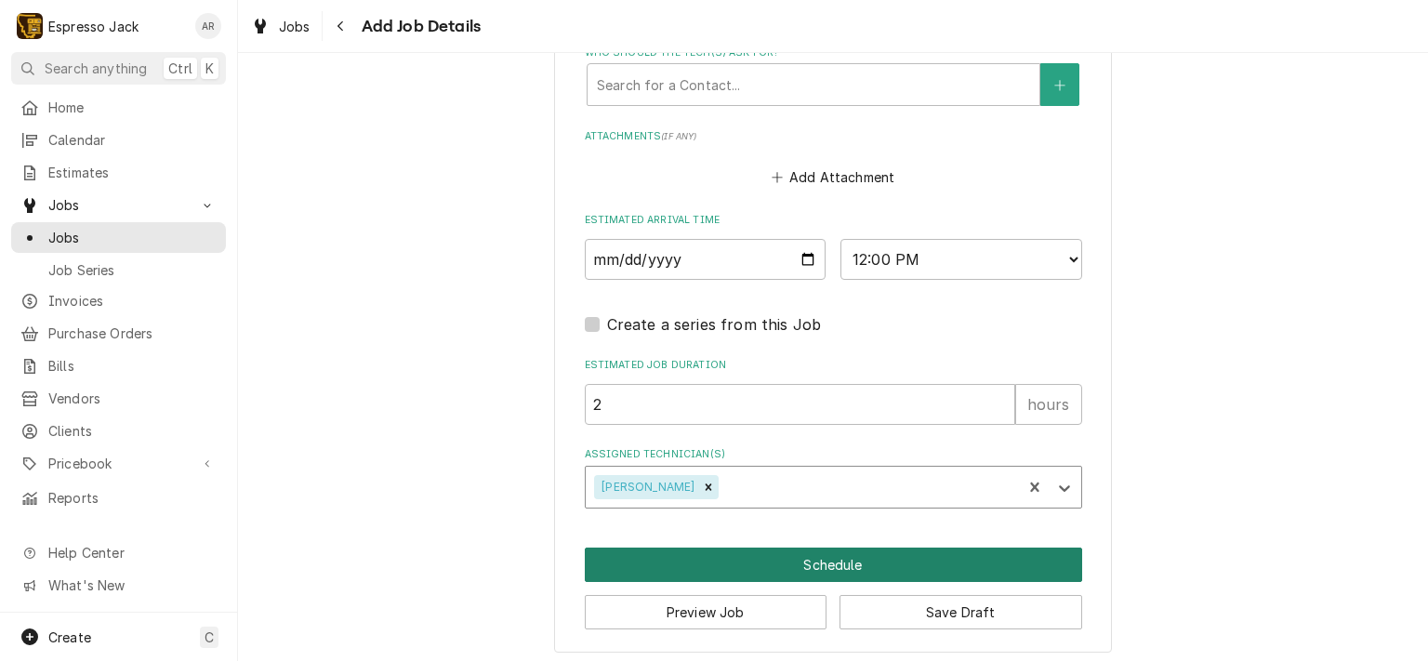
click at [784, 555] on button "Schedule" at bounding box center [833, 564] width 497 height 34
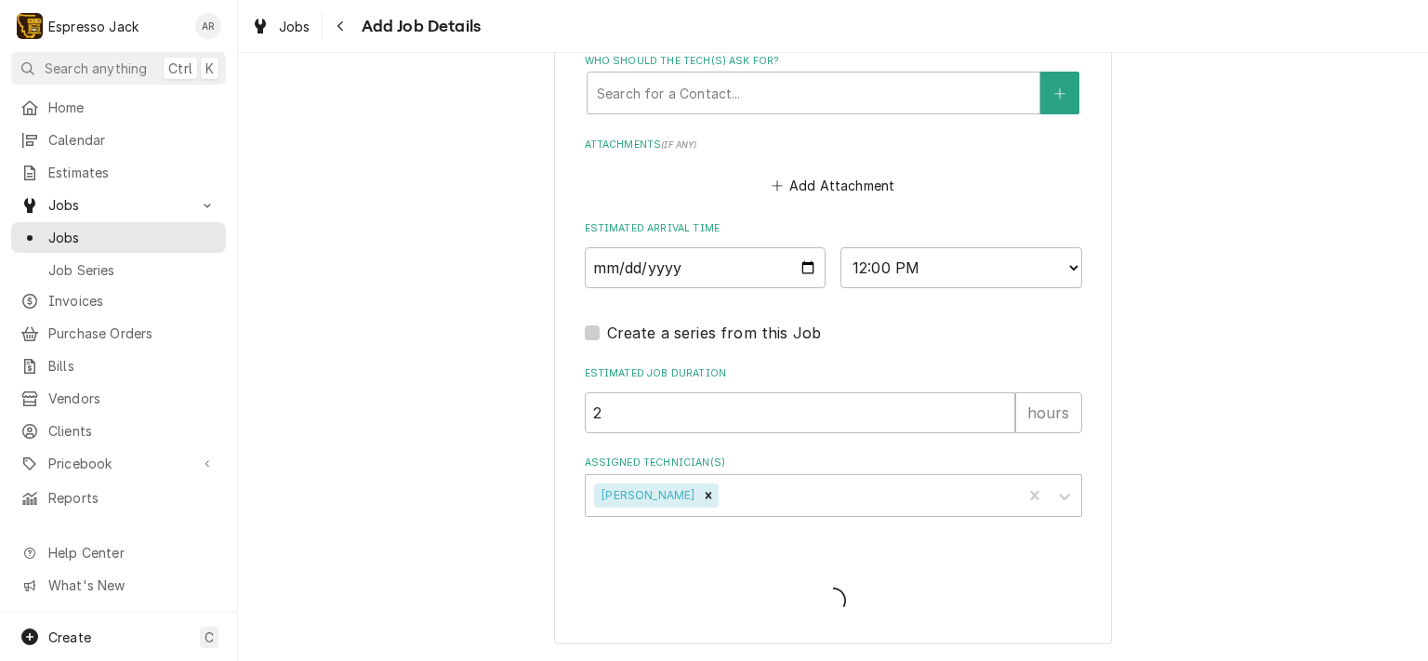
scroll to position [1528, 0]
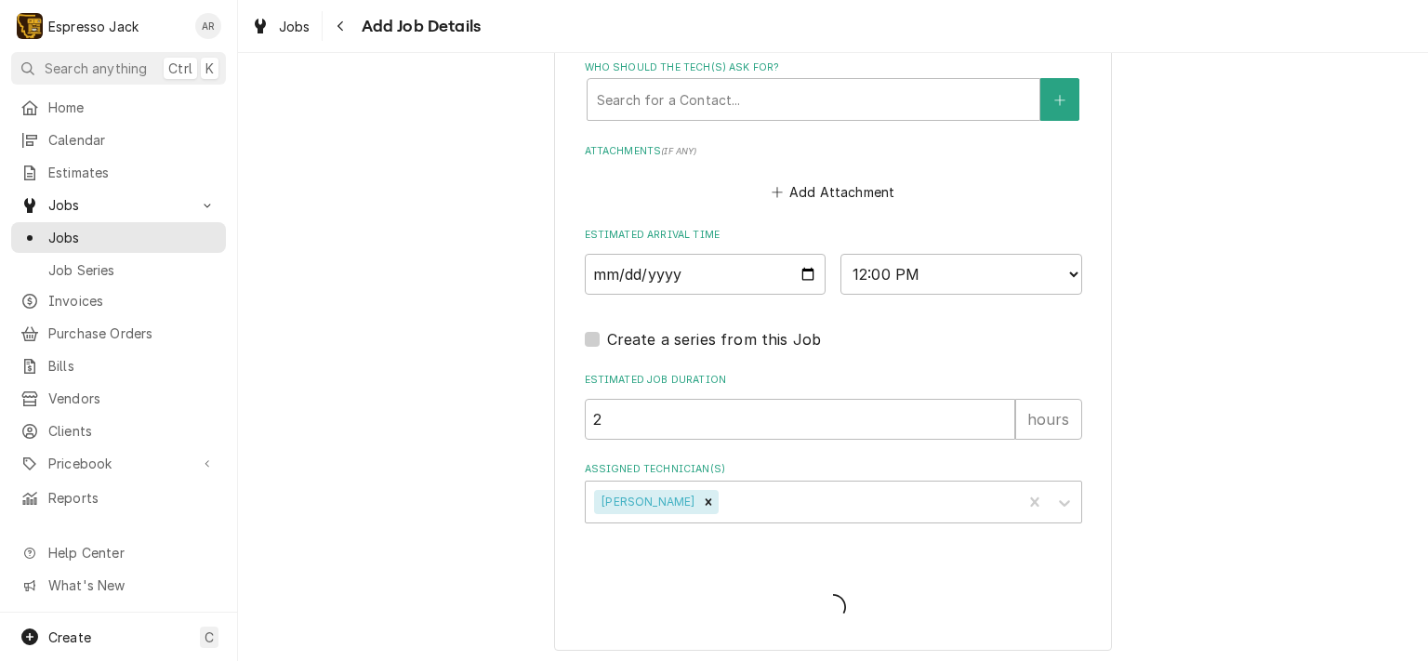
type textarea "x"
